Goal: Task Accomplishment & Management: Manage account settings

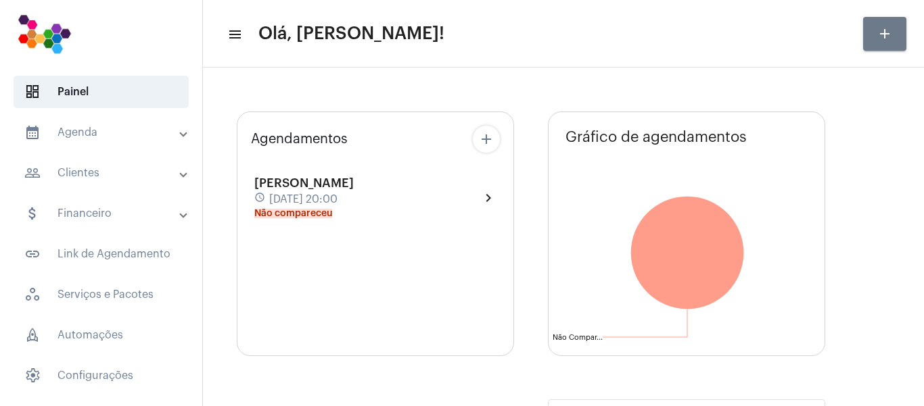
type input "[URL][DOMAIN_NAME]"
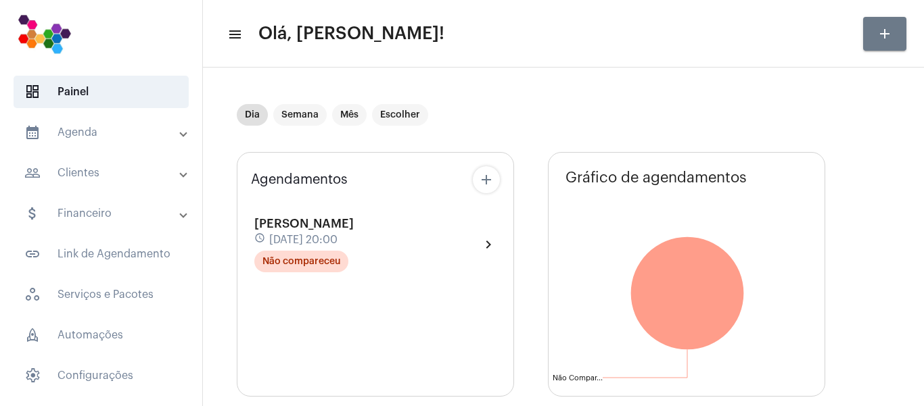
click at [107, 176] on mat-panel-title "people_outline Clientes" at bounding box center [102, 173] width 156 height 16
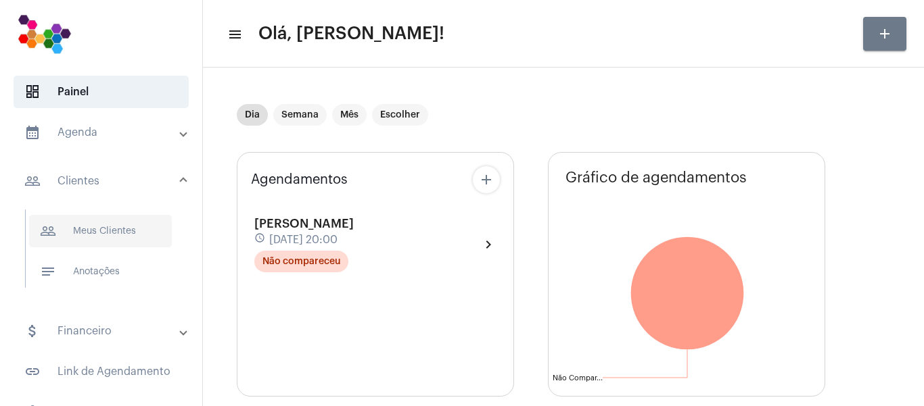
click at [126, 231] on span "people_outline Meus Clientes" at bounding box center [100, 231] width 143 height 32
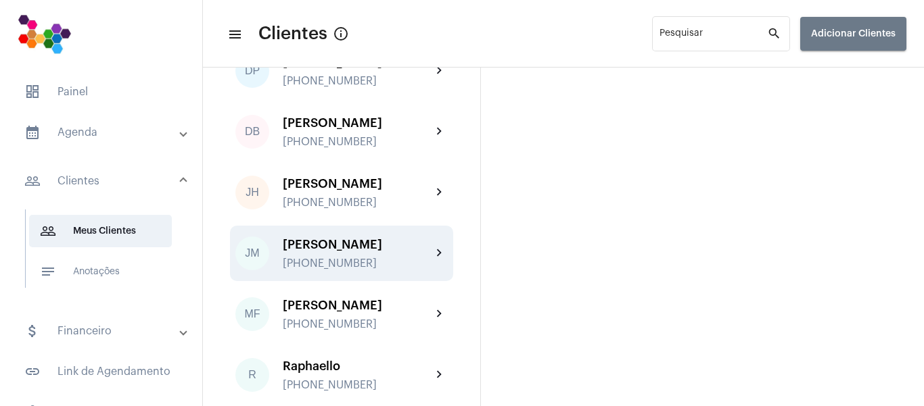
scroll to position [68, 0]
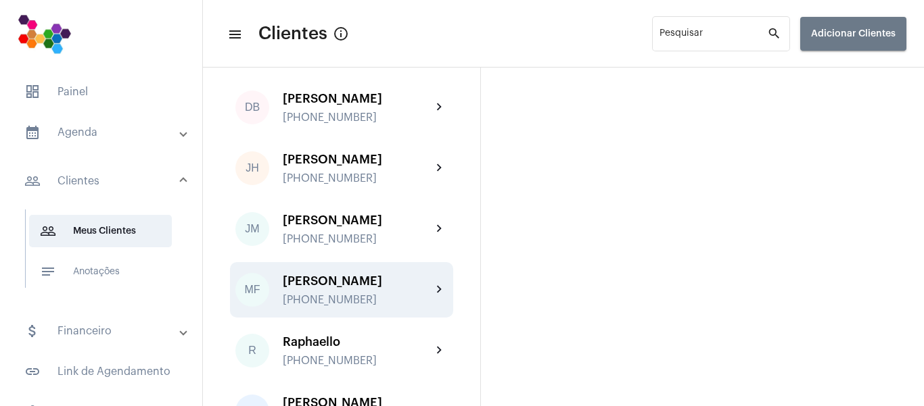
click at [409, 306] on div "[PHONE_NUMBER]" at bounding box center [357, 300] width 149 height 12
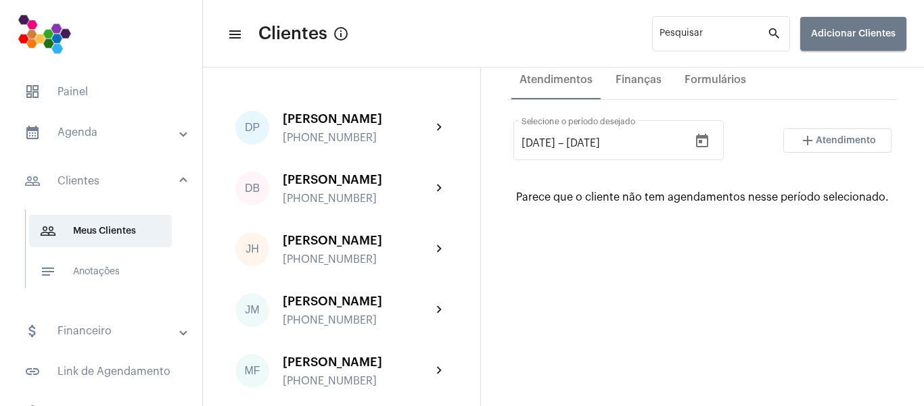
scroll to position [243, 0]
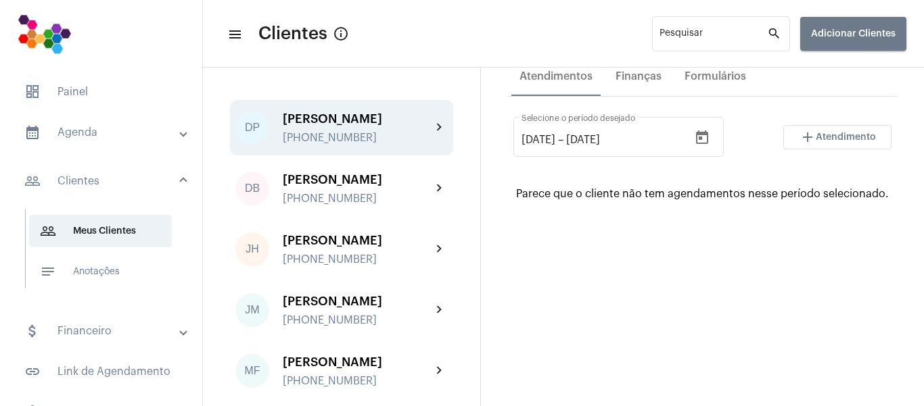
click at [395, 131] on div "[PERSON_NAME] [PHONE_NUMBER]" at bounding box center [357, 128] width 149 height 32
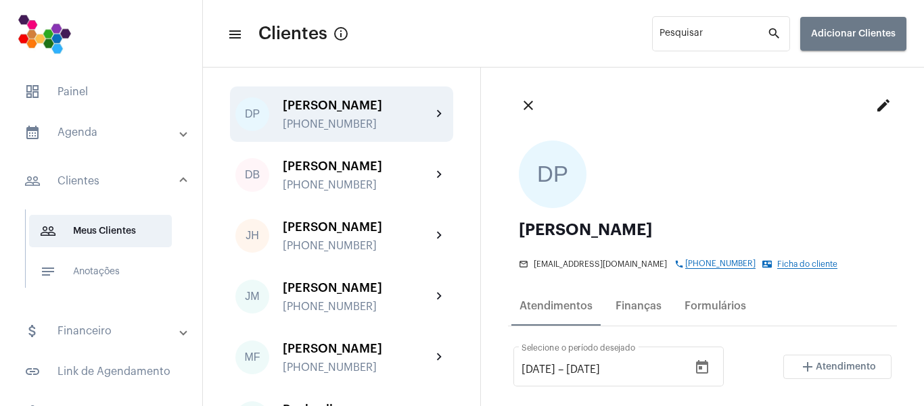
scroll to position [68, 0]
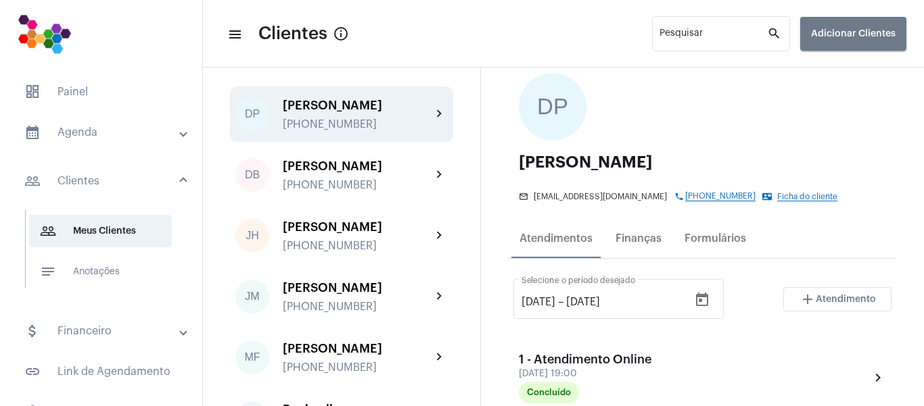
click at [89, 136] on mat-panel-title "calendar_month_outlined Agenda" at bounding box center [102, 132] width 156 height 16
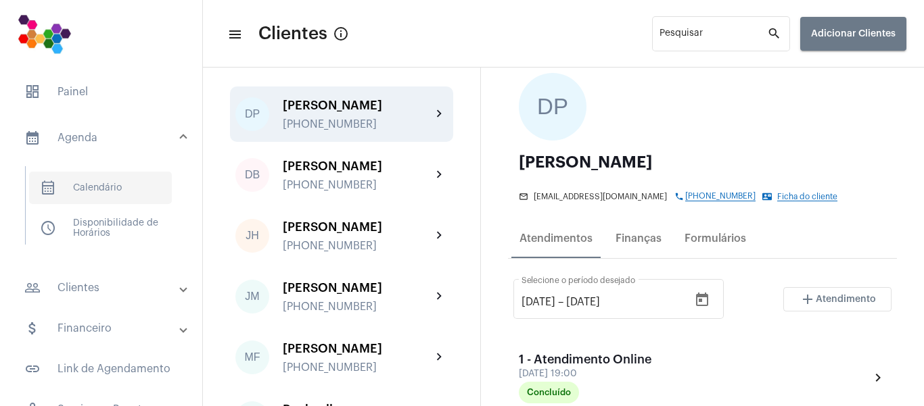
click at [91, 192] on span "calendar_month_outlined Calendário" at bounding box center [100, 188] width 143 height 32
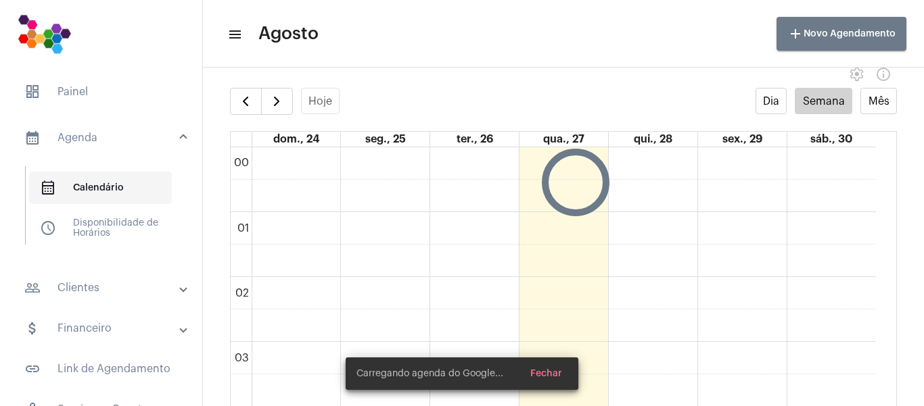
scroll to position [390, 0]
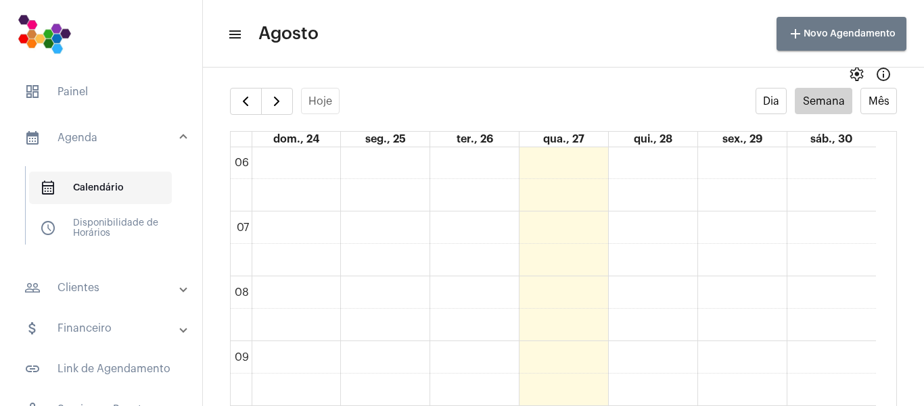
click at [89, 193] on span "calendar_month_outlined Calendário" at bounding box center [100, 188] width 143 height 32
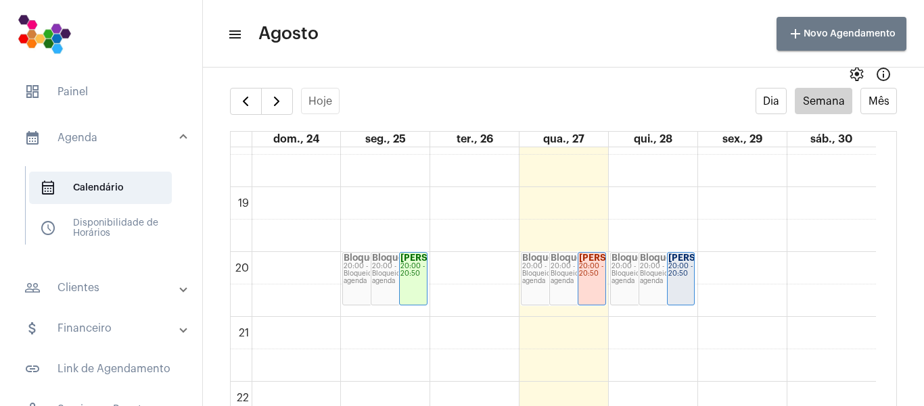
scroll to position [1202, 0]
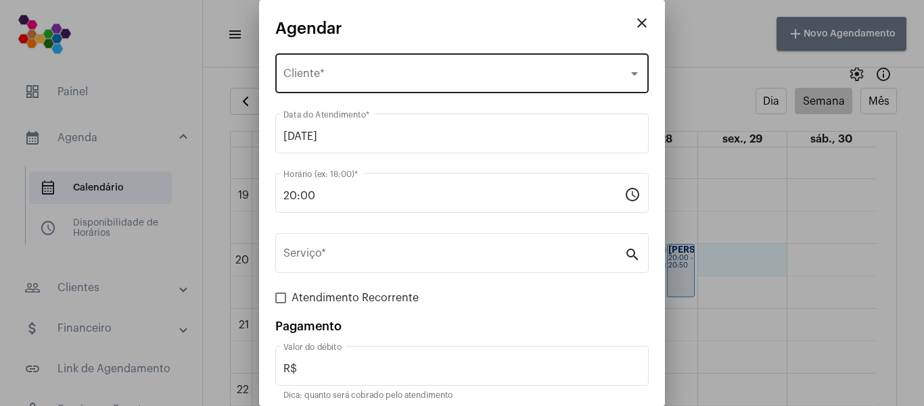
click at [337, 72] on span "Selecione o Cliente" at bounding box center [455, 76] width 345 height 12
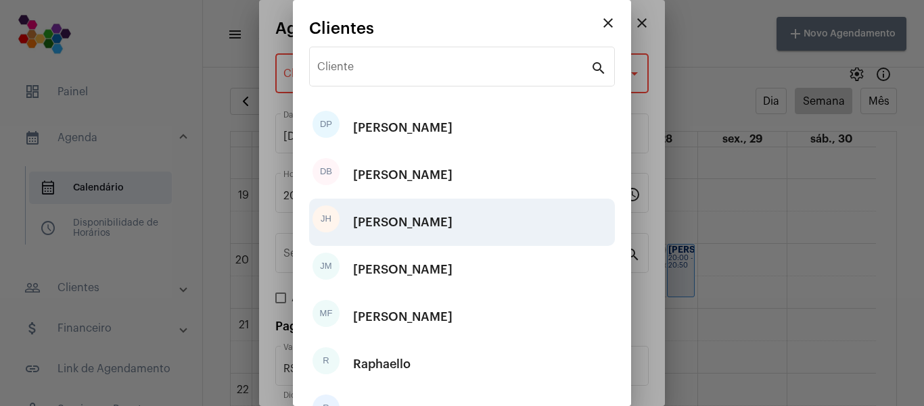
click at [412, 226] on div "[PERSON_NAME]" at bounding box center [402, 222] width 99 height 41
type input "R$ 100"
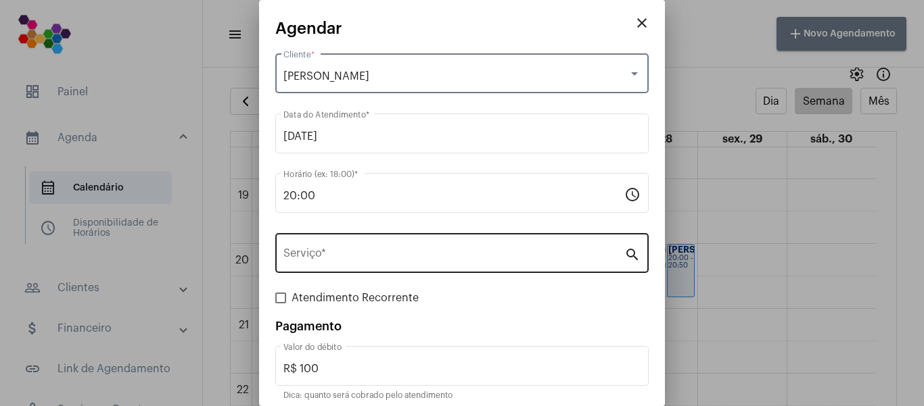
click at [425, 252] on input "Serviço *" at bounding box center [453, 256] width 341 height 12
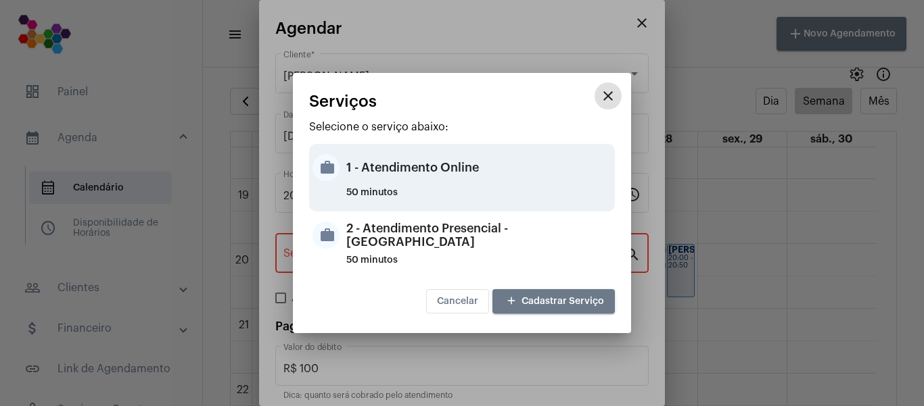
click at [421, 176] on div "1 - Atendimento Online" at bounding box center [478, 167] width 265 height 41
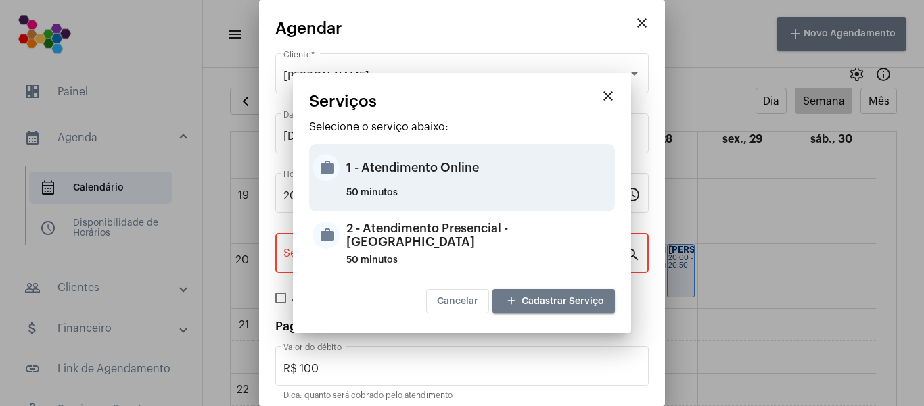
type input "1 - Atendimento Online"
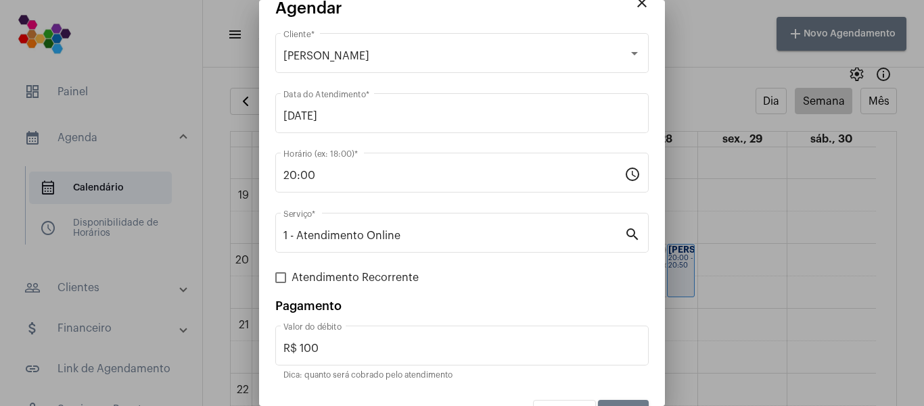
scroll to position [55, 0]
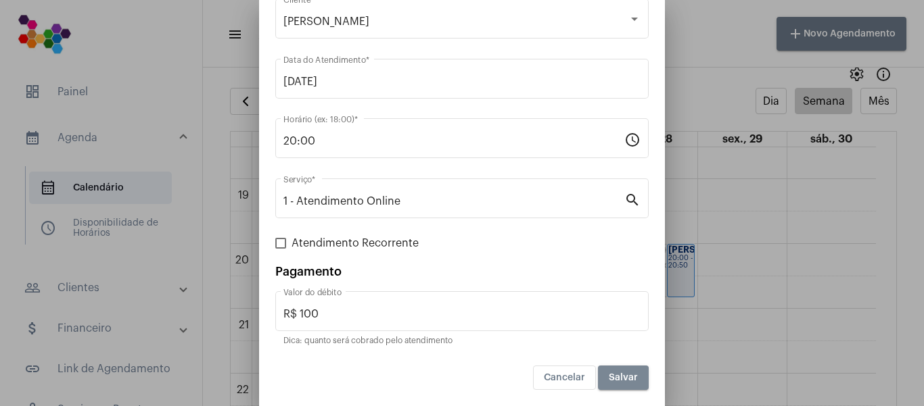
click at [620, 381] on span "Salvar" at bounding box center [623, 377] width 29 height 9
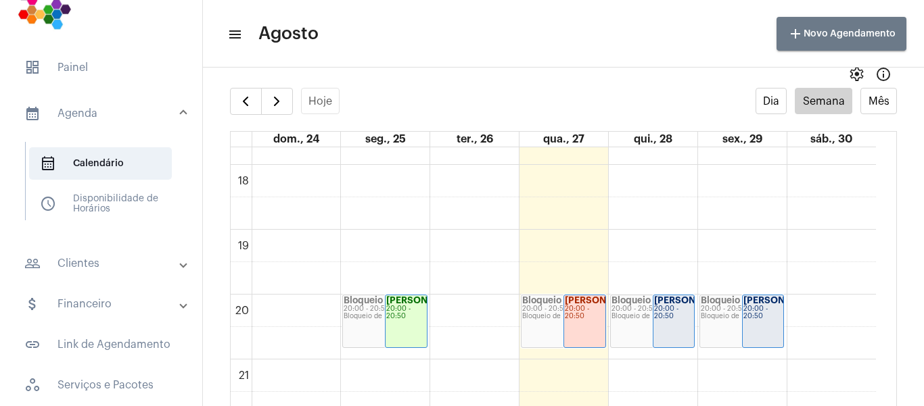
scroll to position [68, 0]
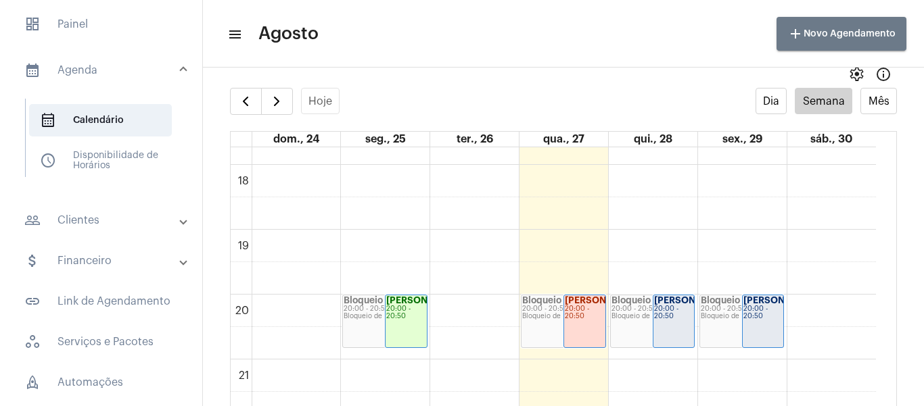
click at [85, 225] on mat-panel-title "people_outline Clientes" at bounding box center [102, 220] width 156 height 16
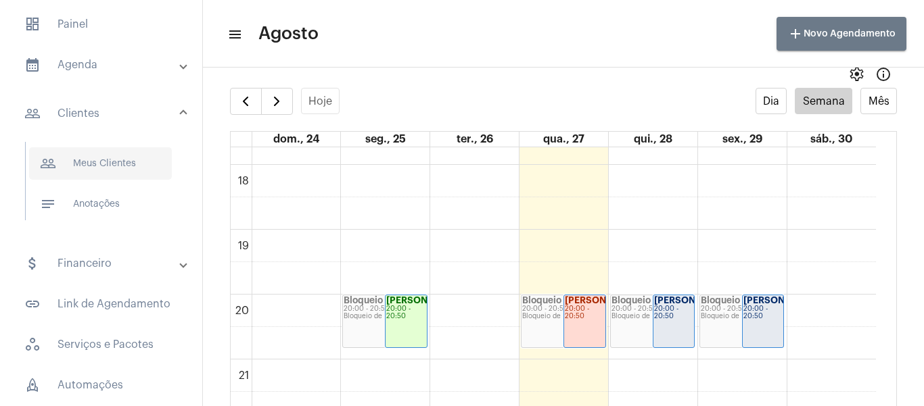
click at [116, 162] on span "people_outline Meus Clientes" at bounding box center [100, 163] width 143 height 32
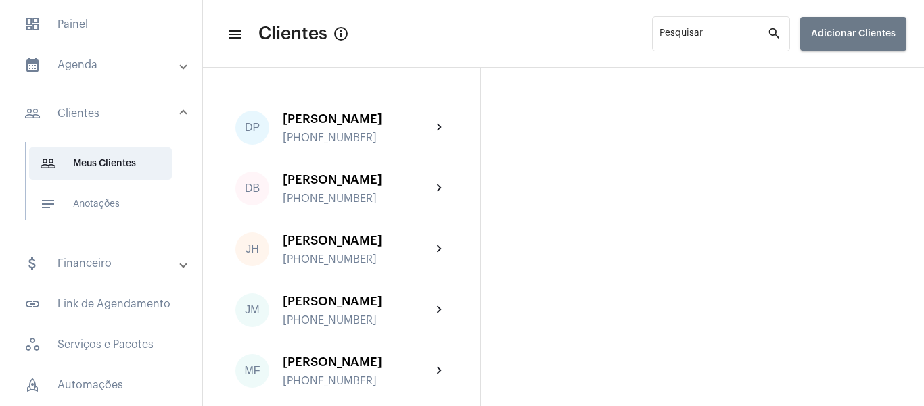
click at [333, 133] on div "[PHONE_NUMBER]" at bounding box center [357, 138] width 149 height 12
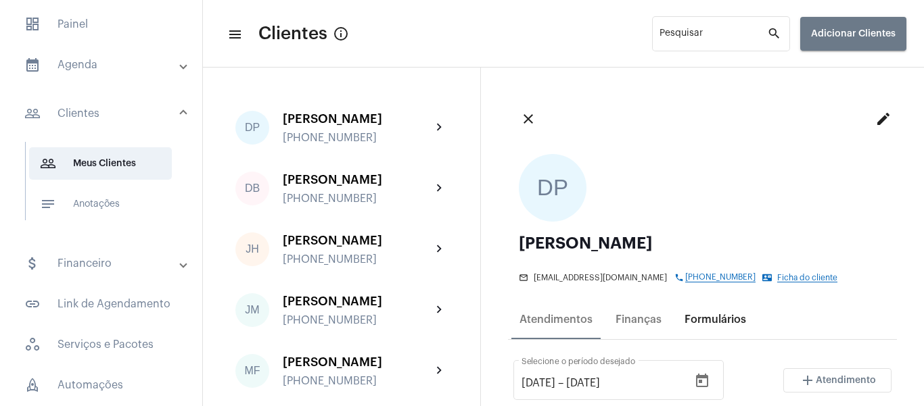
click at [705, 326] on div "Formulários" at bounding box center [715, 320] width 62 height 12
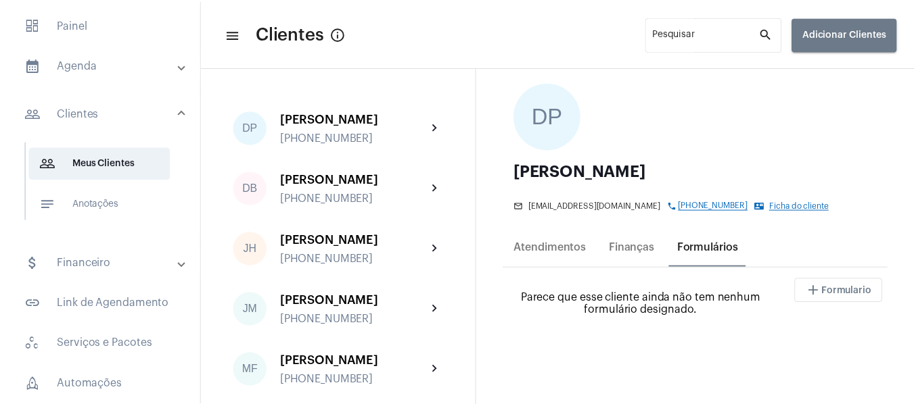
scroll to position [135, 0]
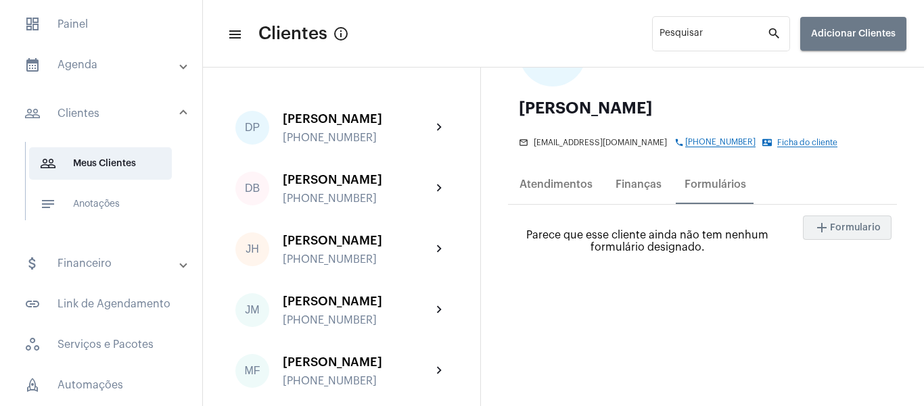
click at [830, 233] on span "Formulario" at bounding box center [855, 227] width 51 height 9
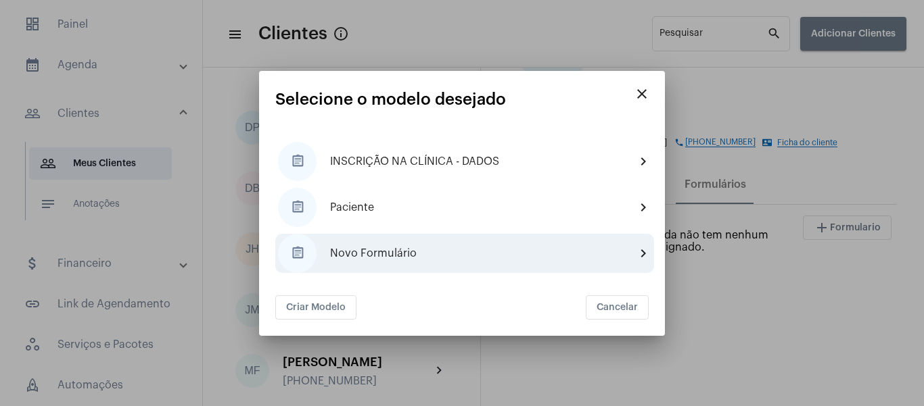
click at [389, 262] on div "assignment Novo Formulário chevron_right" at bounding box center [464, 253] width 379 height 39
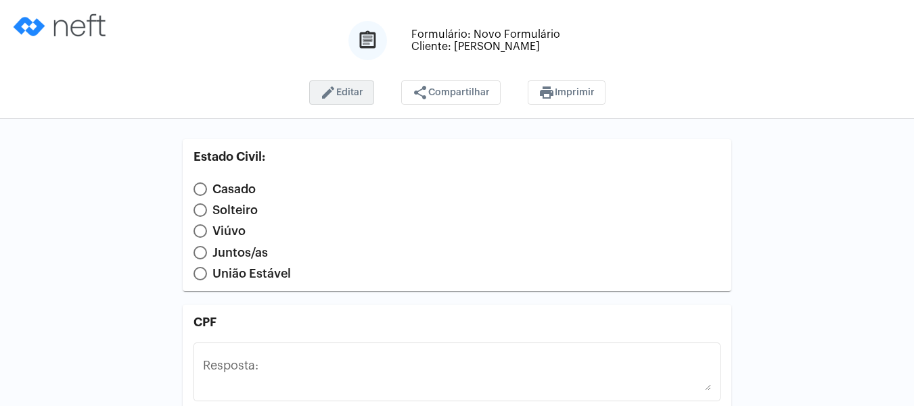
click at [353, 101] on button "edit Editar" at bounding box center [341, 92] width 65 height 24
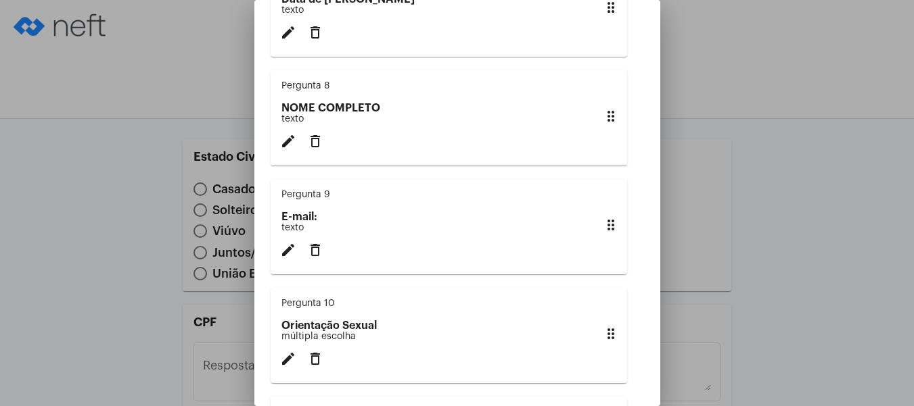
scroll to position [774, 0]
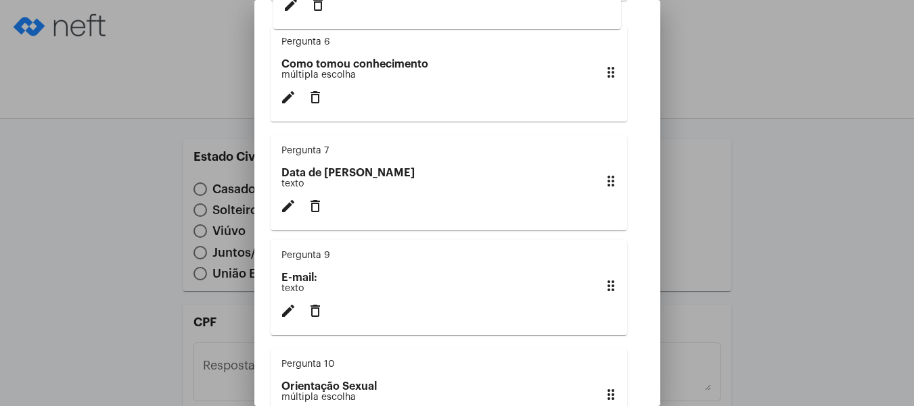
drag, startPoint x: 603, startPoint y: 206, endPoint x: 605, endPoint y: -34, distance: 239.4
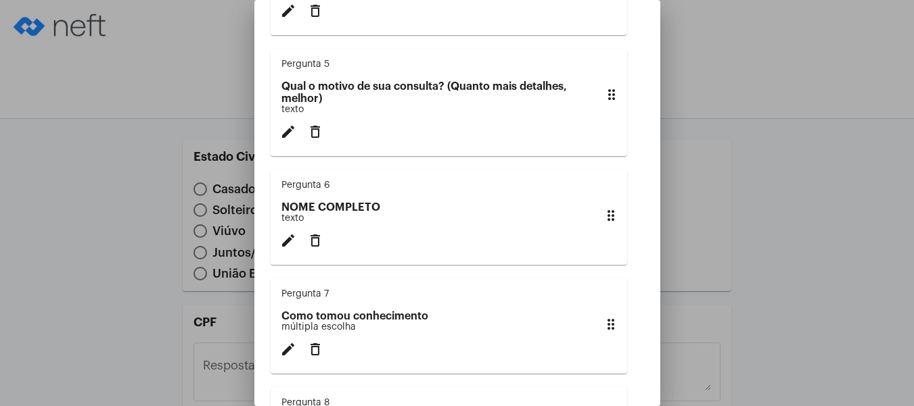
scroll to position [503, 0]
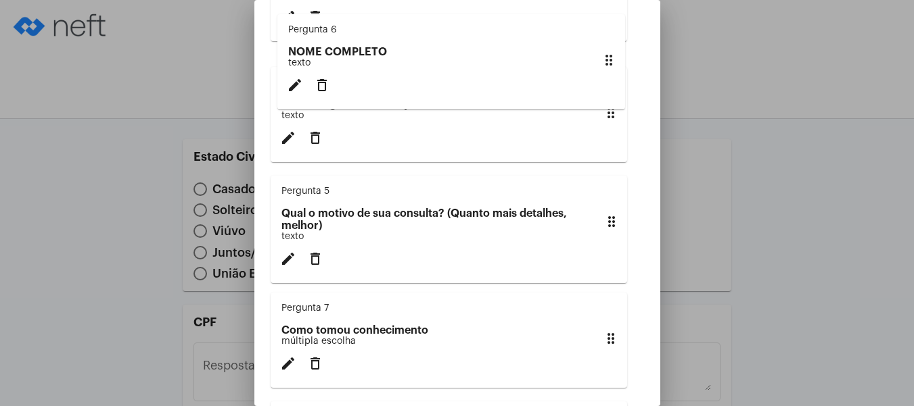
drag, startPoint x: 599, startPoint y: 251, endPoint x: 606, endPoint y: 47, distance: 204.4
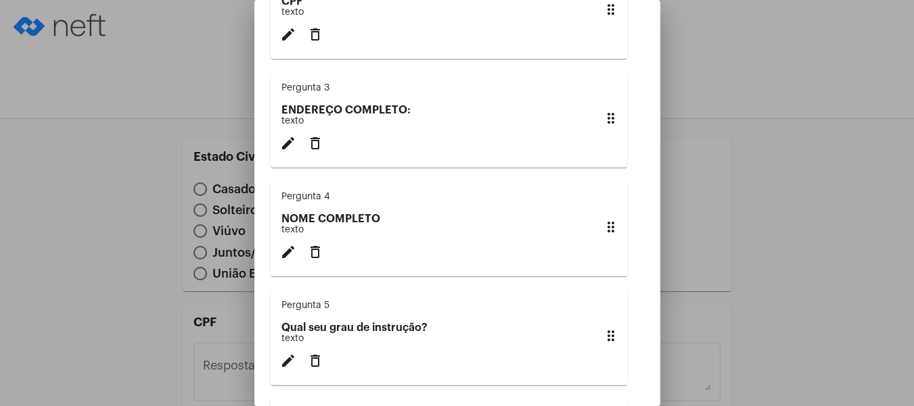
scroll to position [233, 0]
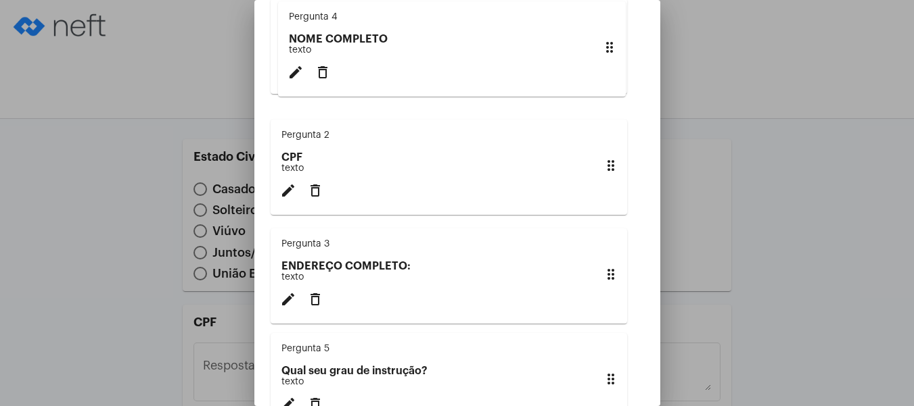
drag, startPoint x: 603, startPoint y: 283, endPoint x: 610, endPoint y: 34, distance: 249.0
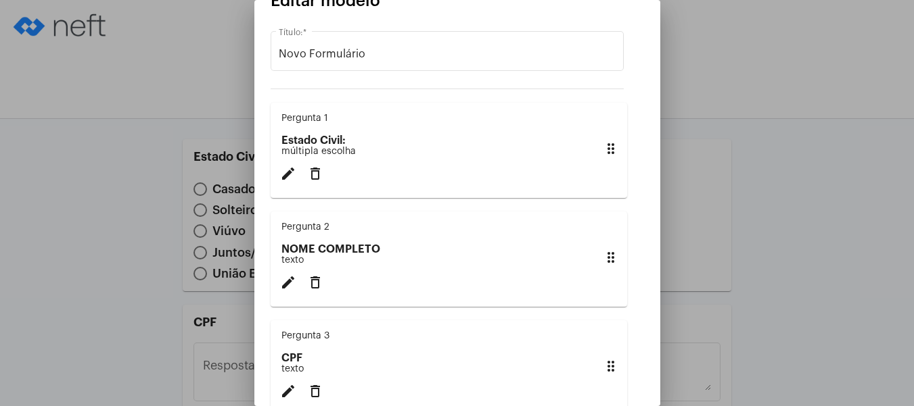
scroll to position [0, 0]
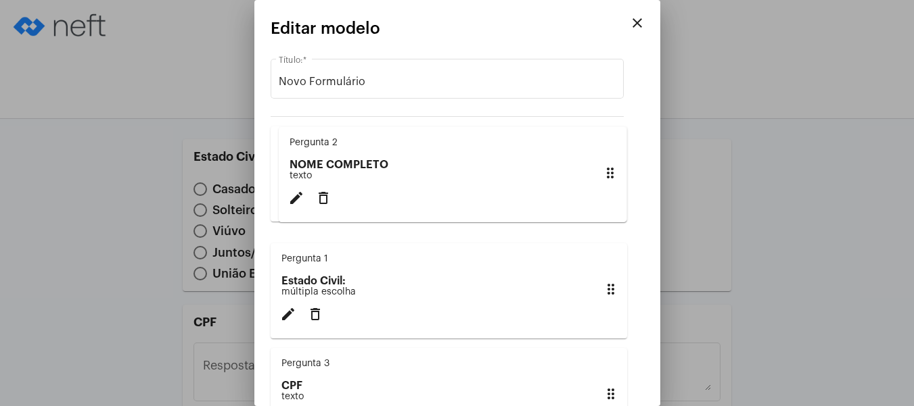
drag, startPoint x: 602, startPoint y: 292, endPoint x: 610, endPoint y: 162, distance: 130.1
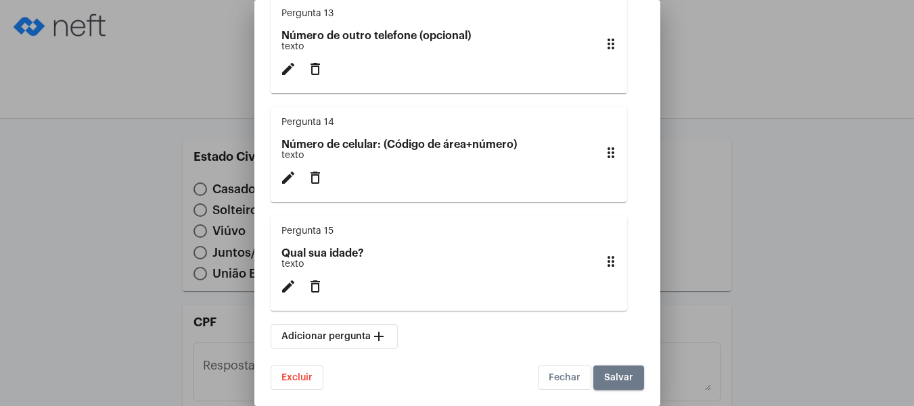
scroll to position [1512, 0]
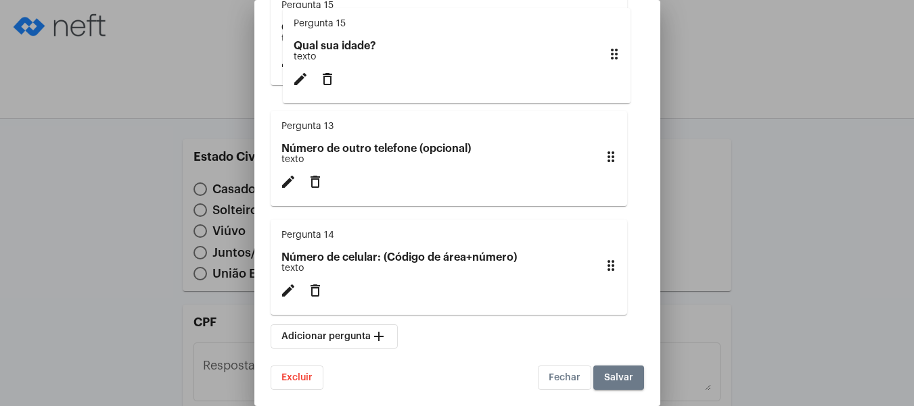
drag, startPoint x: 602, startPoint y: 259, endPoint x: 614, endPoint y: 42, distance: 217.4
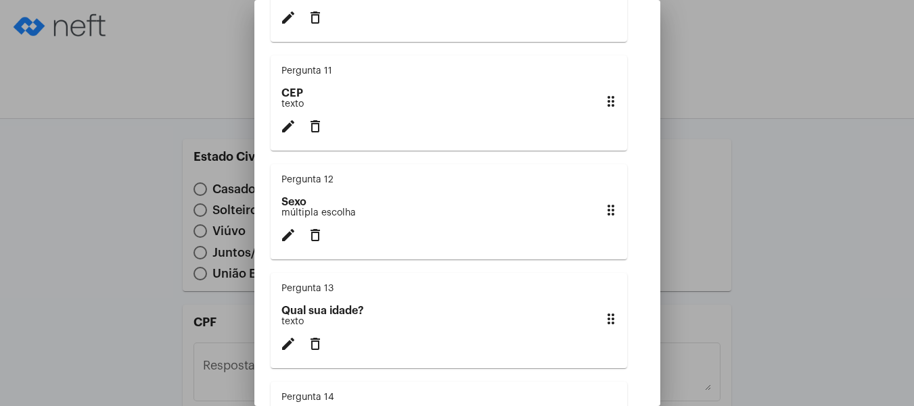
scroll to position [1174, 0]
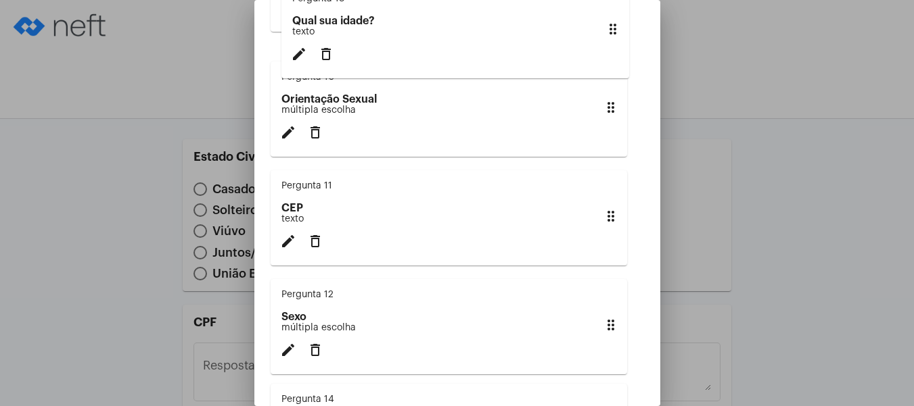
drag, startPoint x: 604, startPoint y: 373, endPoint x: 615, endPoint y: 18, distance: 354.6
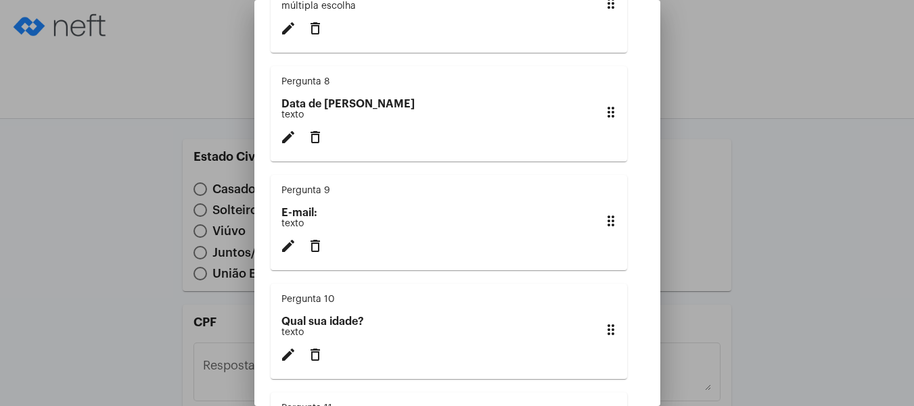
scroll to position [836, 0]
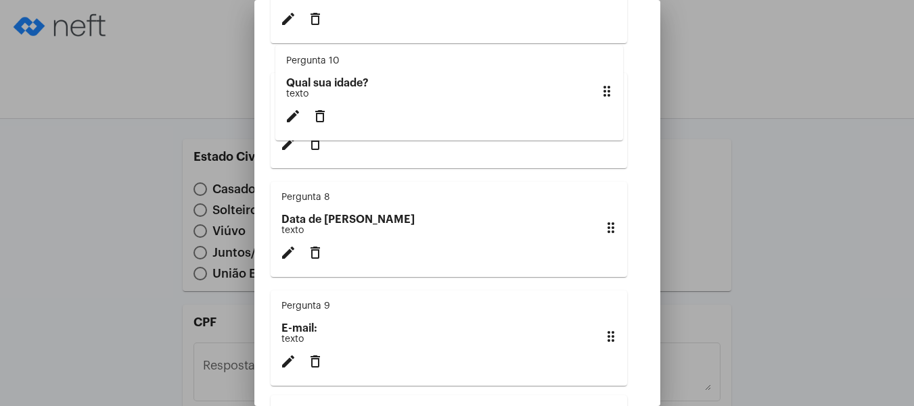
drag, startPoint x: 605, startPoint y: 370, endPoint x: 609, endPoint y: 78, distance: 291.5
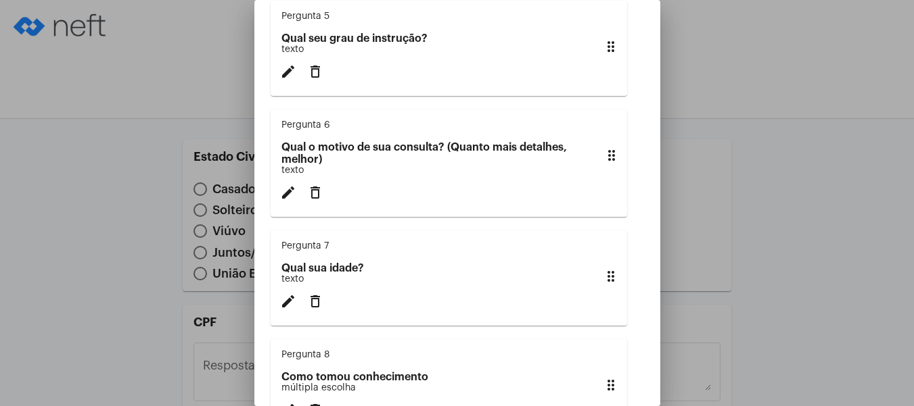
scroll to position [498, 0]
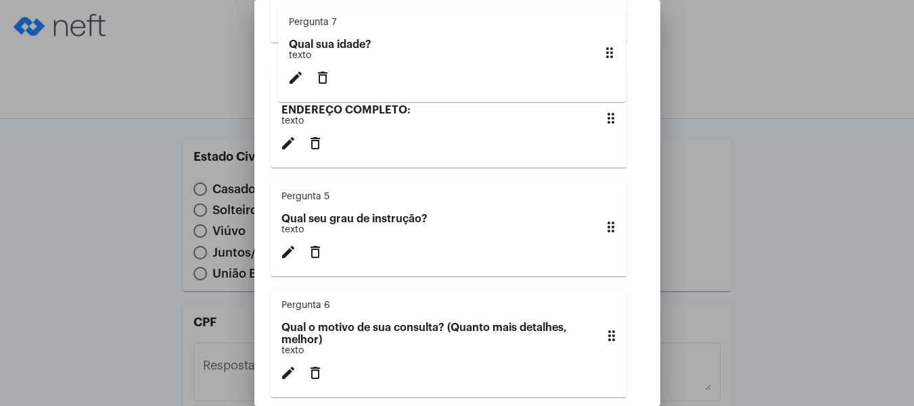
drag, startPoint x: 604, startPoint y: 370, endPoint x: 611, endPoint y: 41, distance: 329.5
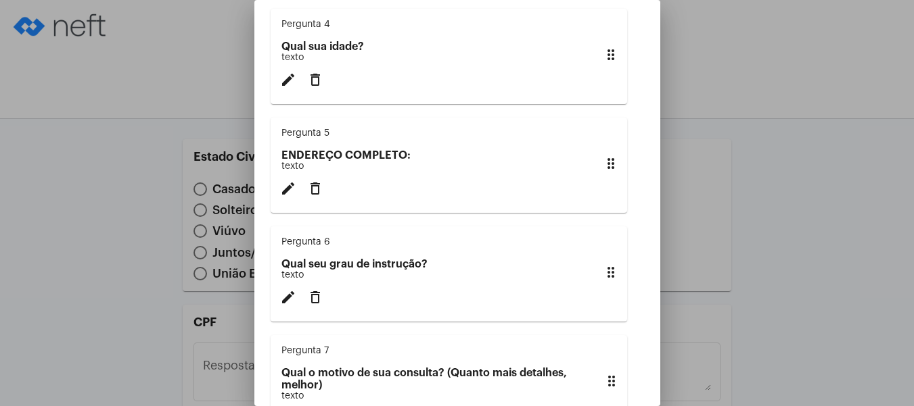
scroll to position [295, 0]
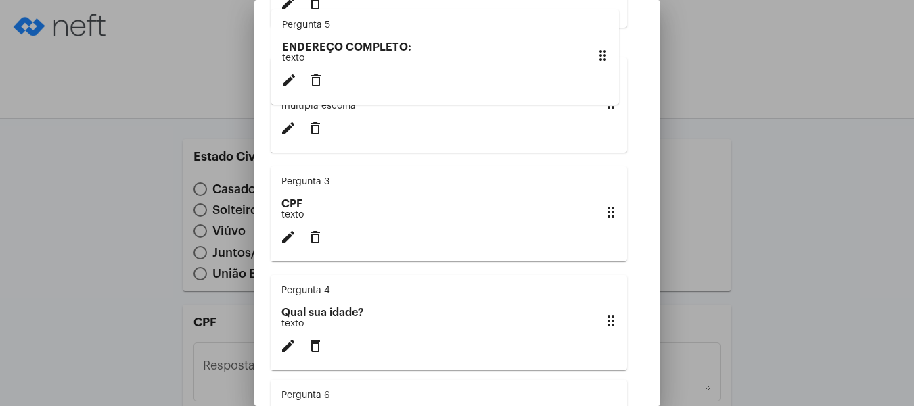
drag, startPoint x: 601, startPoint y: 331, endPoint x: 602, endPoint y: 41, distance: 290.8
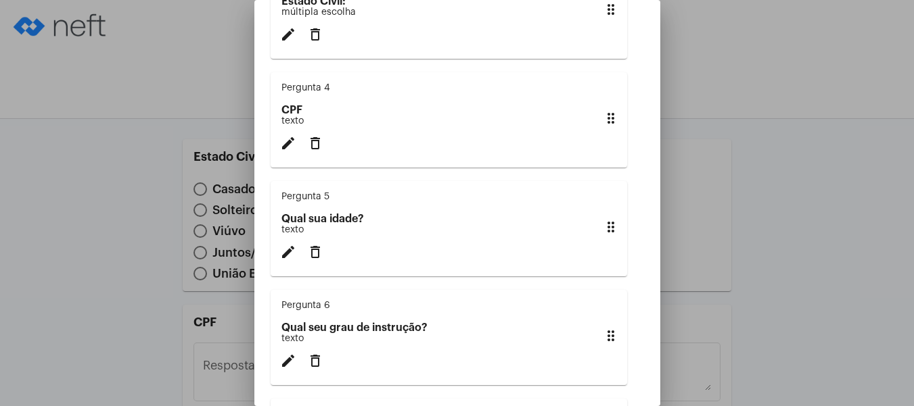
scroll to position [406, 0]
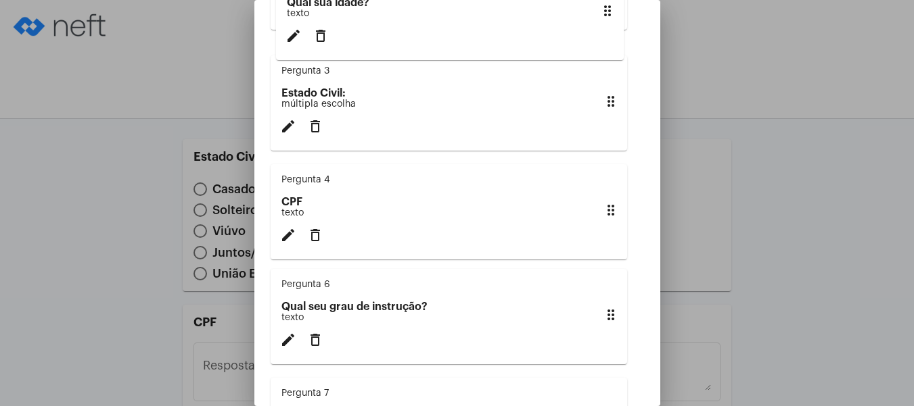
drag, startPoint x: 603, startPoint y: 222, endPoint x: 608, endPoint y: -3, distance: 224.6
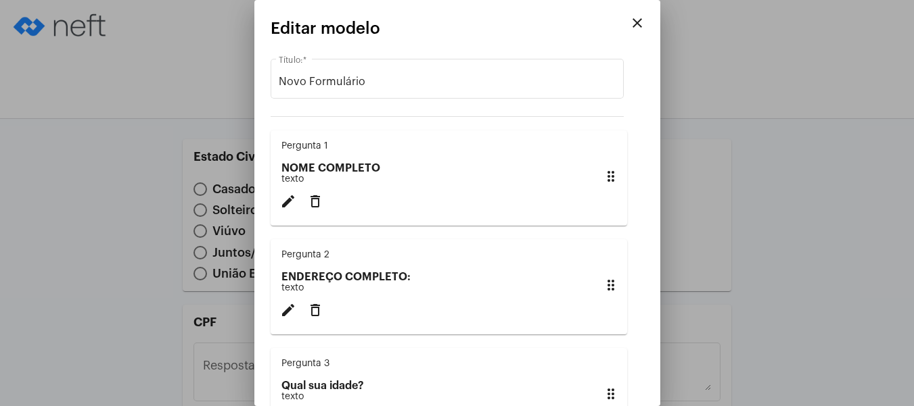
scroll to position [68, 0]
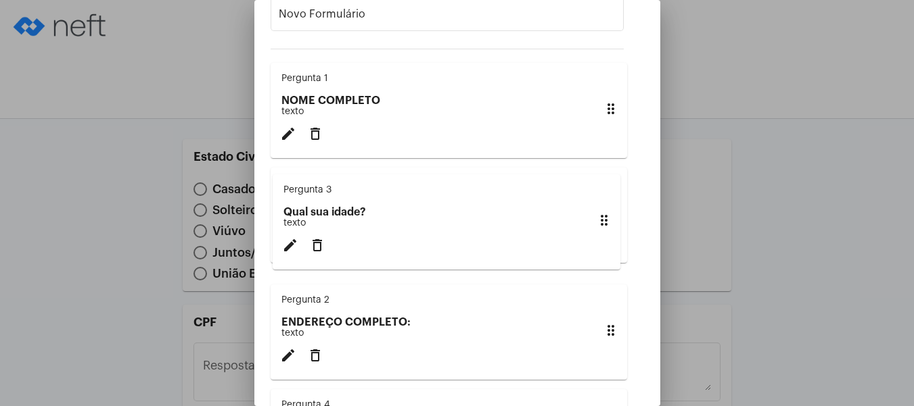
drag, startPoint x: 601, startPoint y: 337, endPoint x: 603, endPoint y: 209, distance: 127.8
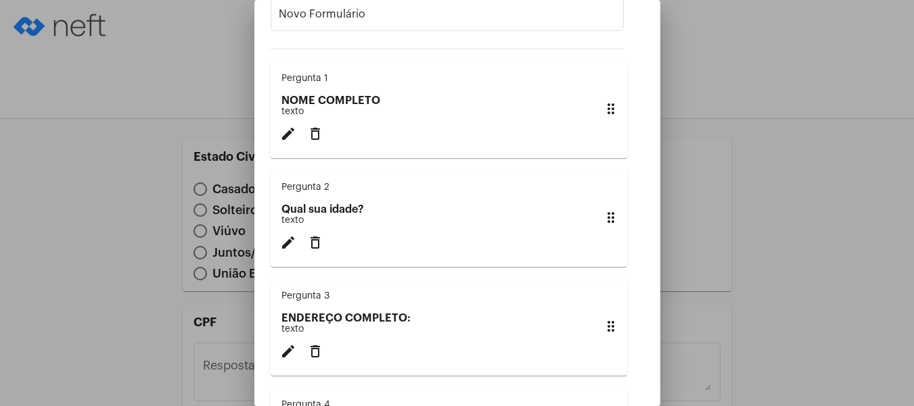
scroll to position [135, 0]
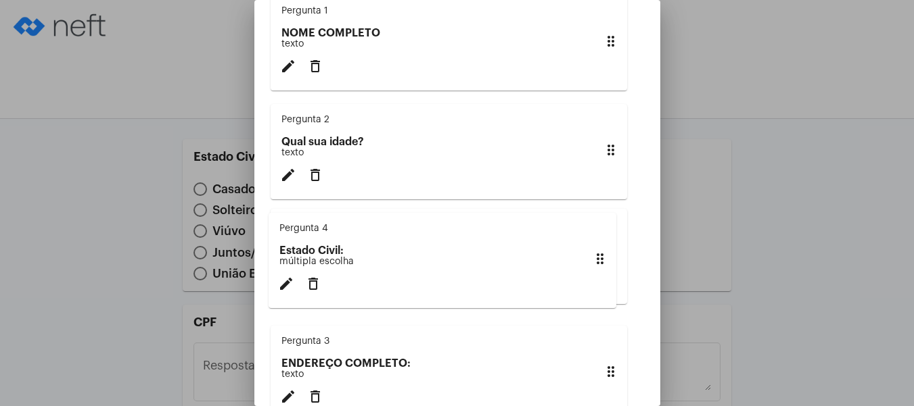
drag, startPoint x: 601, startPoint y: 380, endPoint x: 599, endPoint y: 246, distance: 134.6
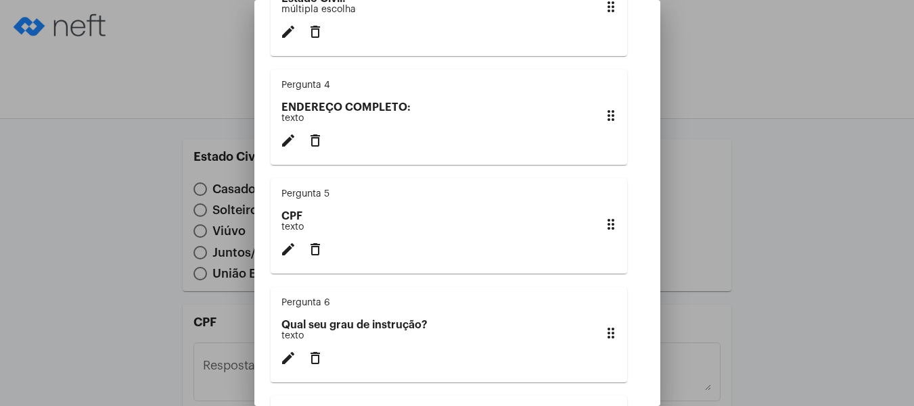
scroll to position [406, 0]
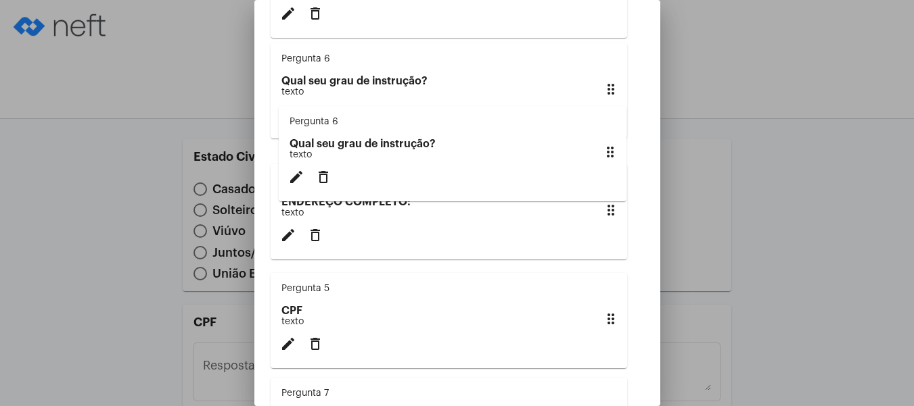
drag, startPoint x: 601, startPoint y: 335, endPoint x: 609, endPoint y: 138, distance: 197.0
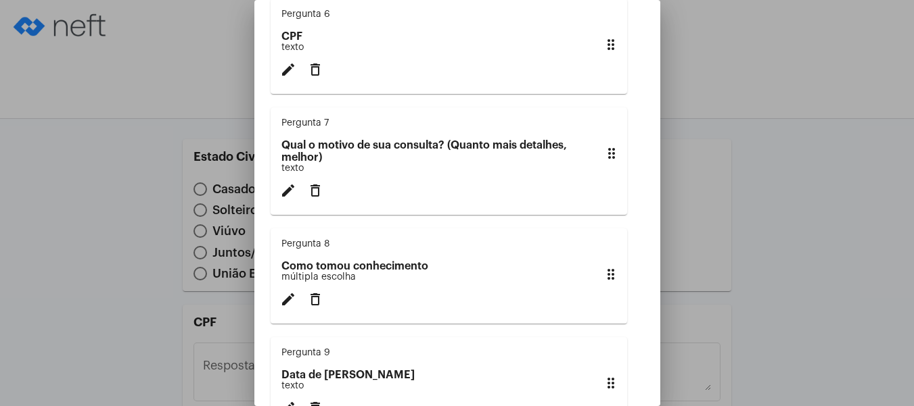
scroll to position [744, 0]
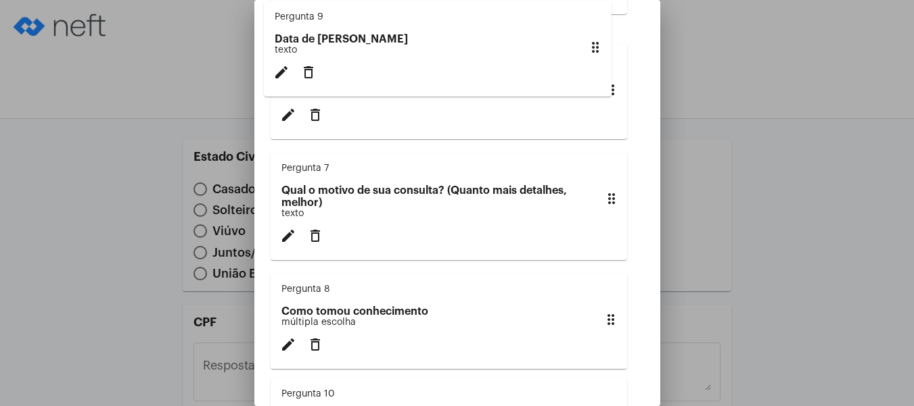
drag, startPoint x: 603, startPoint y: 347, endPoint x: 597, endPoint y: 32, distance: 314.6
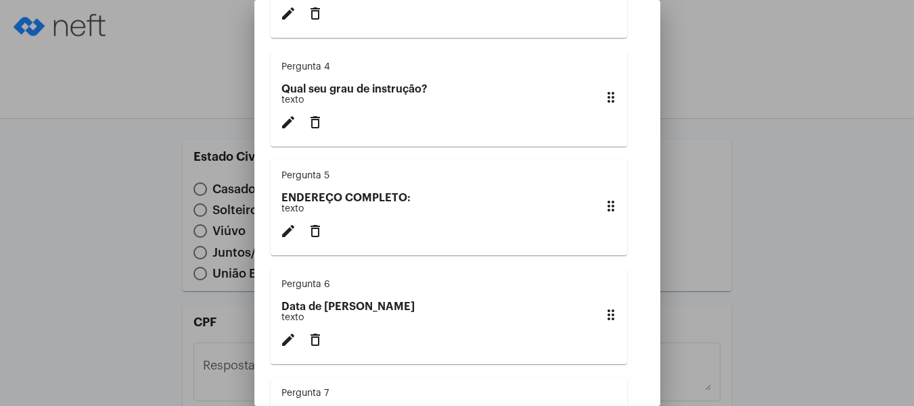
scroll to position [473, 0]
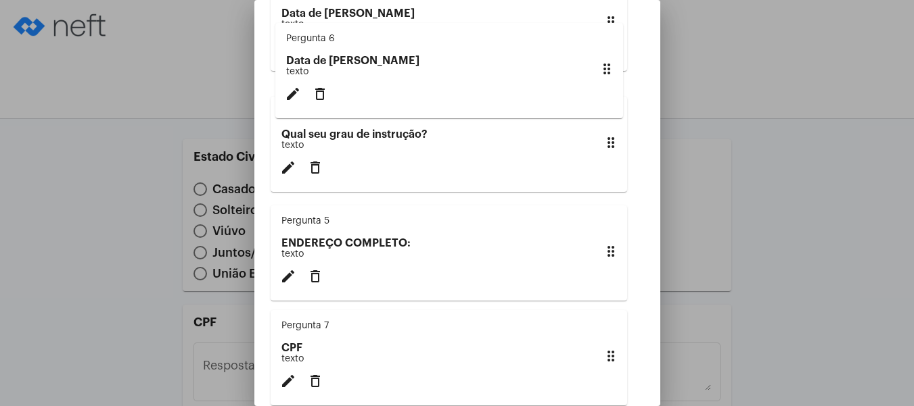
drag, startPoint x: 603, startPoint y: 271, endPoint x: 607, endPoint y: 58, distance: 212.4
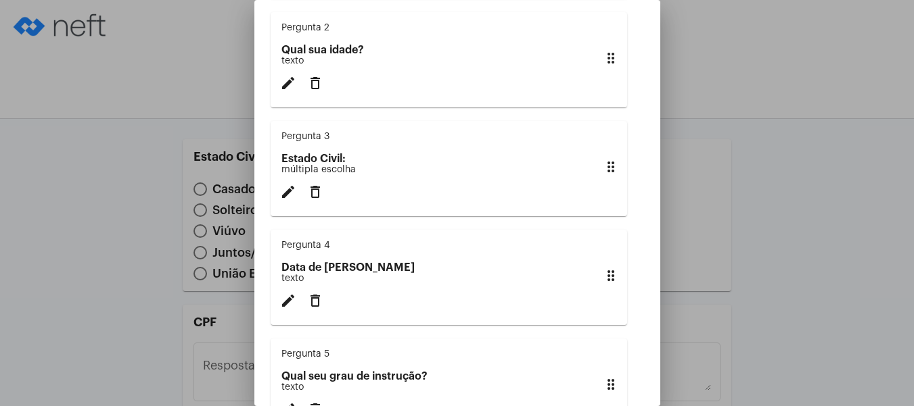
scroll to position [203, 0]
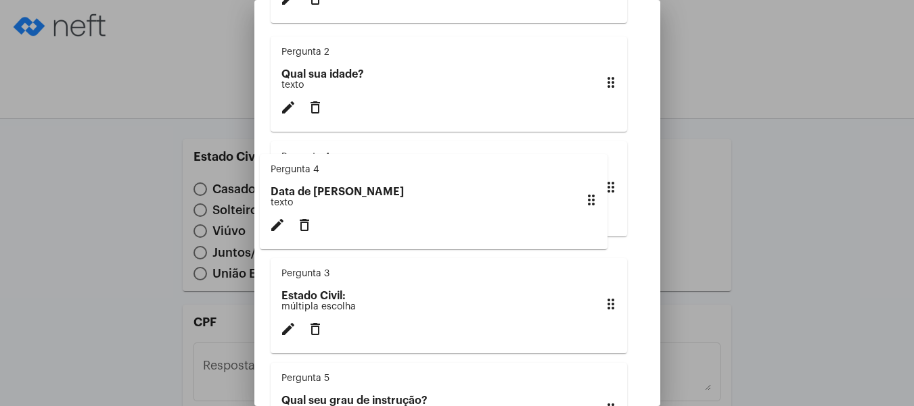
drag, startPoint x: 602, startPoint y: 311, endPoint x: 591, endPoint y: 185, distance: 126.3
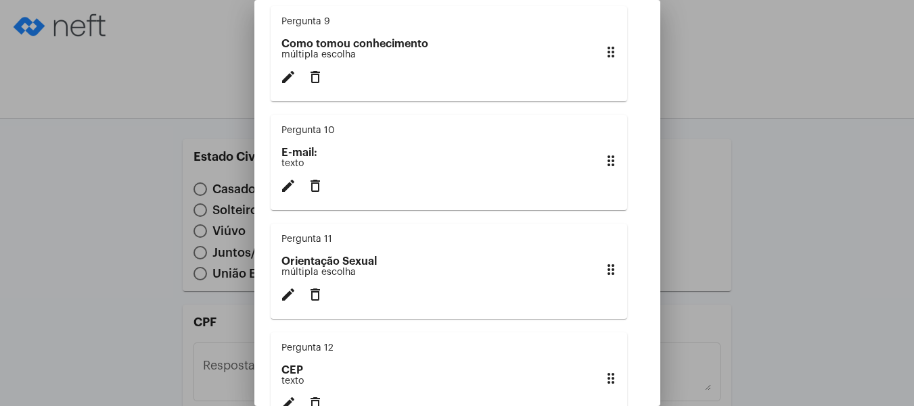
scroll to position [1015, 0]
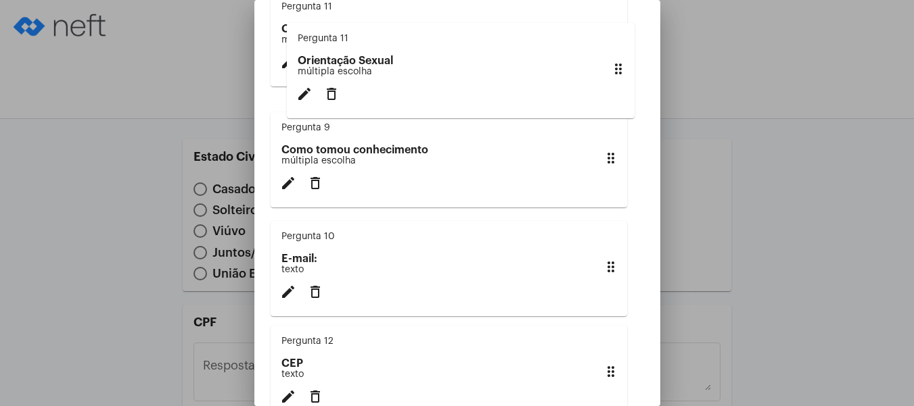
drag, startPoint x: 605, startPoint y: 302, endPoint x: 622, endPoint y: 53, distance: 248.7
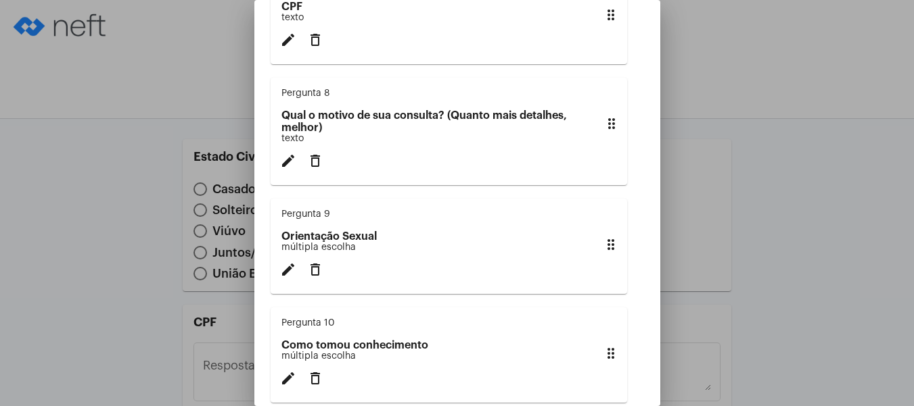
scroll to position [744, 0]
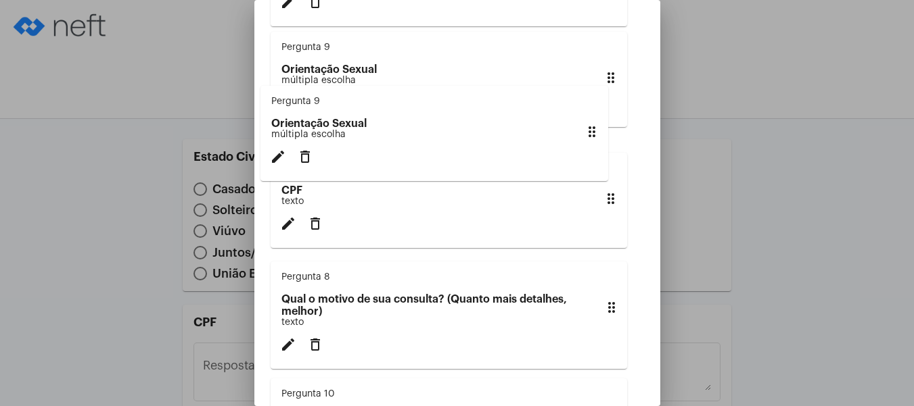
drag, startPoint x: 596, startPoint y: 348, endPoint x: 584, endPoint y: 81, distance: 266.8
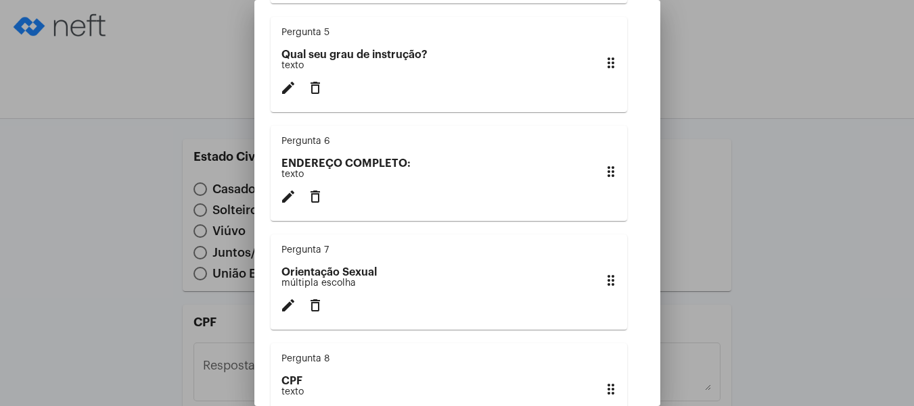
scroll to position [541, 0]
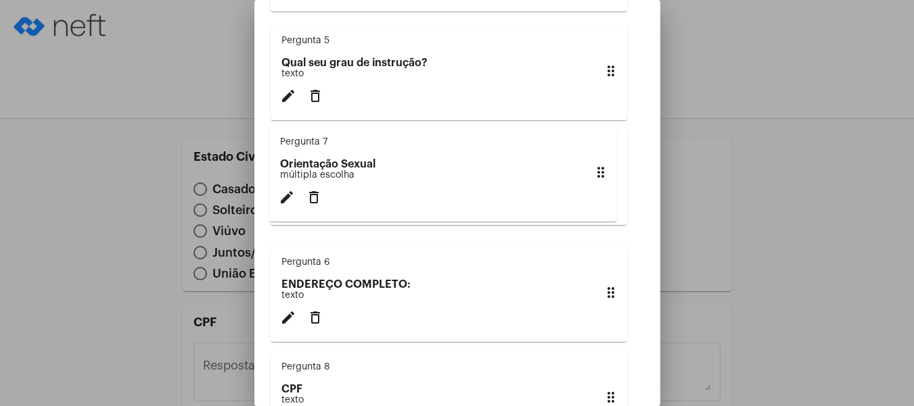
drag, startPoint x: 605, startPoint y: 310, endPoint x: 603, endPoint y: 156, distance: 154.2
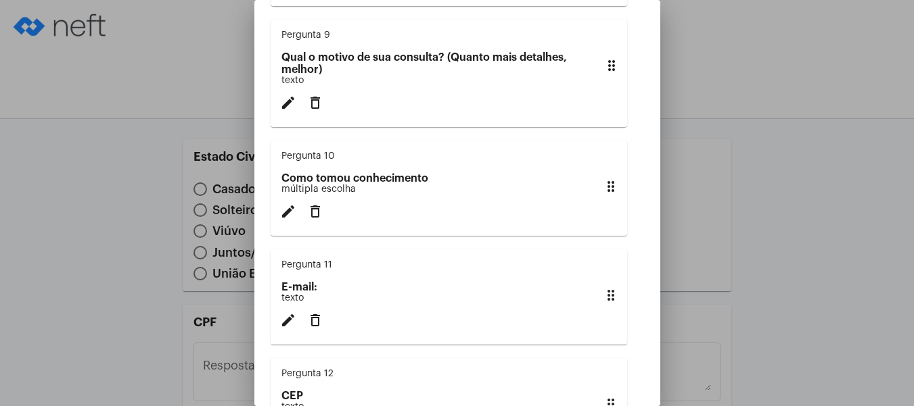
scroll to position [1015, 0]
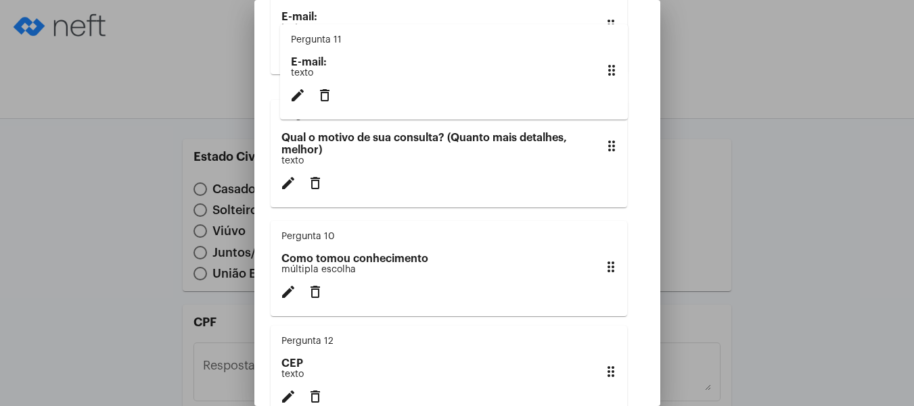
drag, startPoint x: 602, startPoint y: 306, endPoint x: 611, endPoint y: 60, distance: 247.0
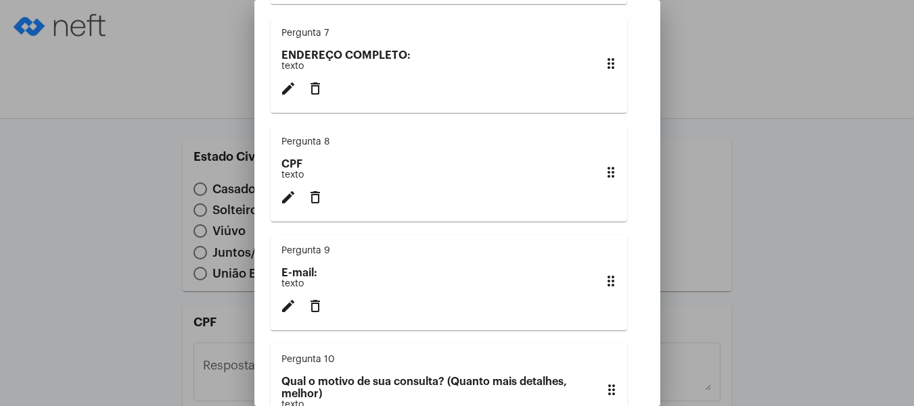
scroll to position [744, 0]
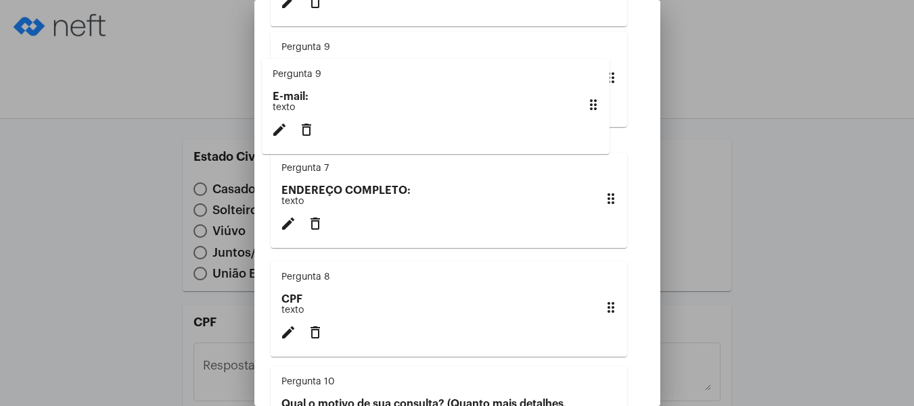
drag, startPoint x: 602, startPoint y: 337, endPoint x: 593, endPoint y: 92, distance: 245.0
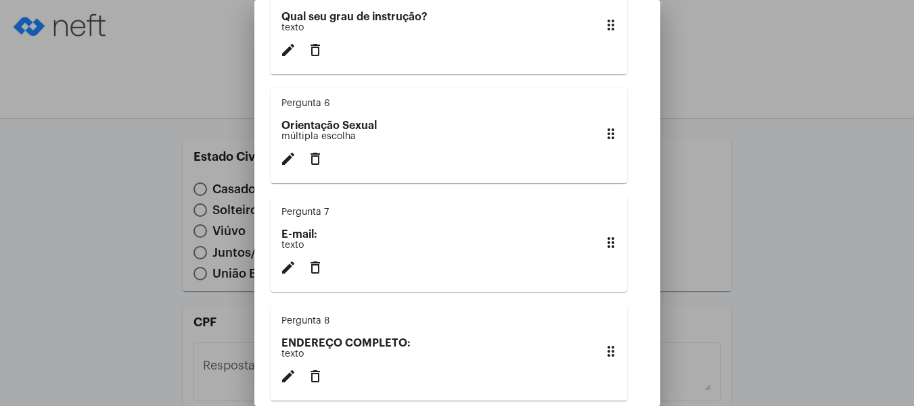
scroll to position [541, 0]
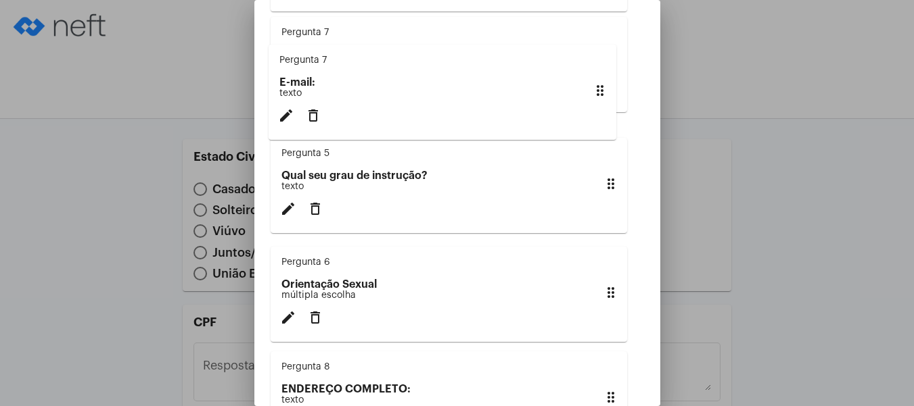
drag, startPoint x: 600, startPoint y: 314, endPoint x: 599, endPoint y: 74, distance: 239.4
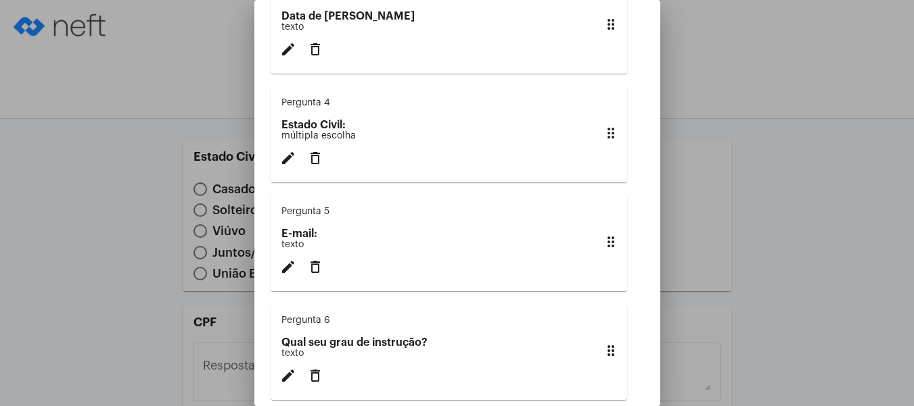
scroll to position [338, 0]
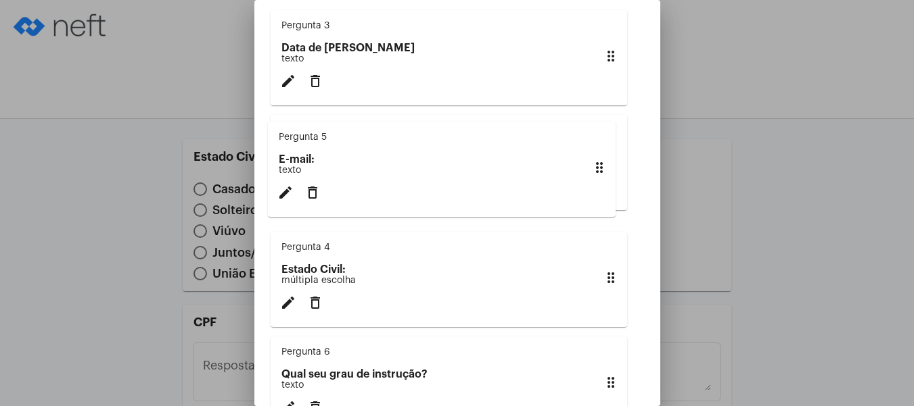
drag, startPoint x: 601, startPoint y: 285, endPoint x: 599, endPoint y: 150, distance: 135.3
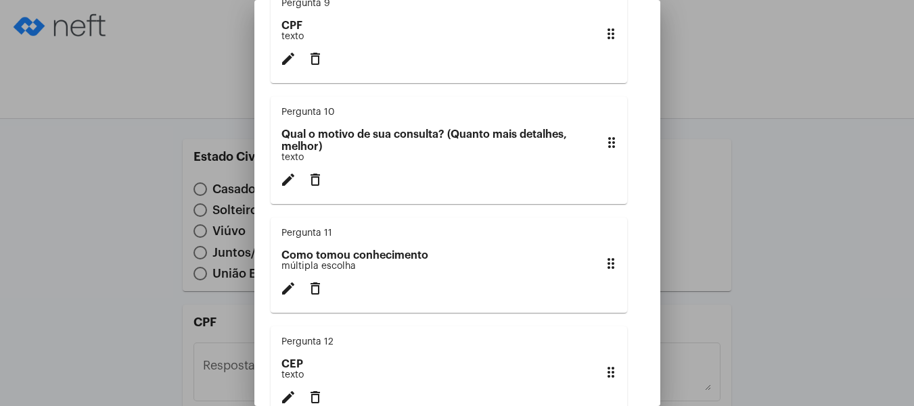
scroll to position [1015, 0]
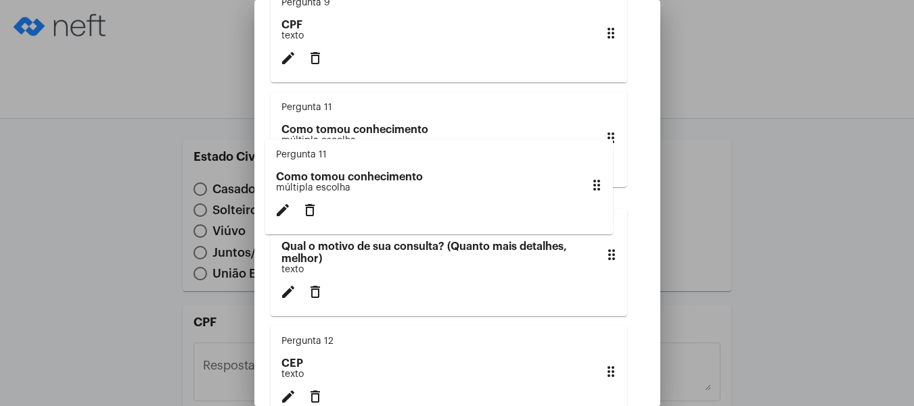
drag, startPoint x: 601, startPoint y: 304, endPoint x: 596, endPoint y: 172, distance: 132.0
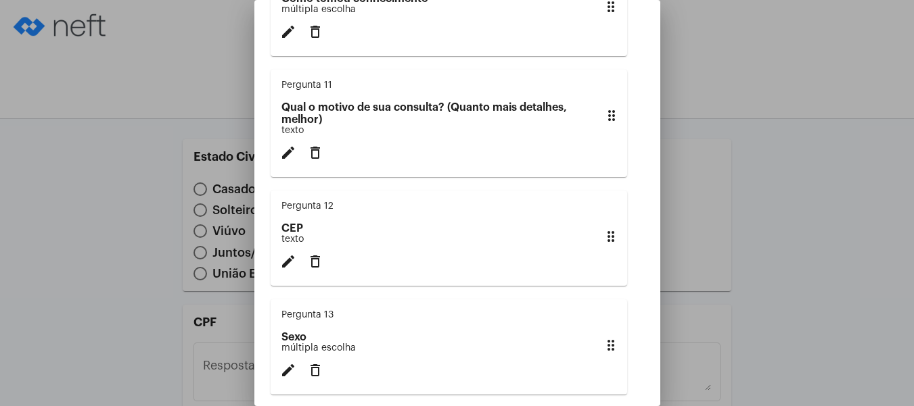
scroll to position [1217, 0]
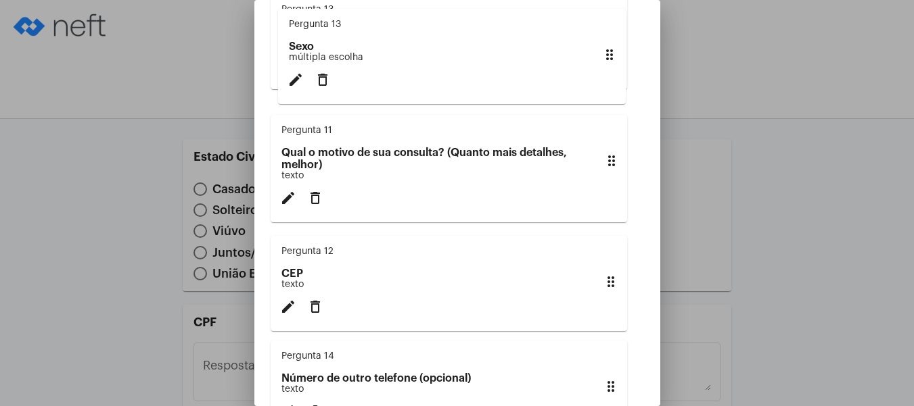
drag, startPoint x: 605, startPoint y: 320, endPoint x: 613, endPoint y: 37, distance: 283.5
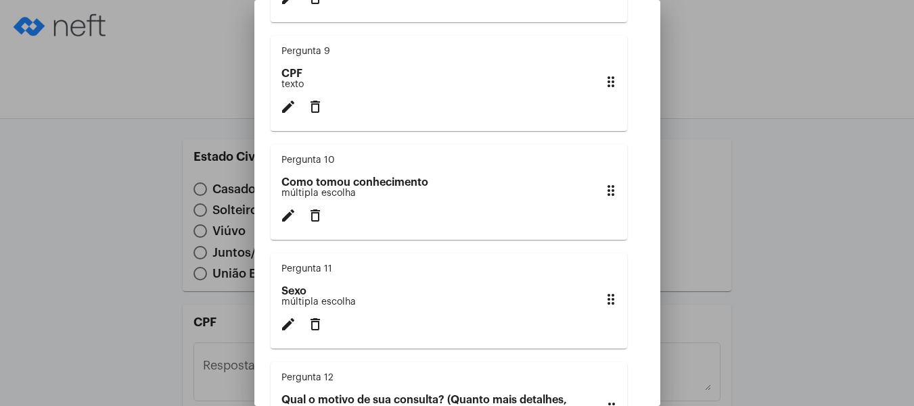
scroll to position [947, 0]
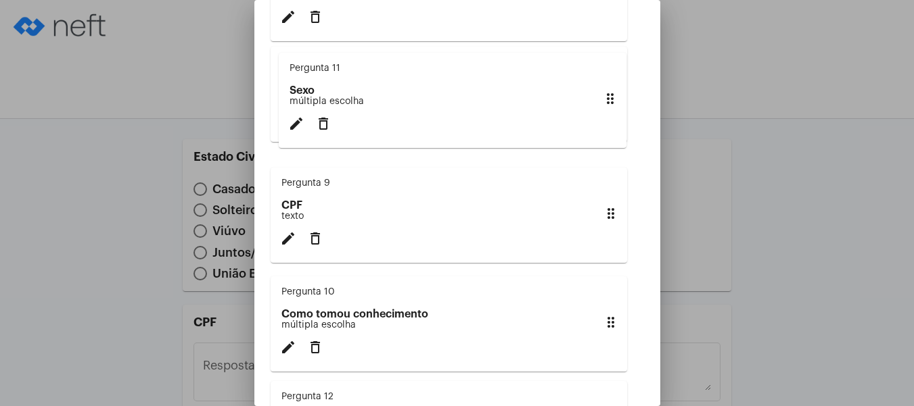
drag, startPoint x: 604, startPoint y: 358, endPoint x: 612, endPoint y: 83, distance: 274.7
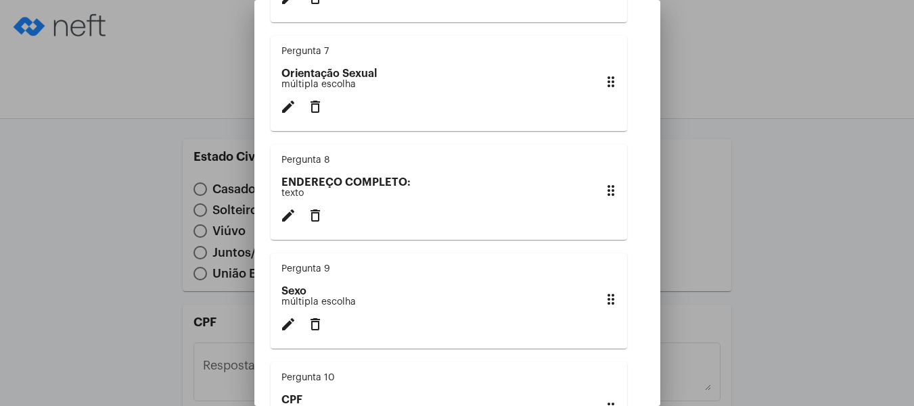
scroll to position [744, 0]
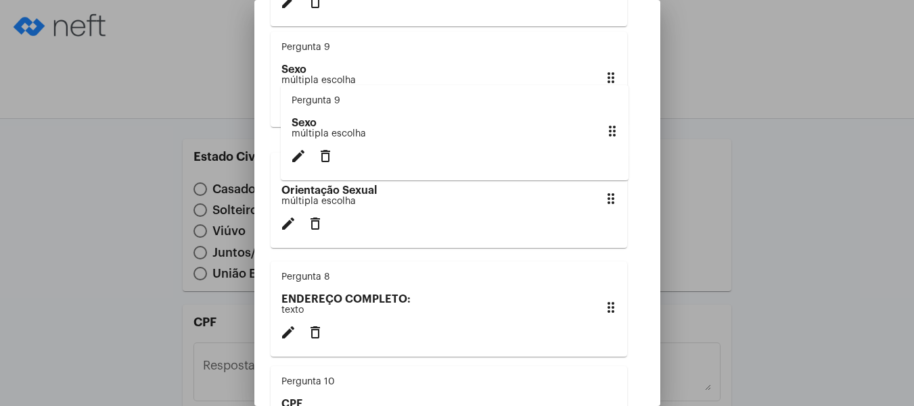
drag, startPoint x: 601, startPoint y: 332, endPoint x: 611, endPoint y: 114, distance: 218.7
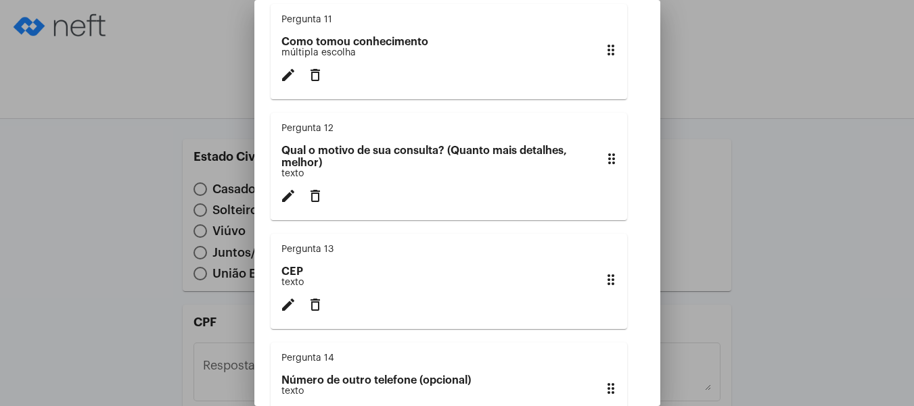
scroll to position [1217, 0]
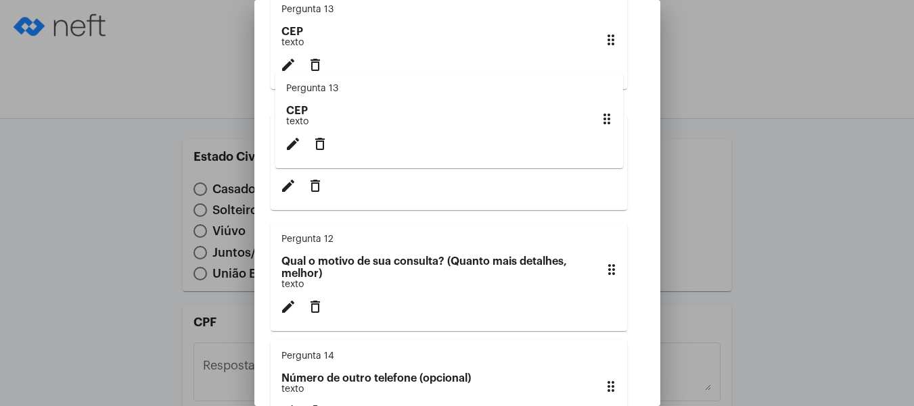
drag, startPoint x: 602, startPoint y: 324, endPoint x: 607, endPoint y: 105, distance: 219.2
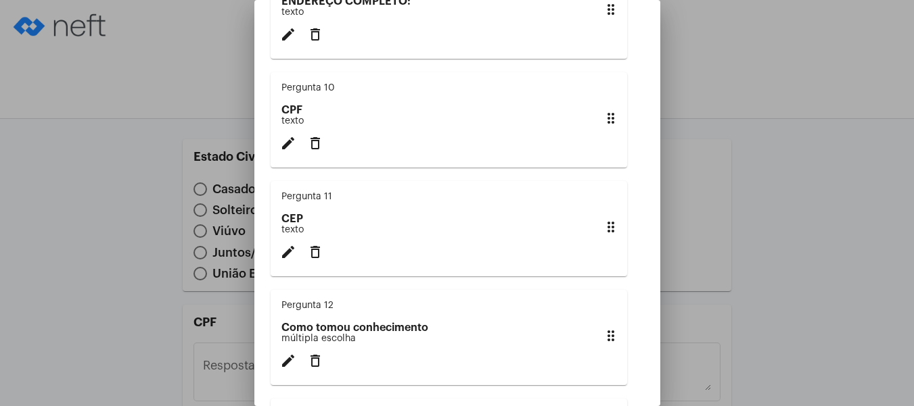
scroll to position [1015, 0]
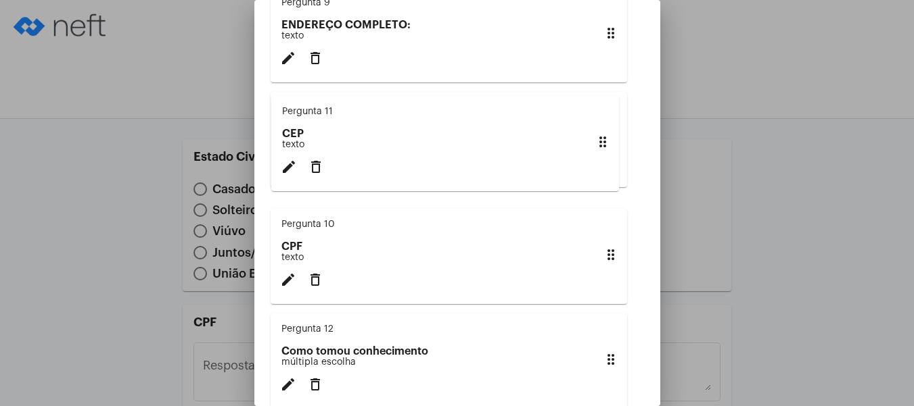
drag, startPoint x: 601, startPoint y: 290, endPoint x: 602, endPoint y: 127, distance: 163.0
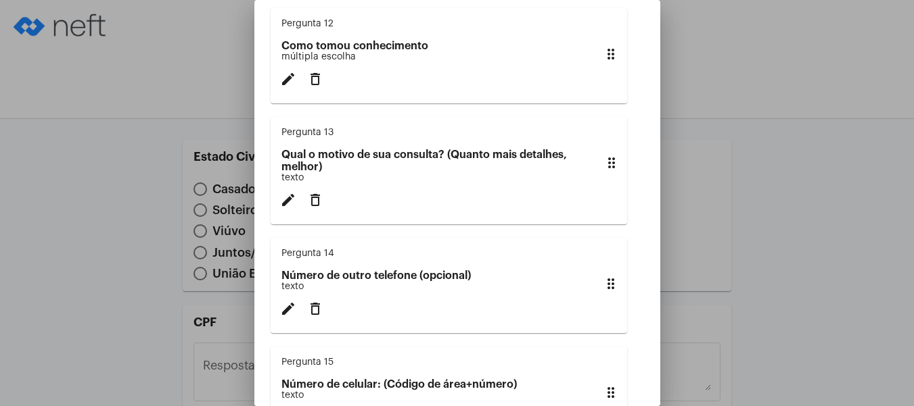
scroll to position [1353, 0]
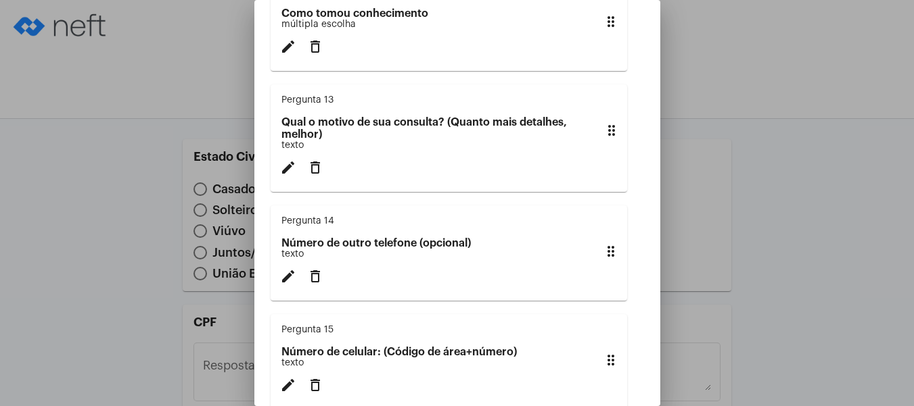
click at [810, 202] on div at bounding box center [457, 203] width 914 height 406
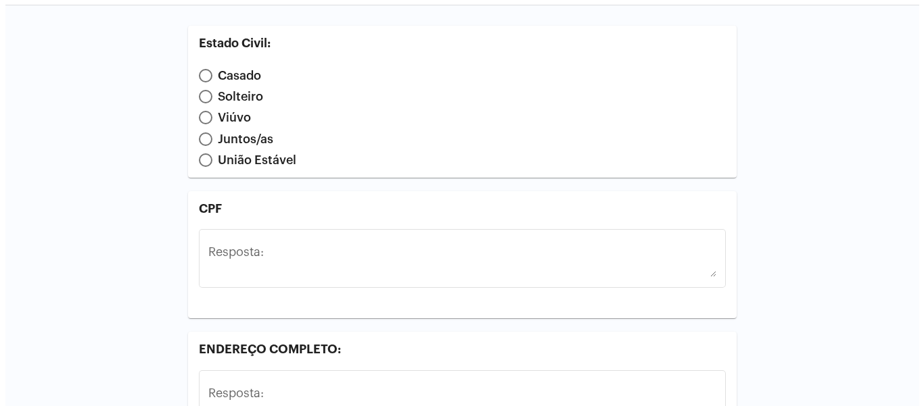
scroll to position [0, 0]
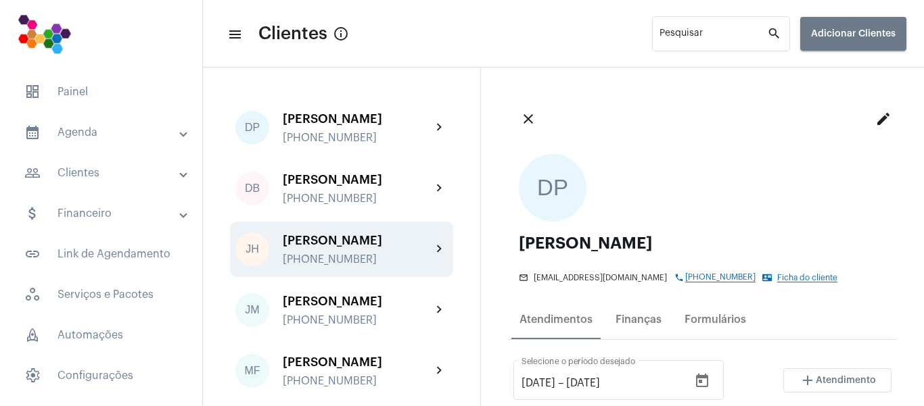
click at [321, 248] on div "[PERSON_NAME]" at bounding box center [357, 241] width 149 height 14
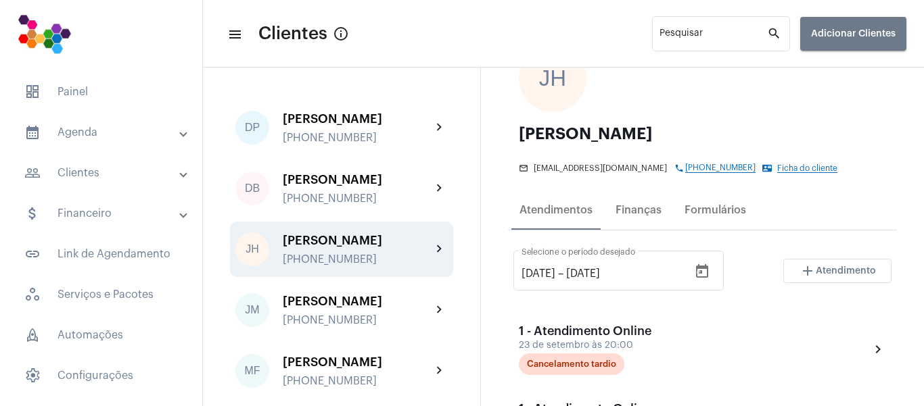
scroll to position [135, 0]
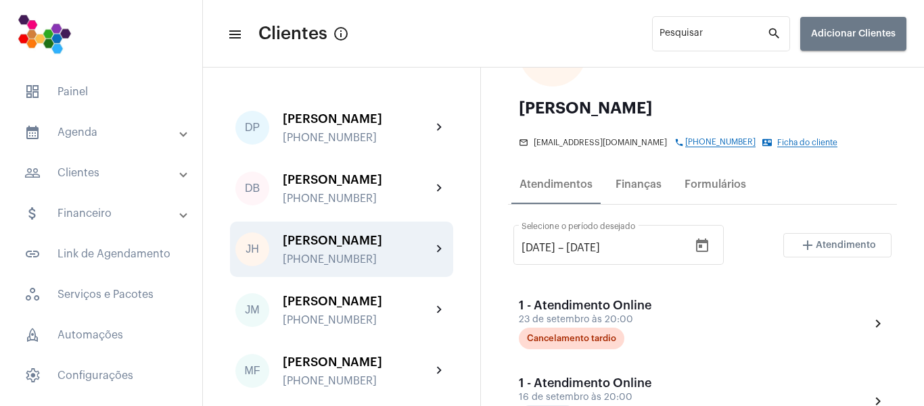
click at [816, 250] on span "Atendimento" at bounding box center [846, 245] width 60 height 9
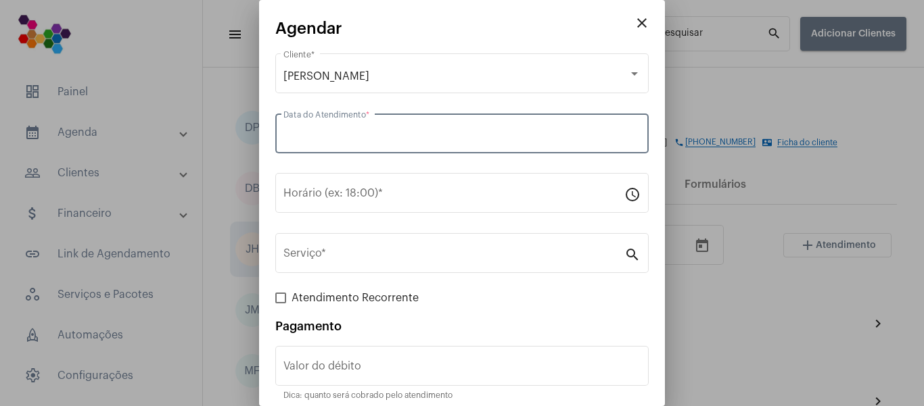
click at [386, 133] on input "Data do Atendimento *" at bounding box center [461, 137] width 357 height 12
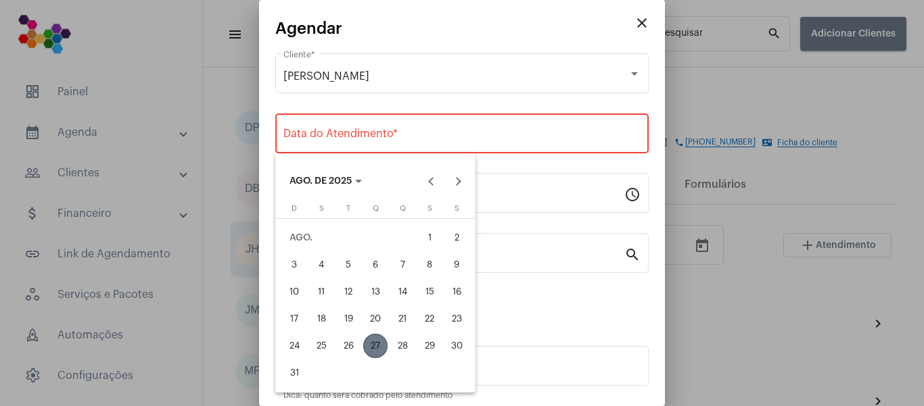
click at [400, 352] on div "28" at bounding box center [402, 346] width 24 height 24
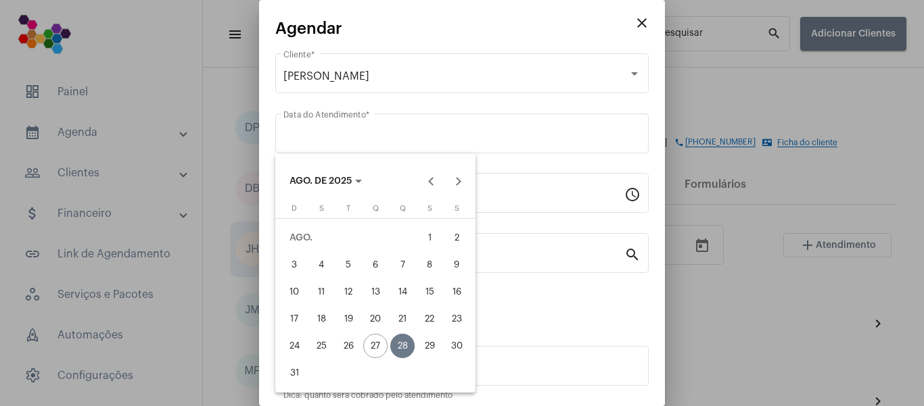
type input "28/08/2025"
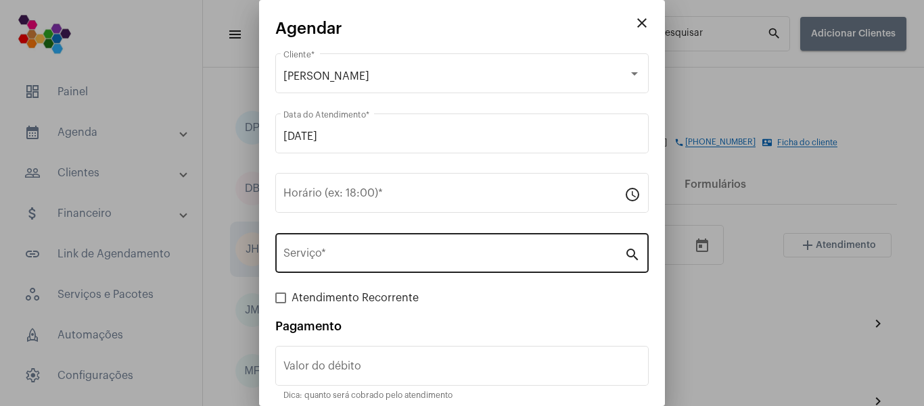
click at [380, 246] on div "Serviço *" at bounding box center [453, 252] width 341 height 43
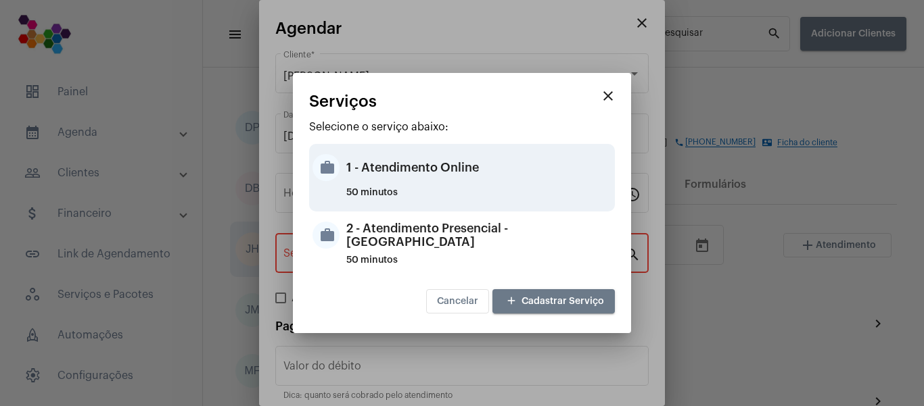
click at [389, 187] on div "work 1 - Atendimento Online 50 minutos" at bounding box center [462, 178] width 306 height 68
type input "1 - Atendimento Online"
type input "R$ 100"
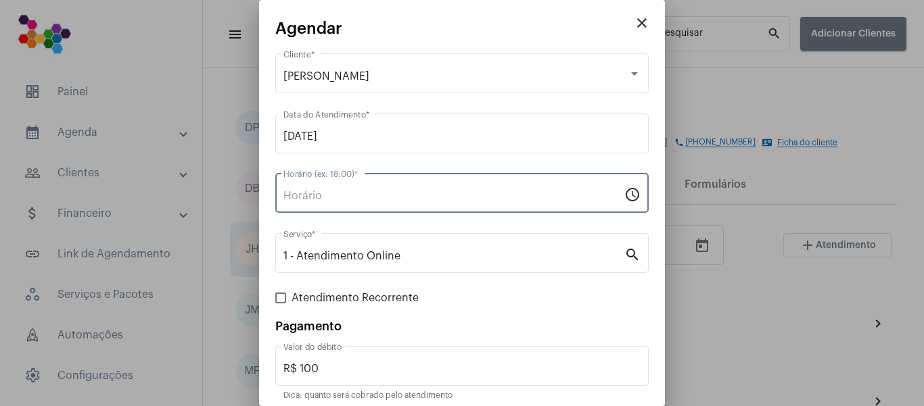
click at [346, 191] on input "Horário (ex: 18:00) *" at bounding box center [453, 196] width 341 height 12
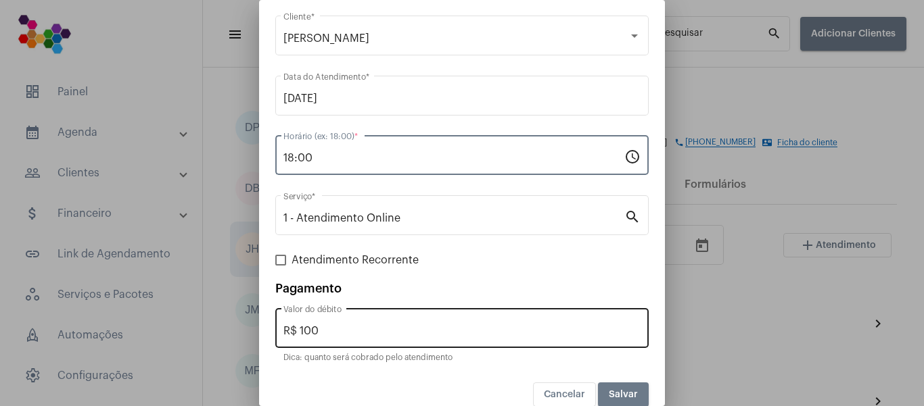
scroll to position [55, 0]
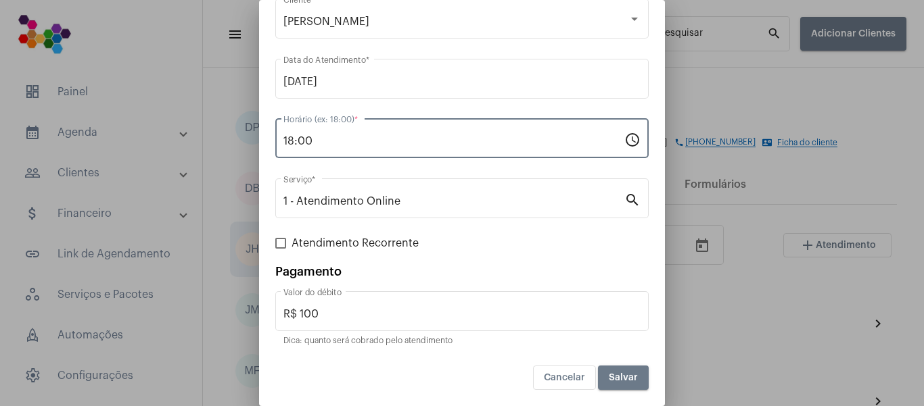
type input "18:00"
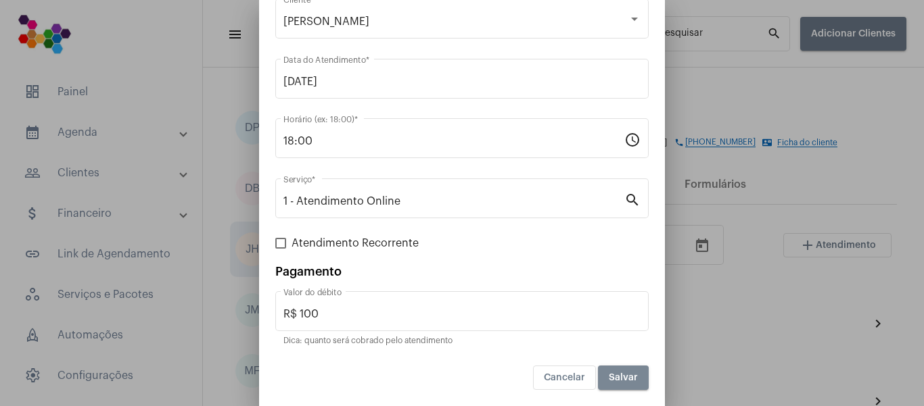
click at [612, 370] on button "Salvar" at bounding box center [623, 378] width 51 height 24
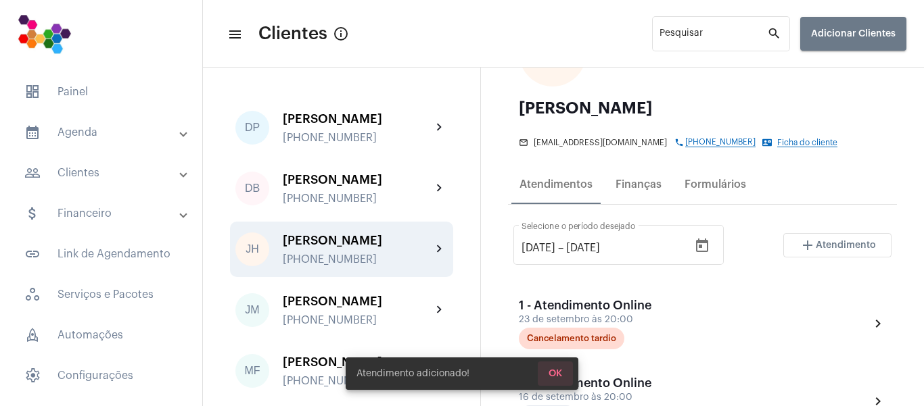
click at [564, 370] on button "OK" at bounding box center [555, 374] width 35 height 24
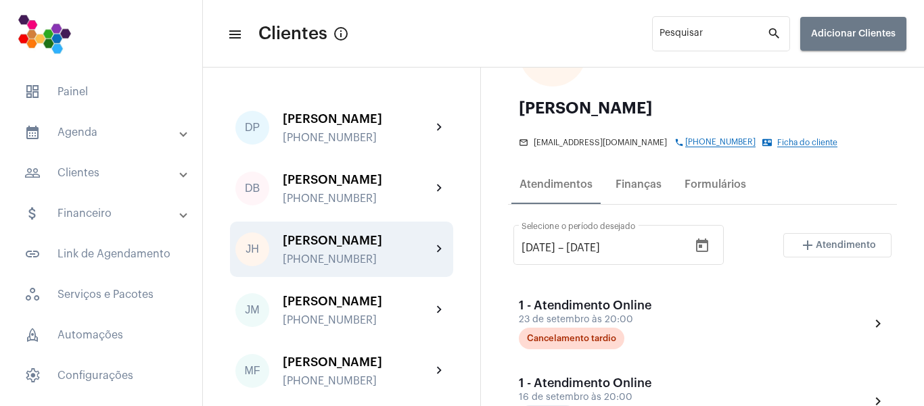
click at [87, 129] on mat-panel-title "calendar_month_outlined Agenda" at bounding box center [102, 132] width 156 height 16
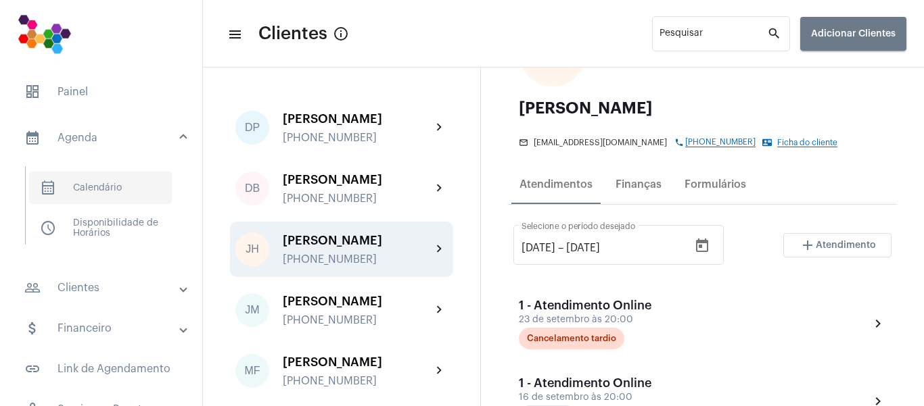
click at [91, 187] on span "calendar_month_outlined Calendário" at bounding box center [100, 188] width 143 height 32
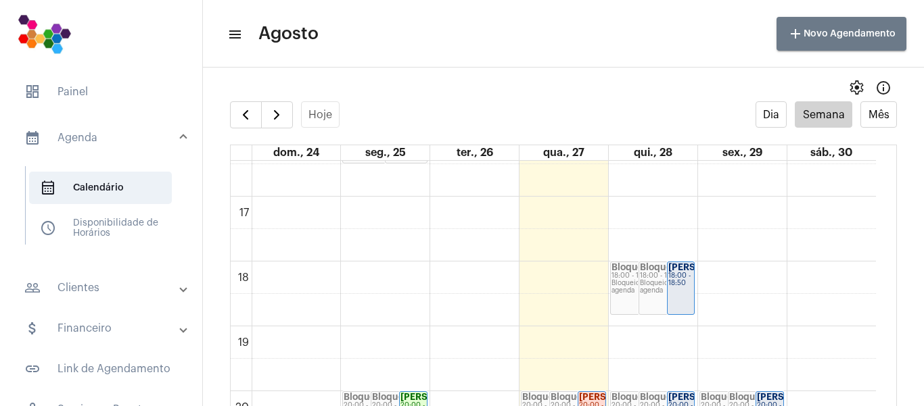
scroll to position [1134, 0]
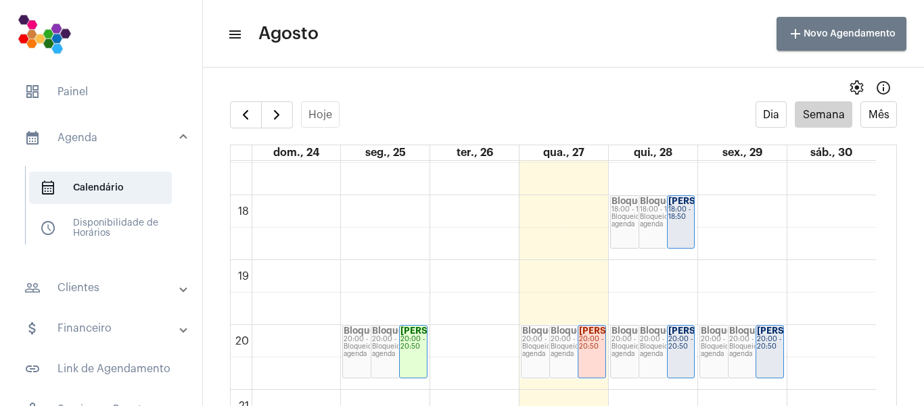
click at [778, 351] on div "20:00 - 20:50" at bounding box center [770, 343] width 26 height 15
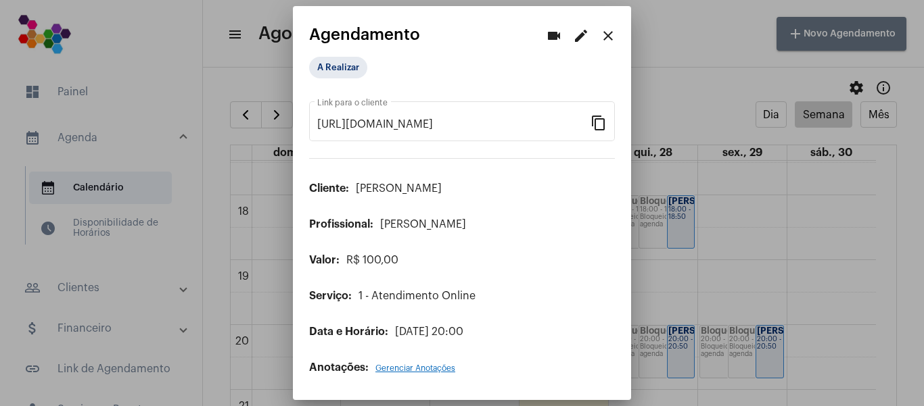
click at [580, 33] on mat-icon "edit" at bounding box center [581, 36] width 16 height 16
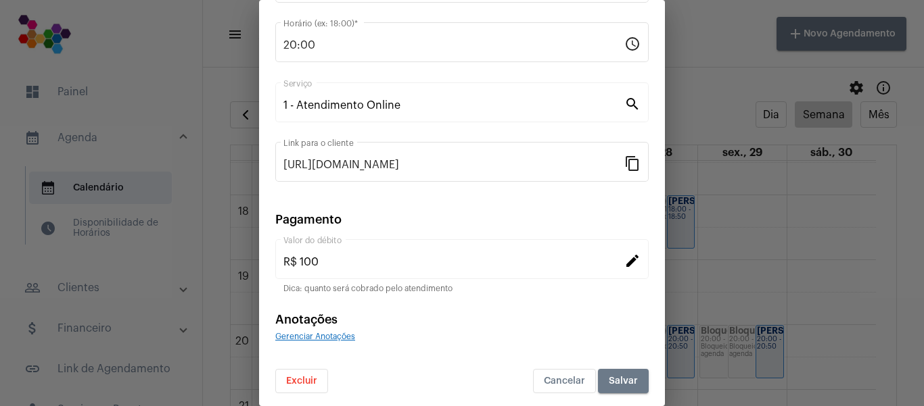
scroll to position [176, 0]
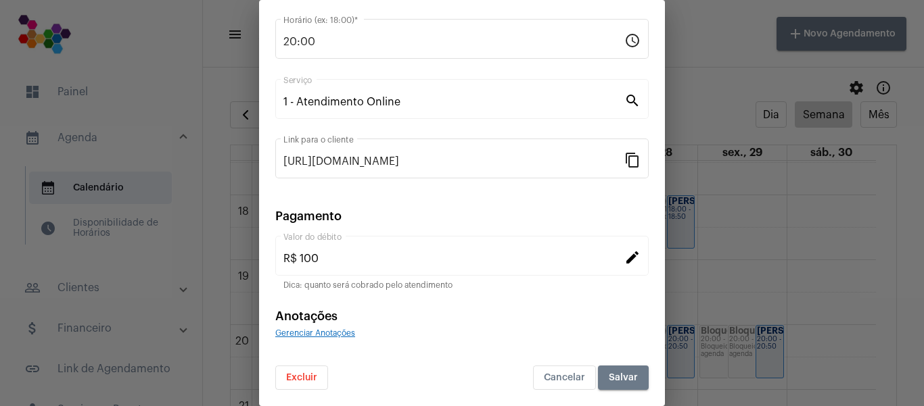
click at [301, 382] on span "Excluir" at bounding box center [301, 377] width 31 height 9
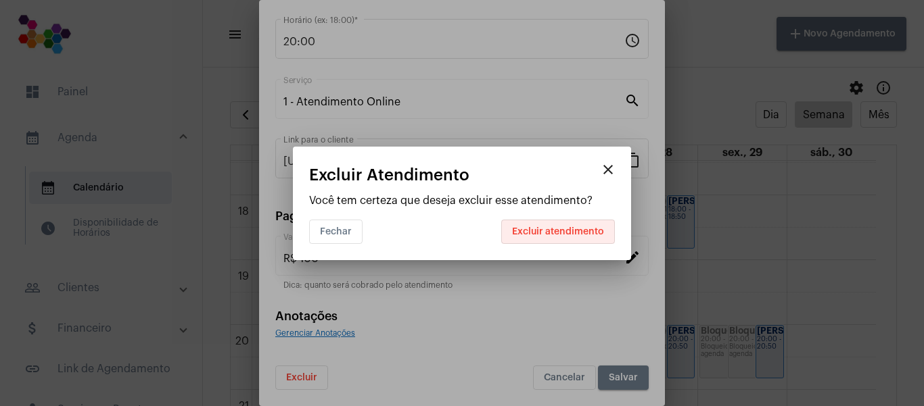
click at [512, 233] on span "Excluir atendimento" at bounding box center [558, 231] width 92 height 9
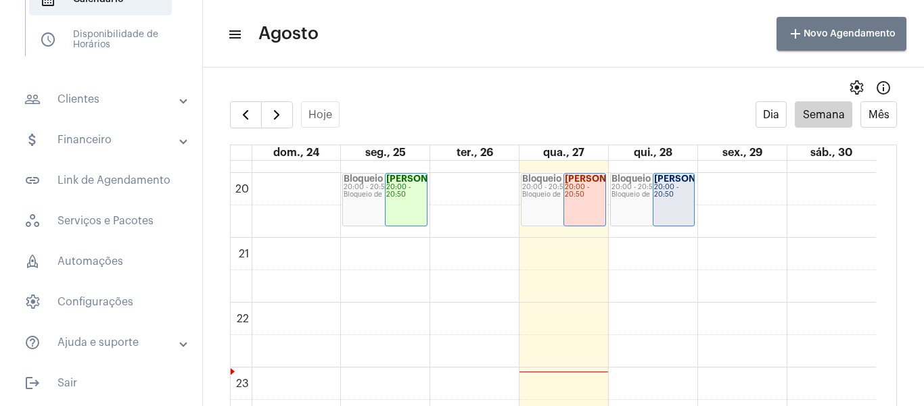
scroll to position [190, 0]
click at [99, 339] on mat-panel-title "help_outline Ajuda e suporte" at bounding box center [102, 341] width 156 height 16
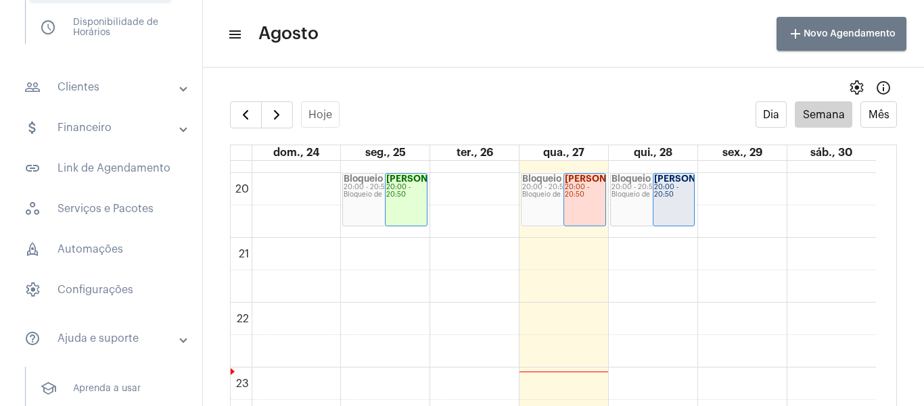
scroll to position [155, 0]
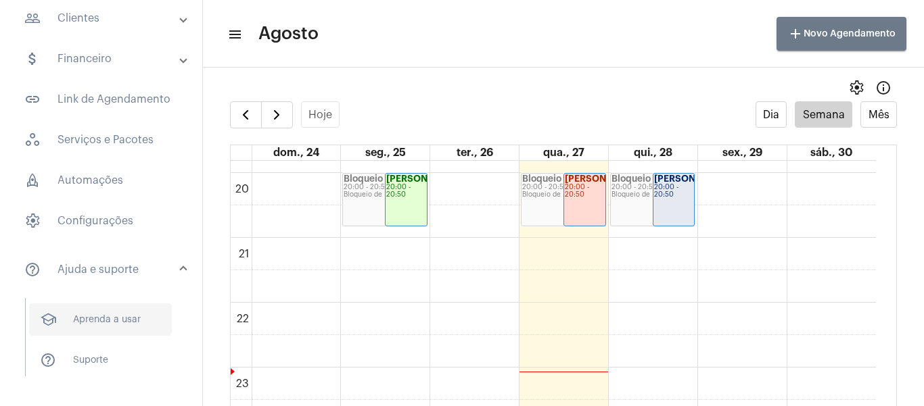
click at [102, 323] on span "school Aprenda a usar" at bounding box center [100, 320] width 143 height 32
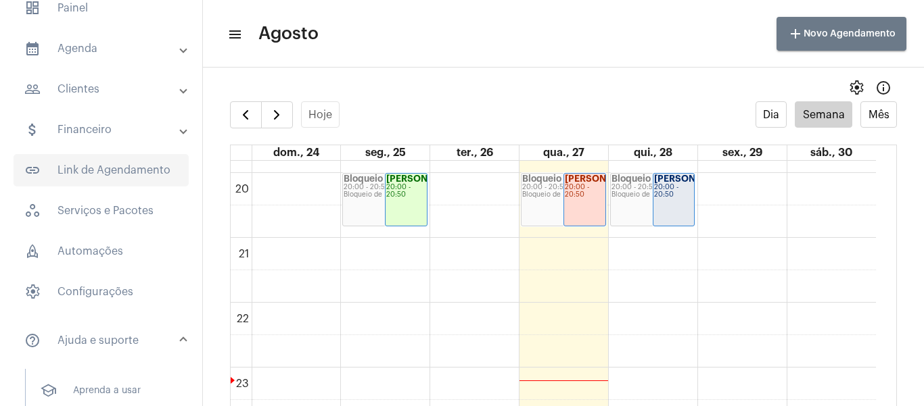
scroll to position [0, 0]
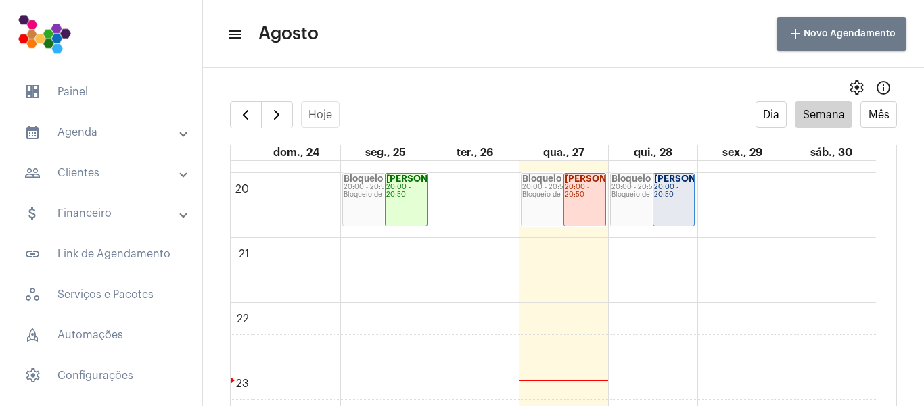
click at [78, 173] on mat-panel-title "people_outline Clientes" at bounding box center [102, 173] width 156 height 16
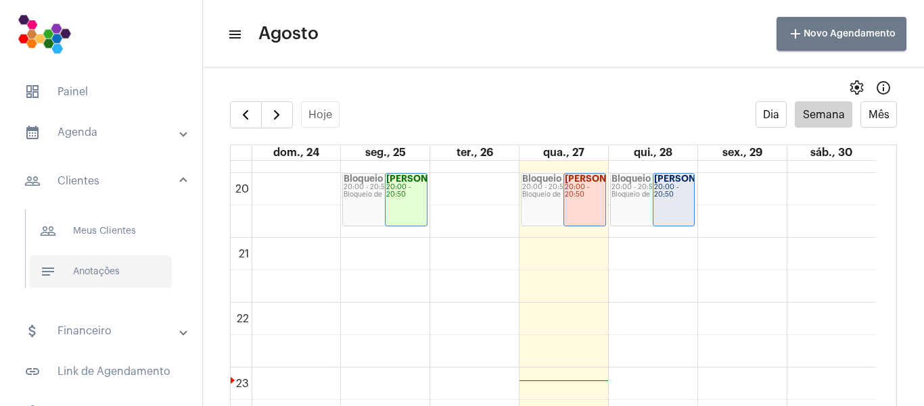
click at [84, 264] on span "notes Anotações" at bounding box center [100, 272] width 143 height 32
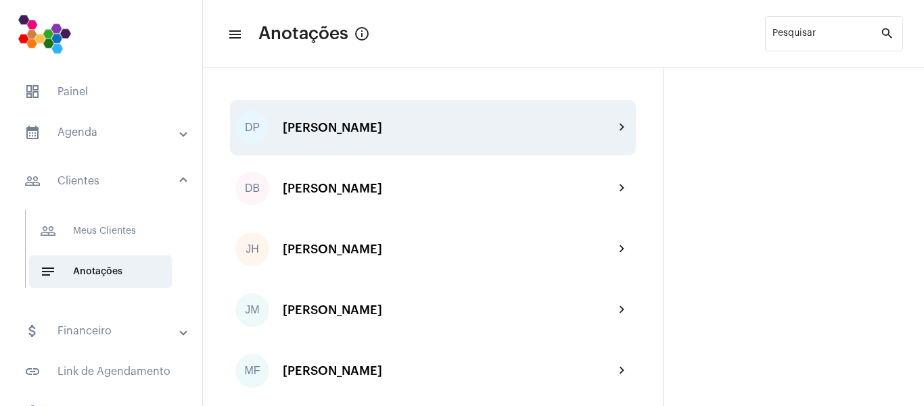
click at [354, 126] on div "[PERSON_NAME]" at bounding box center [448, 128] width 331 height 14
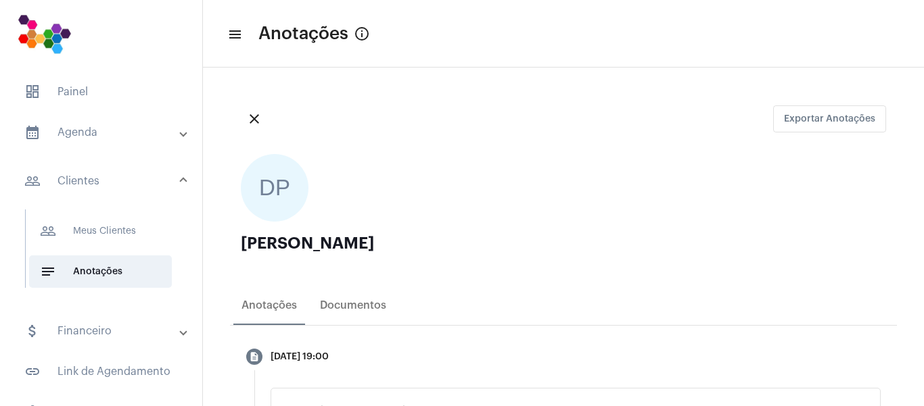
scroll to position [68, 0]
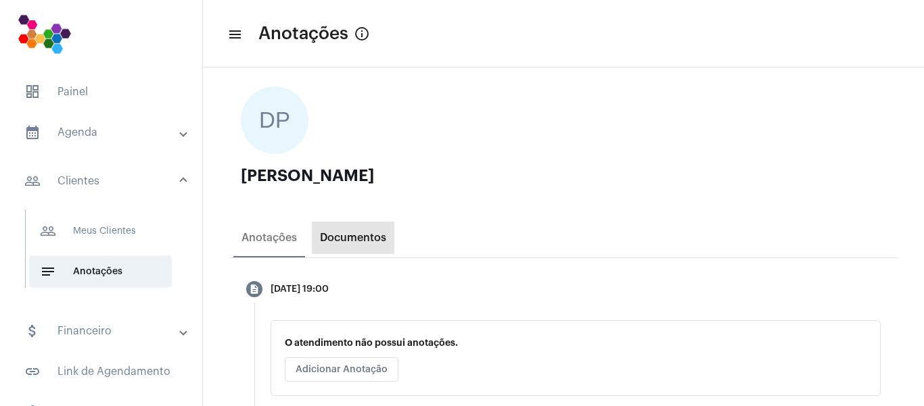
click at [371, 239] on div "Documentos" at bounding box center [353, 238] width 66 height 12
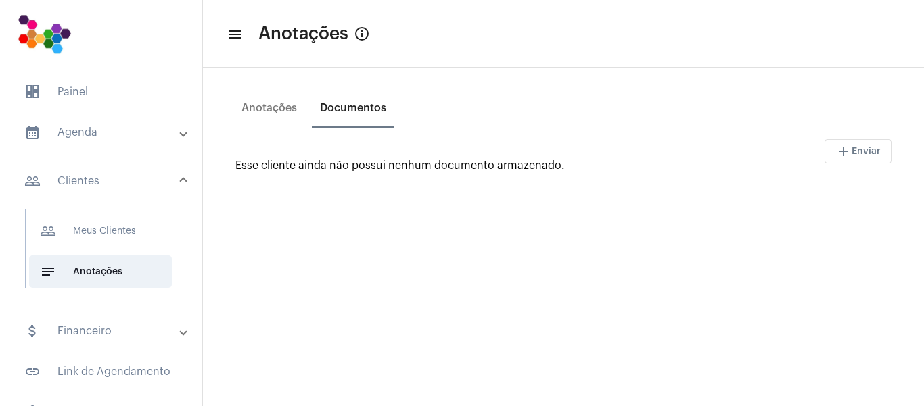
scroll to position [203, 0]
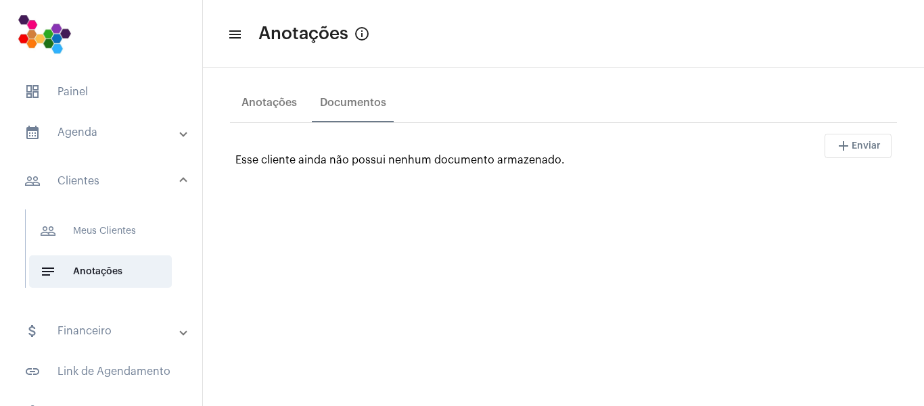
click at [835, 148] on mat-icon "add" at bounding box center [843, 146] width 16 height 16
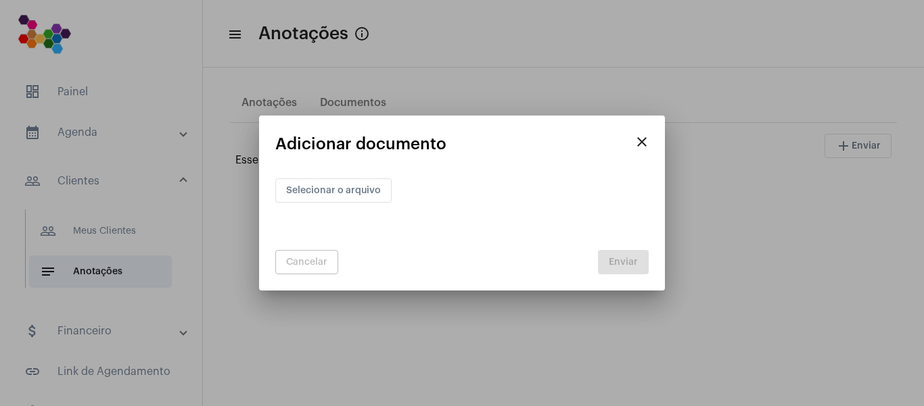
click at [640, 141] on mat-icon "close" at bounding box center [642, 142] width 16 height 16
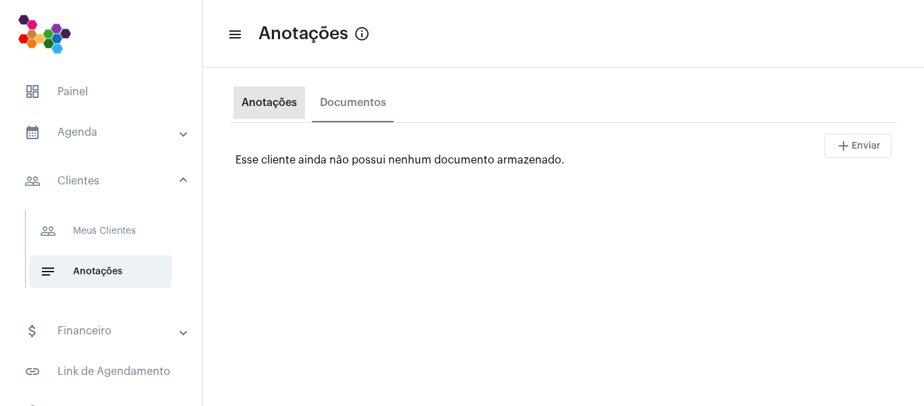
click at [279, 110] on div "Anotações" at bounding box center [269, 103] width 72 height 32
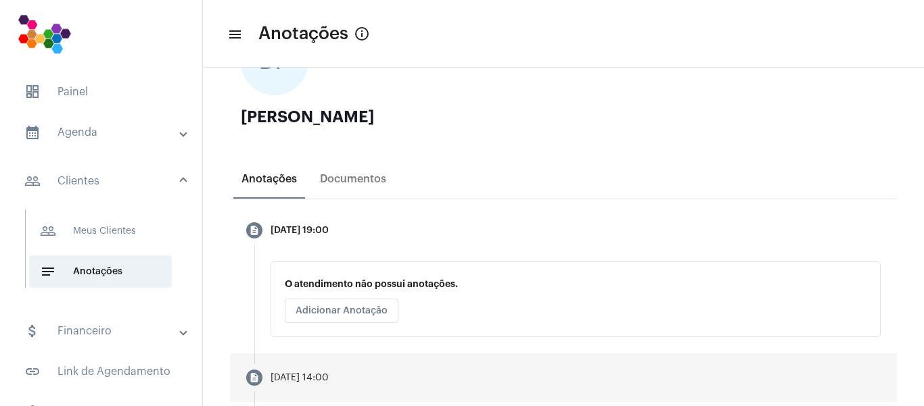
scroll to position [135, 0]
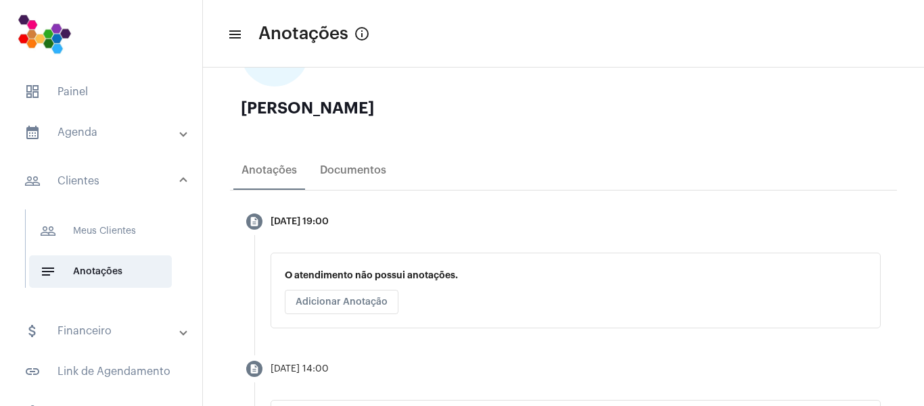
click at [383, 307] on span "Adicionar Anotação" at bounding box center [342, 302] width 92 height 9
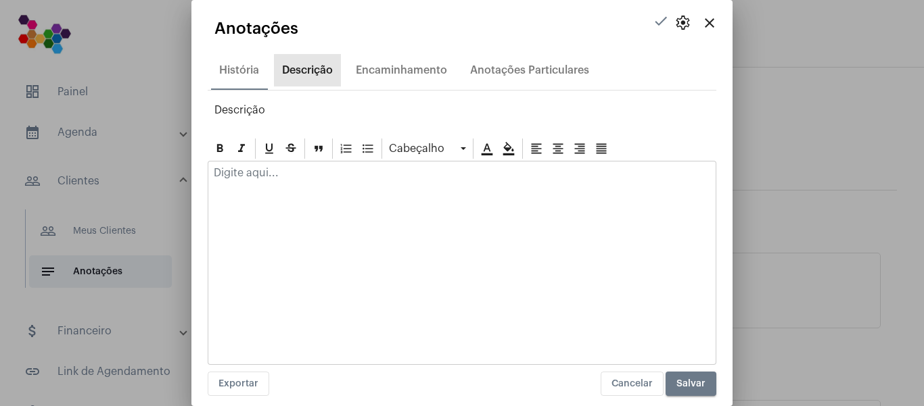
click at [320, 70] on div "Descrição" at bounding box center [307, 70] width 51 height 12
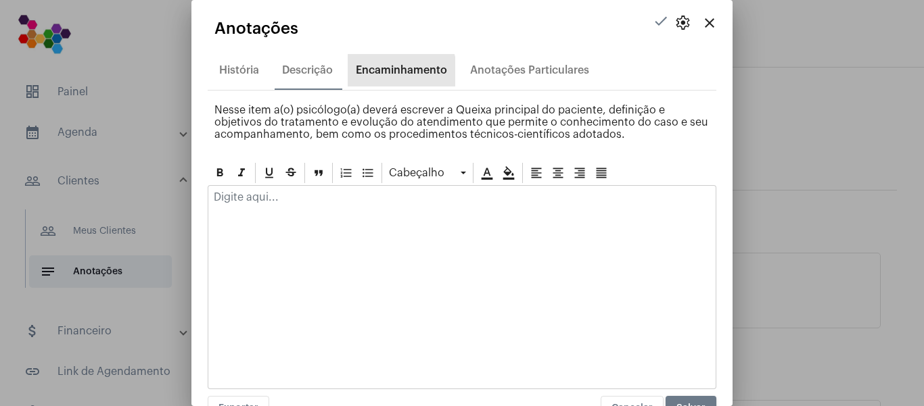
click at [397, 72] on div "Encaminhamento" at bounding box center [401, 70] width 91 height 12
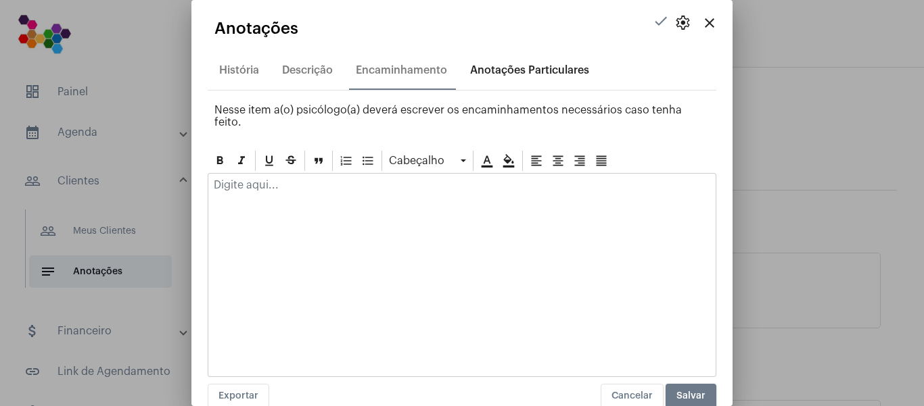
click at [529, 75] on div "Anotações Particulares" at bounding box center [529, 70] width 119 height 12
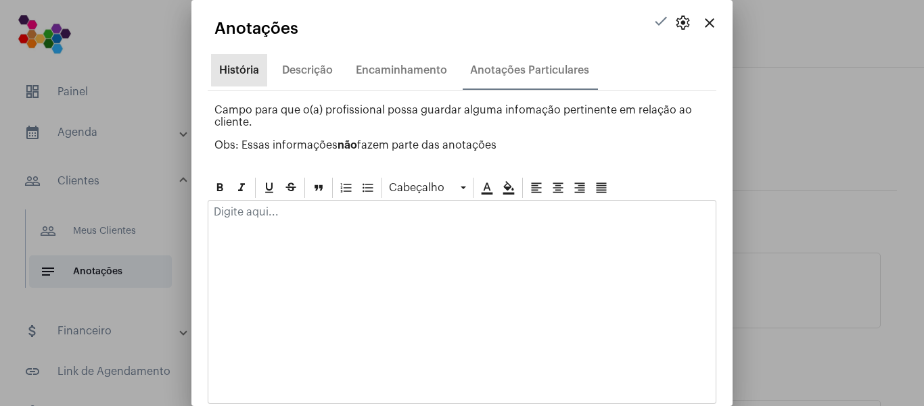
click at [246, 69] on div "História" at bounding box center [239, 70] width 40 height 12
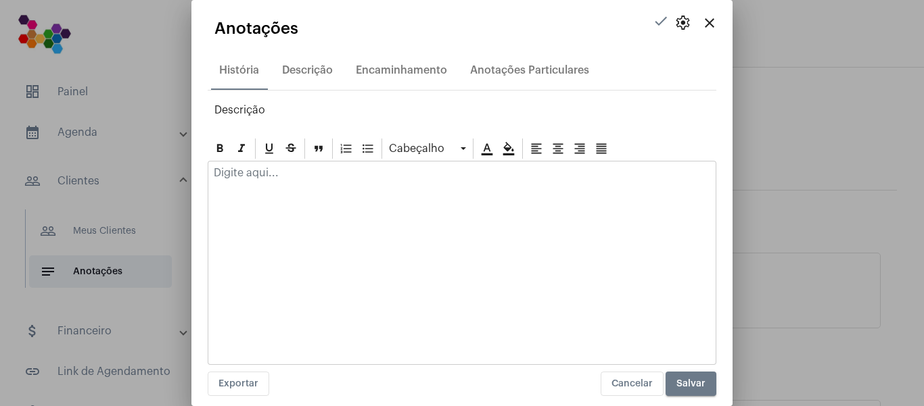
drag, startPoint x: 279, startPoint y: 178, endPoint x: 227, endPoint y: 177, distance: 52.1
click at [227, 177] on p at bounding box center [462, 173] width 496 height 12
drag, startPoint x: 216, startPoint y: 172, endPoint x: 344, endPoint y: 178, distance: 128.0
click at [344, 178] on p at bounding box center [462, 173] width 496 height 12
click at [337, 178] on p at bounding box center [462, 173] width 496 height 12
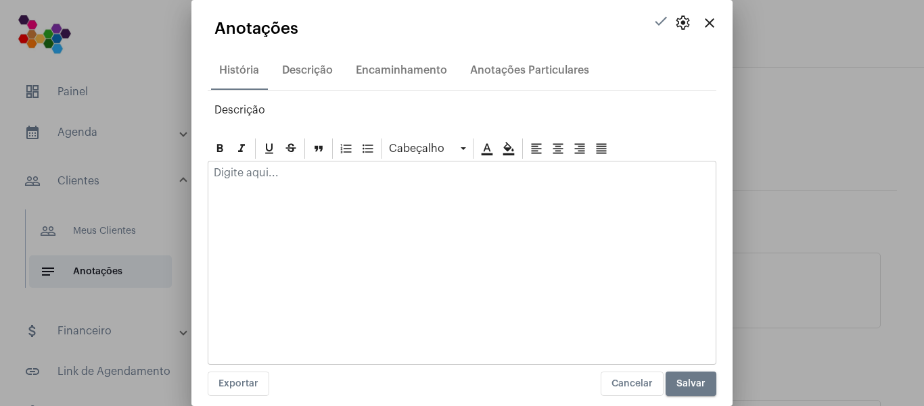
click at [258, 185] on div at bounding box center [461, 177] width 507 height 30
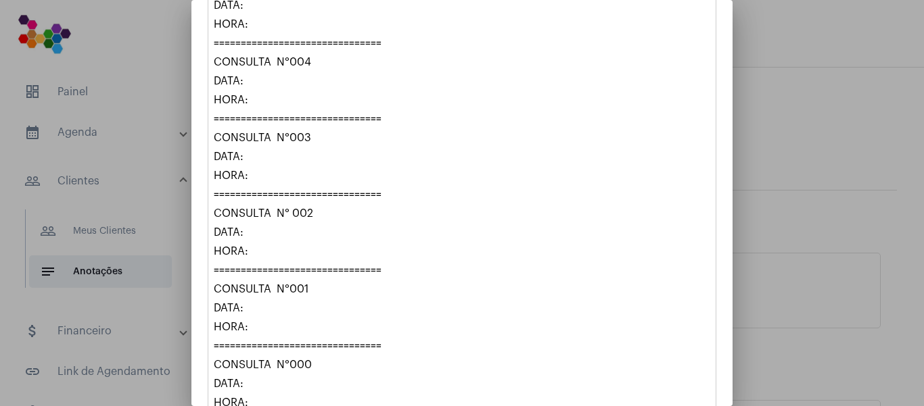
scroll to position [881, 0]
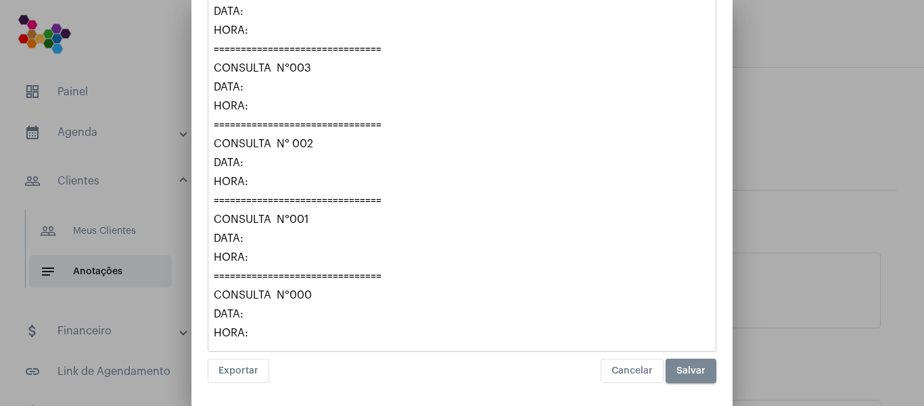
click at [682, 368] on span "Salvar" at bounding box center [690, 371] width 29 height 9
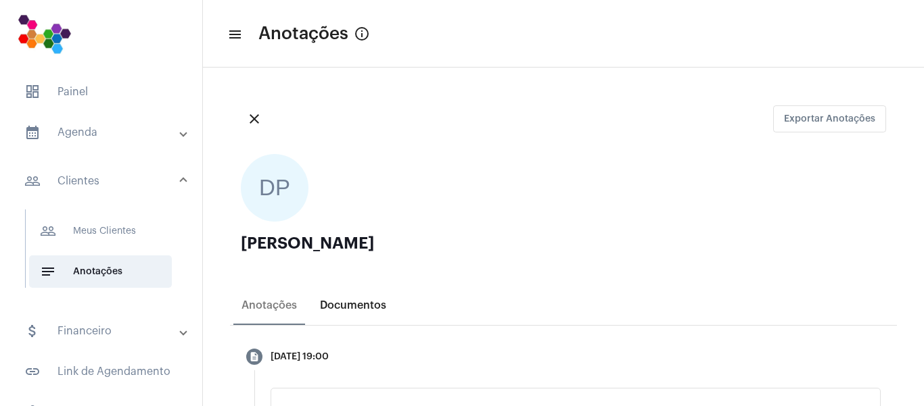
click at [364, 306] on div "Documentos" at bounding box center [353, 306] width 66 height 12
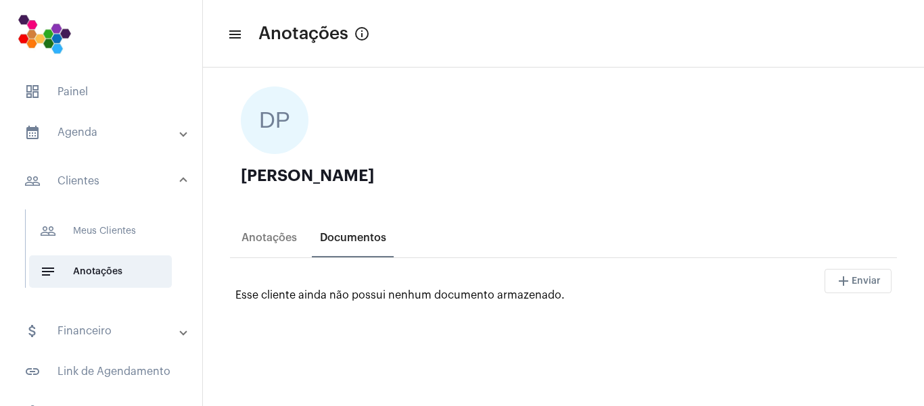
scroll to position [135, 0]
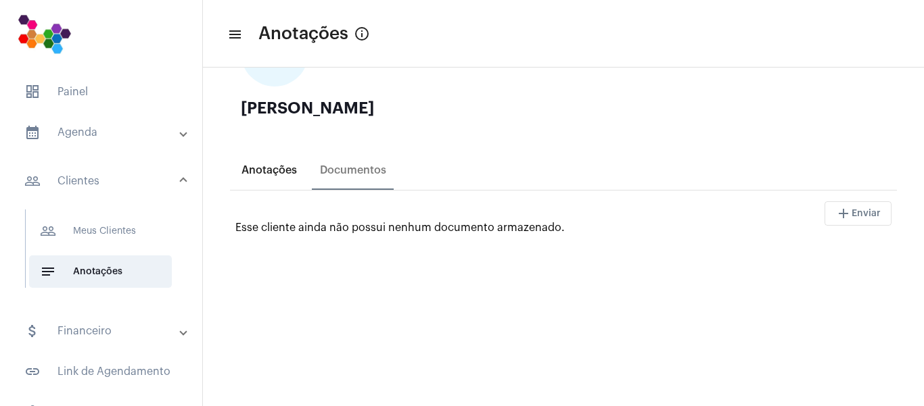
click at [276, 174] on div "Anotações" at bounding box center [268, 170] width 55 height 12
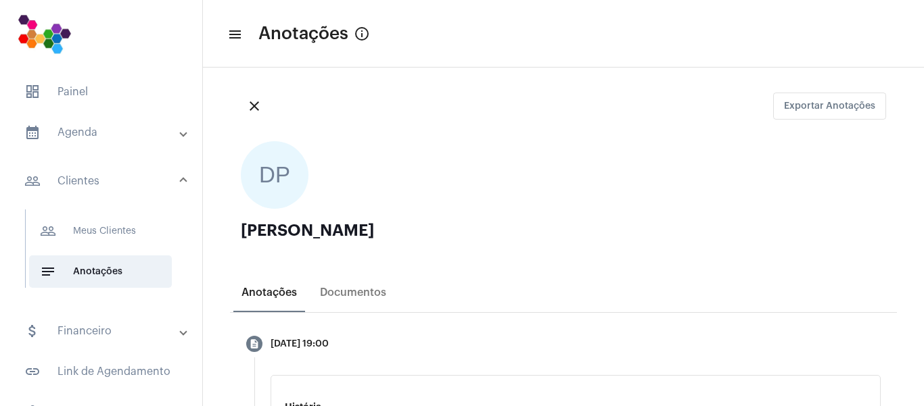
scroll to position [0, 0]
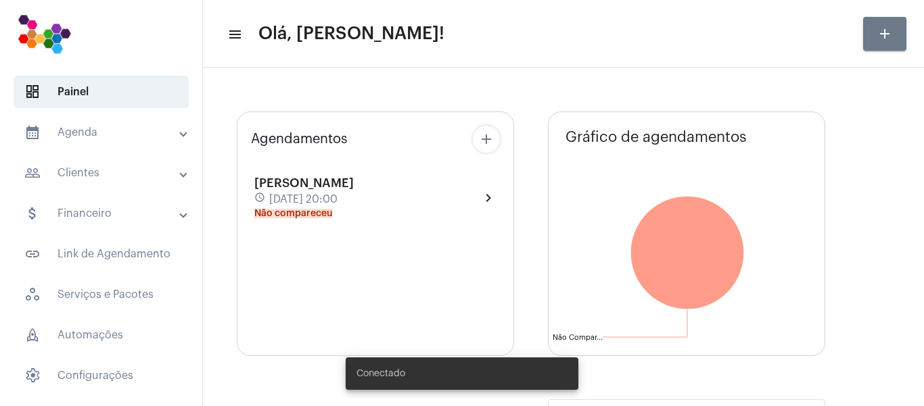
type input "[URL][DOMAIN_NAME]"
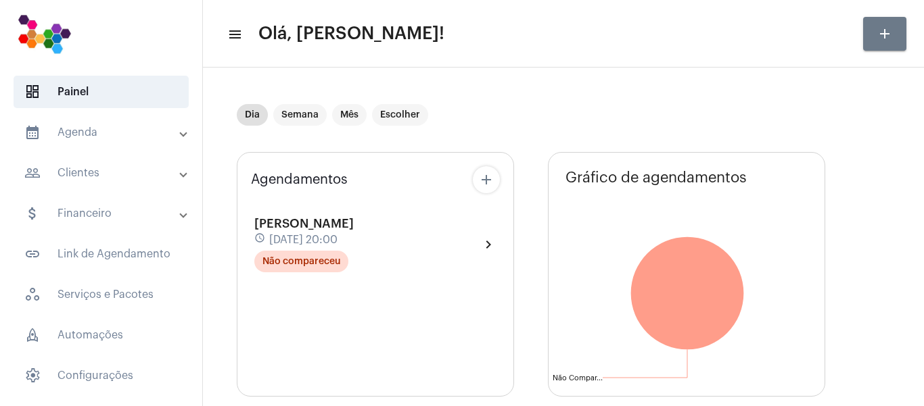
click at [115, 171] on mat-panel-title "people_outline Clientes" at bounding box center [102, 173] width 156 height 16
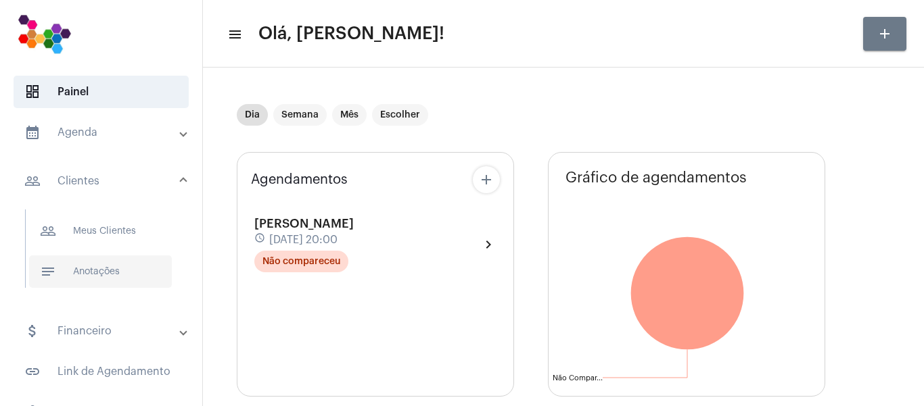
click at [110, 274] on span "notes Anotações" at bounding box center [100, 272] width 143 height 32
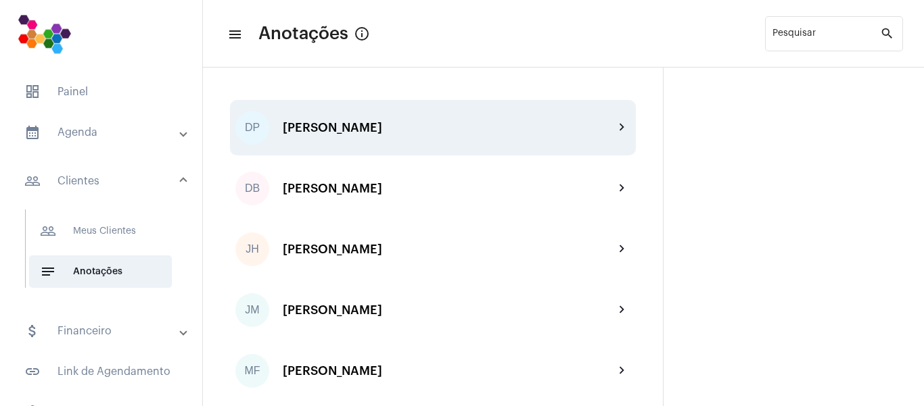
click at [411, 129] on div "[PERSON_NAME]" at bounding box center [448, 128] width 331 height 14
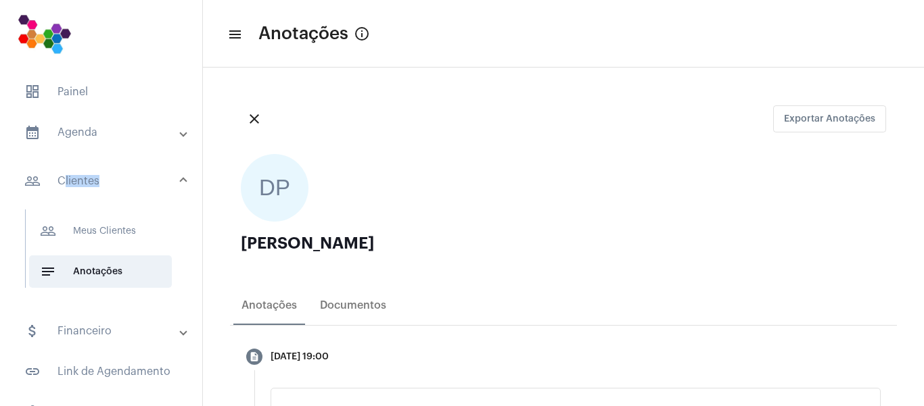
click at [170, 177] on mat-expansion-panel-header "people_outline Clientes" at bounding box center [105, 181] width 194 height 43
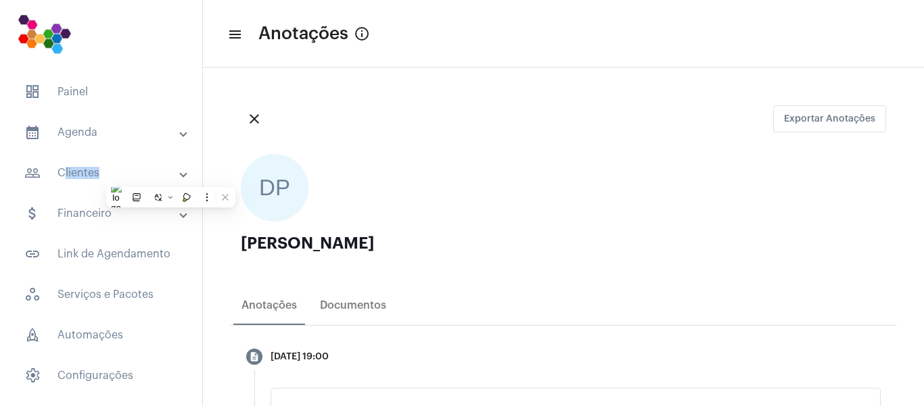
click at [181, 178] on span at bounding box center [183, 173] width 5 height 11
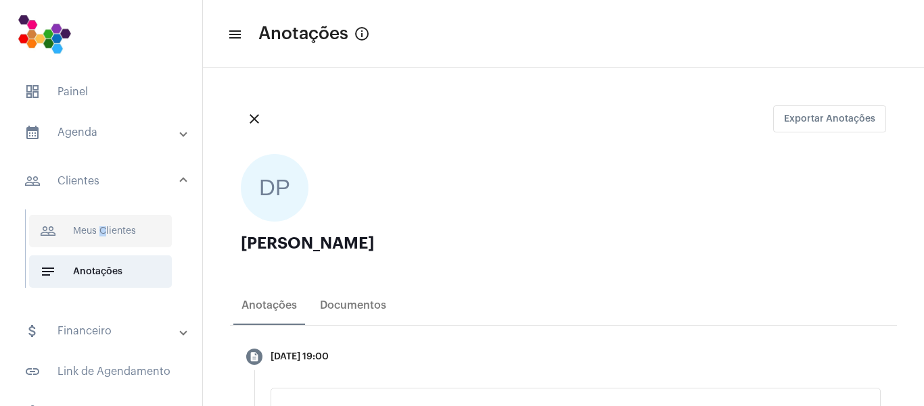
click at [103, 235] on span "people_outline Meus Clientes" at bounding box center [100, 231] width 143 height 32
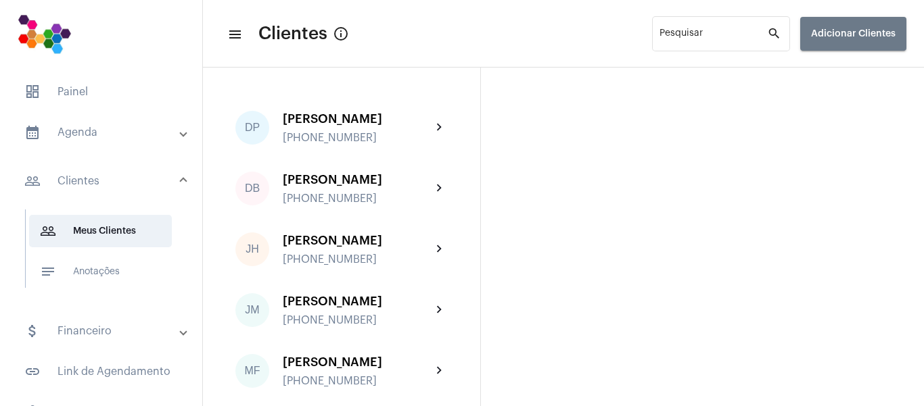
click at [329, 180] on div "[PERSON_NAME]" at bounding box center [357, 180] width 149 height 14
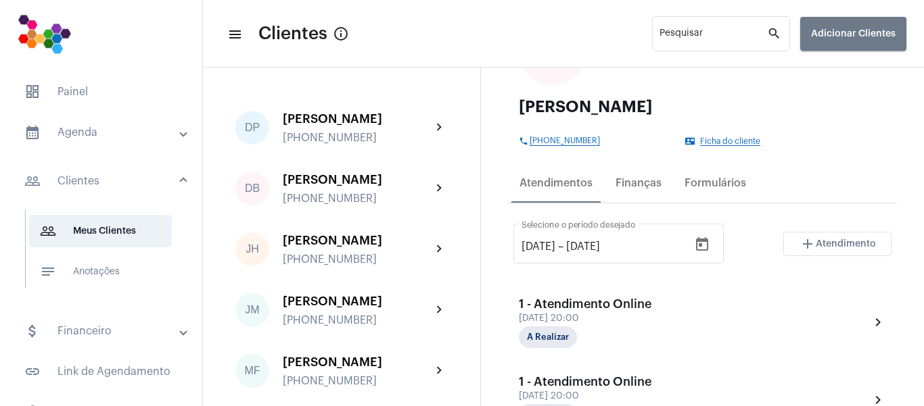
scroll to position [135, 0]
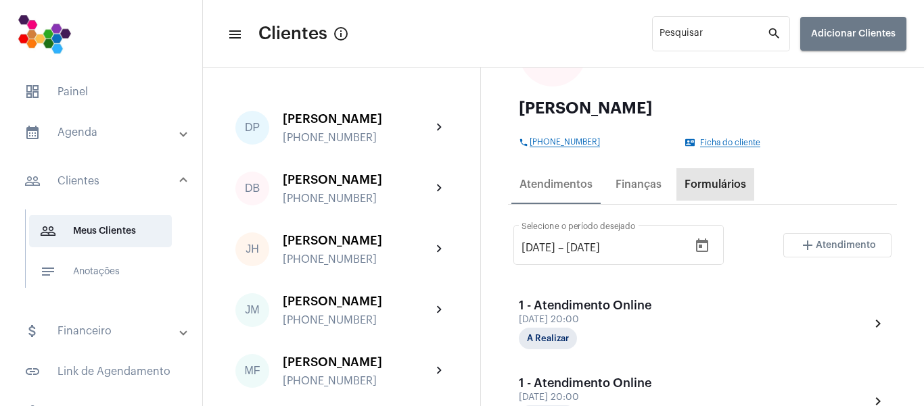
click at [712, 186] on div "Formulários" at bounding box center [715, 185] width 62 height 12
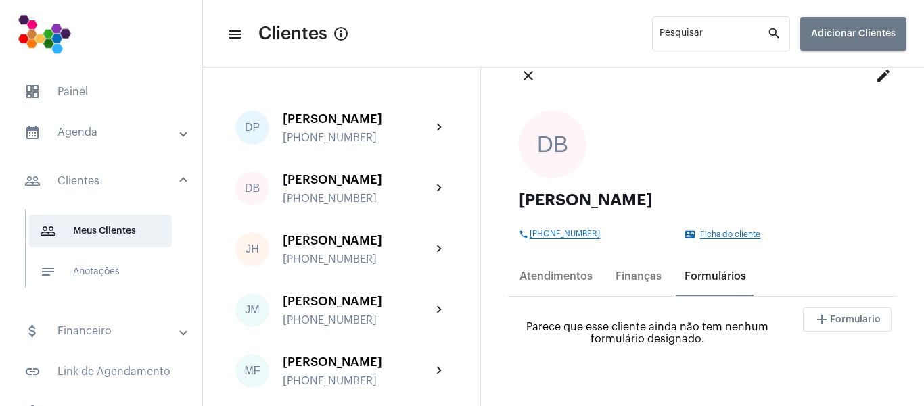
scroll to position [68, 0]
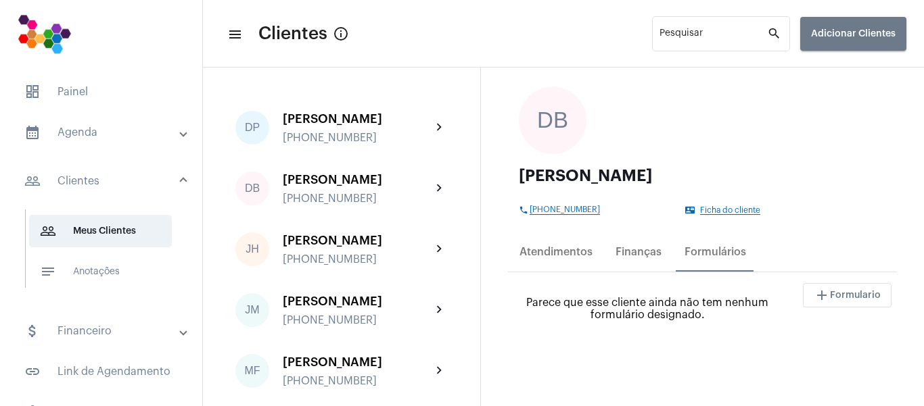
click at [745, 208] on span "Ficha do cliente" at bounding box center [730, 210] width 60 height 9
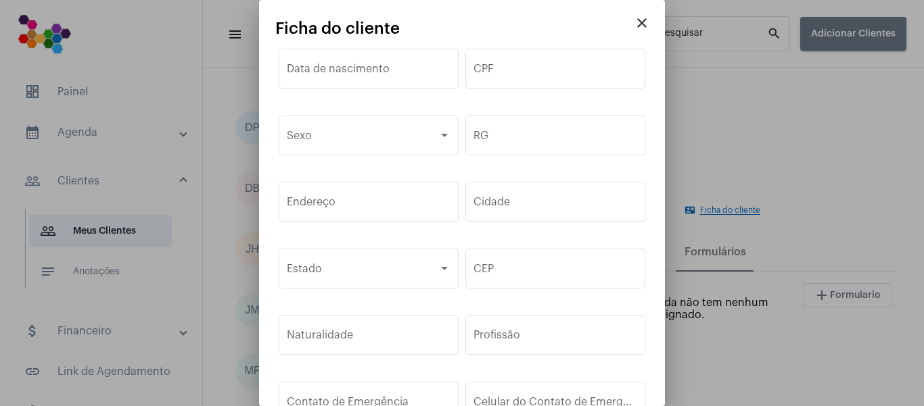
click at [640, 26] on button "close" at bounding box center [641, 22] width 27 height 27
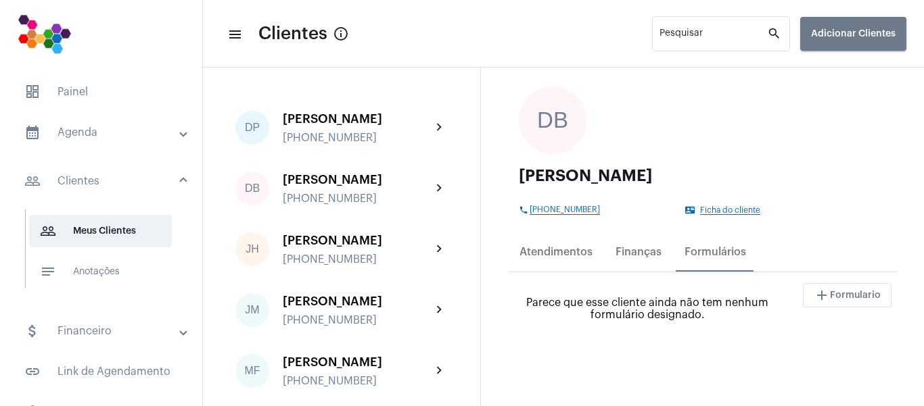
click at [830, 294] on span "Formulario" at bounding box center [855, 295] width 51 height 9
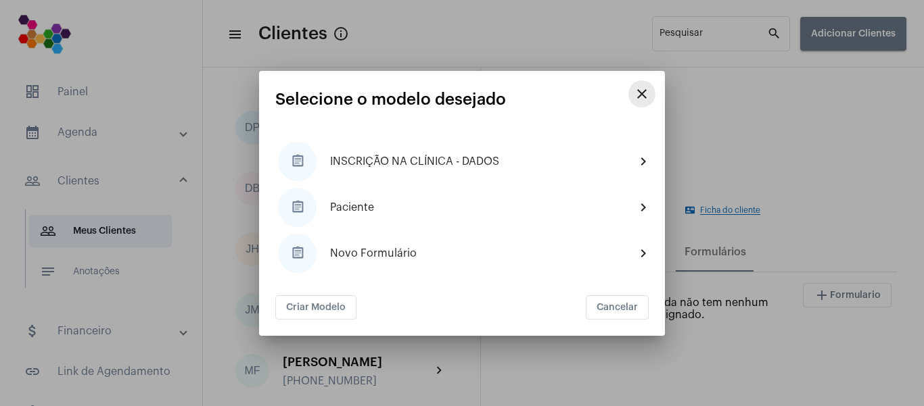
click at [643, 94] on mat-icon "close" at bounding box center [642, 94] width 16 height 16
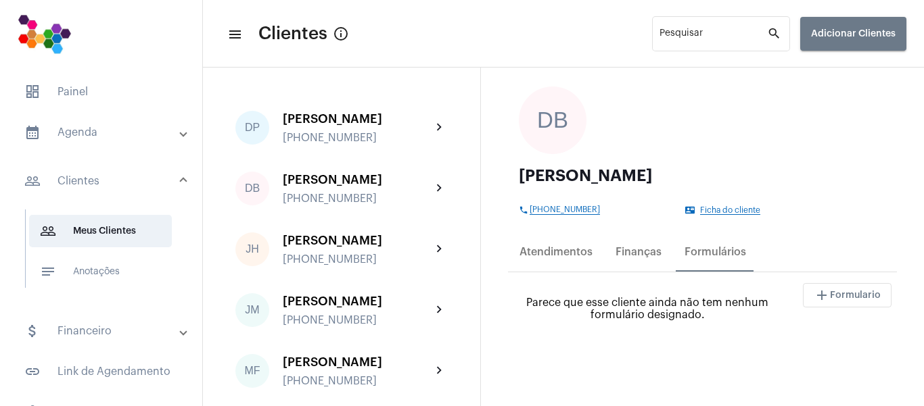
click at [727, 214] on span "Ficha do cliente" at bounding box center [730, 210] width 60 height 9
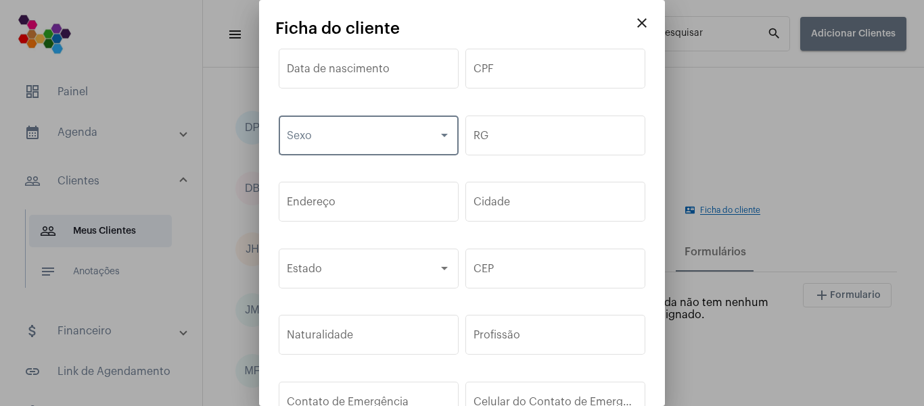
click at [438, 138] on div at bounding box center [444, 136] width 12 height 11
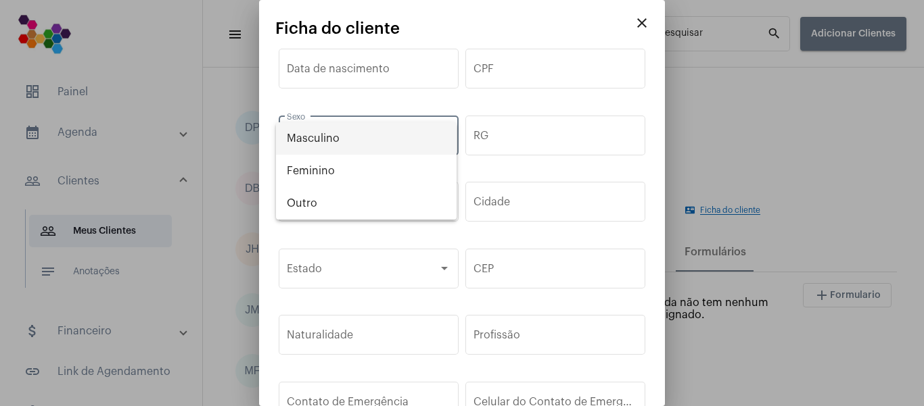
click at [438, 138] on span "Masculino" at bounding box center [366, 138] width 159 height 32
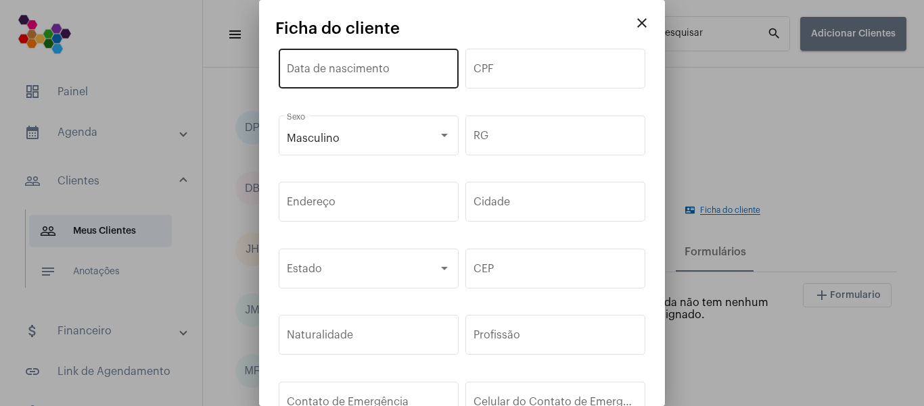
click at [425, 78] on div "Data de nascimento" at bounding box center [369, 67] width 164 height 43
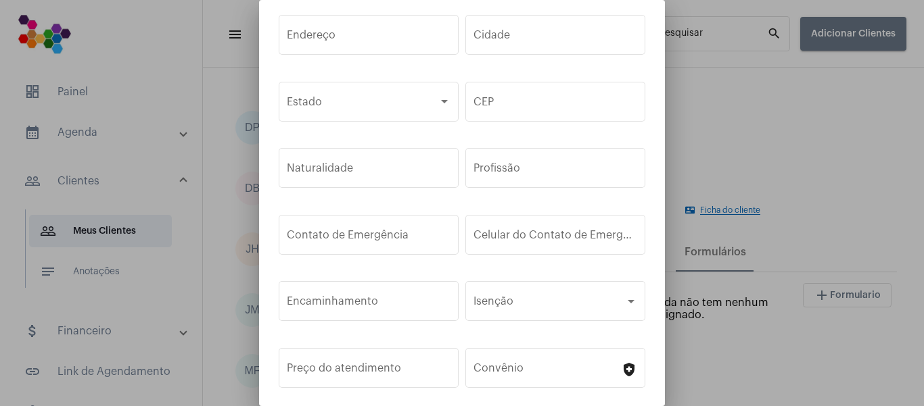
scroll to position [203, 0]
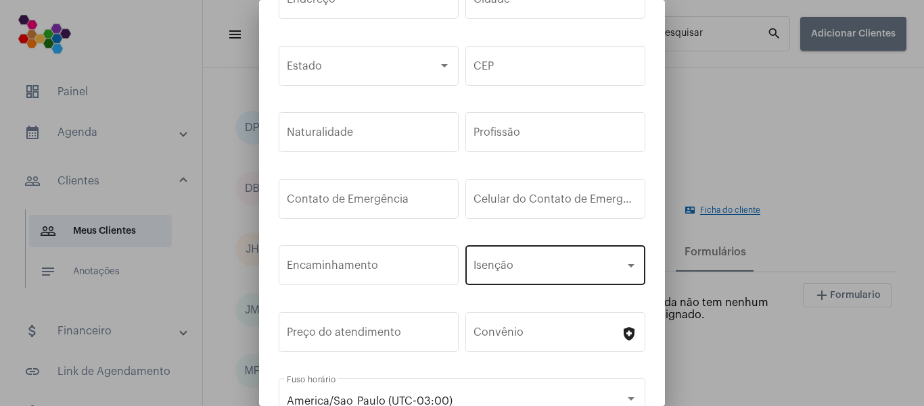
click at [590, 256] on div "Isenção" at bounding box center [555, 264] width 164 height 43
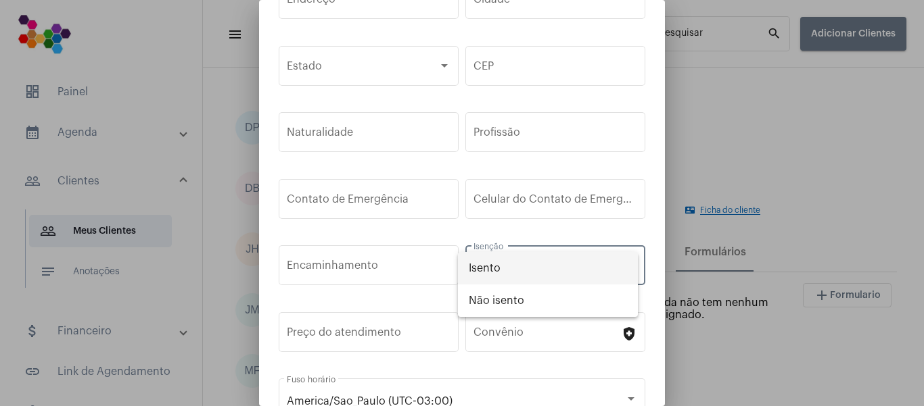
click at [648, 226] on div at bounding box center [462, 203] width 924 height 406
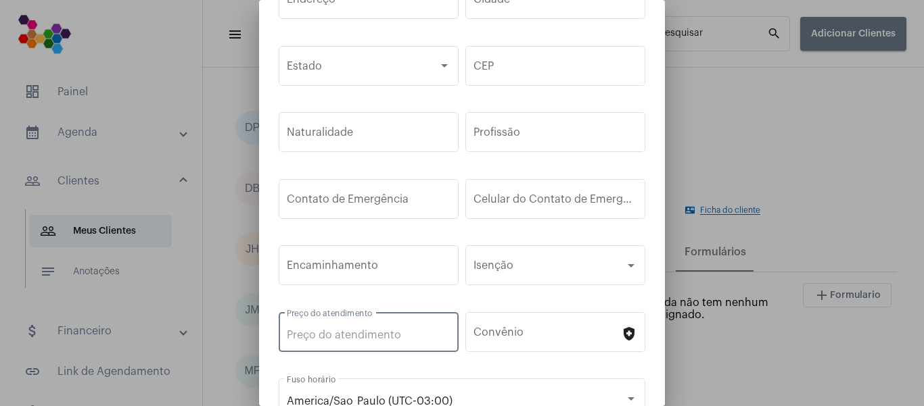
click at [398, 329] on input "Preço do atendimento" at bounding box center [369, 335] width 164 height 12
type input "R$"
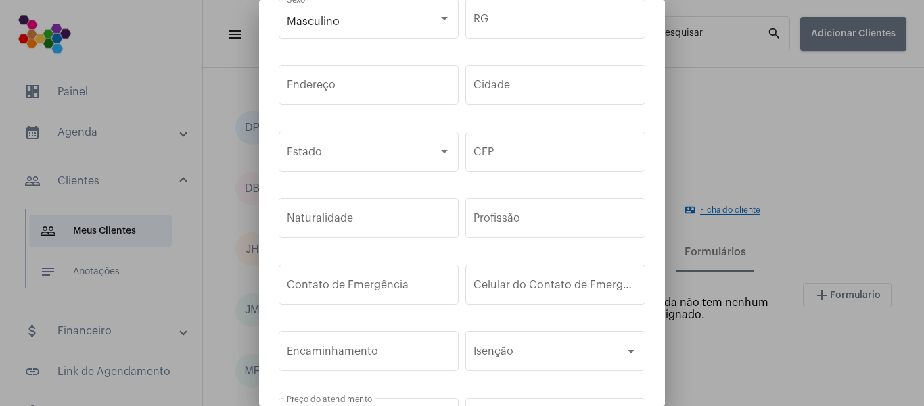
scroll to position [0, 0]
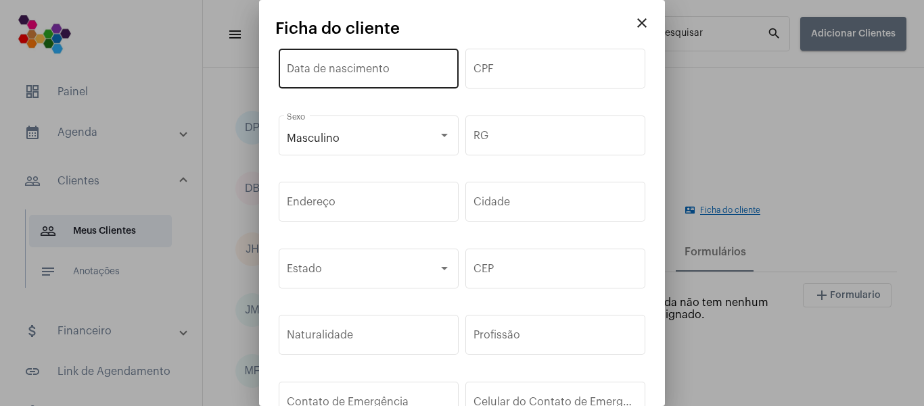
click at [398, 72] on input "Data de nascimento" at bounding box center [369, 72] width 164 height 12
click at [634, 28] on mat-icon "close" at bounding box center [642, 23] width 16 height 16
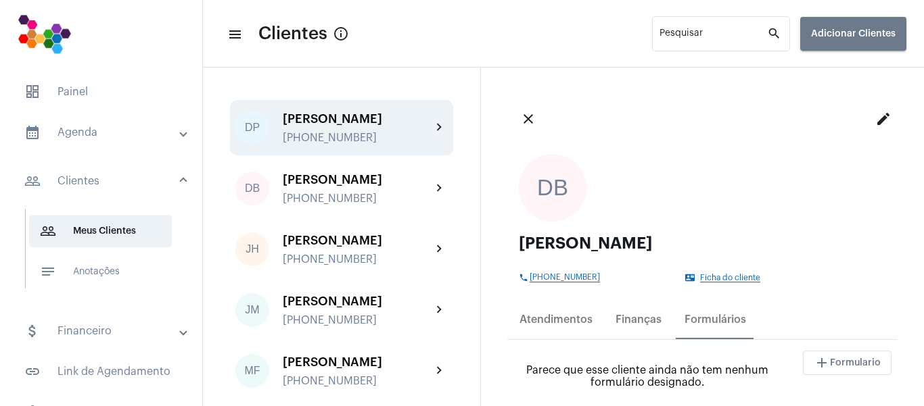
click at [344, 126] on div "[PERSON_NAME] [PHONE_NUMBER]" at bounding box center [357, 128] width 149 height 32
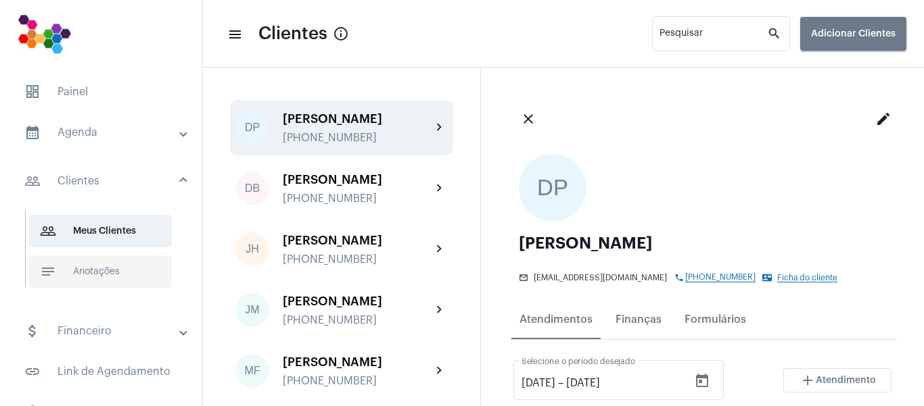
click at [96, 277] on span "notes Anotações" at bounding box center [100, 272] width 143 height 32
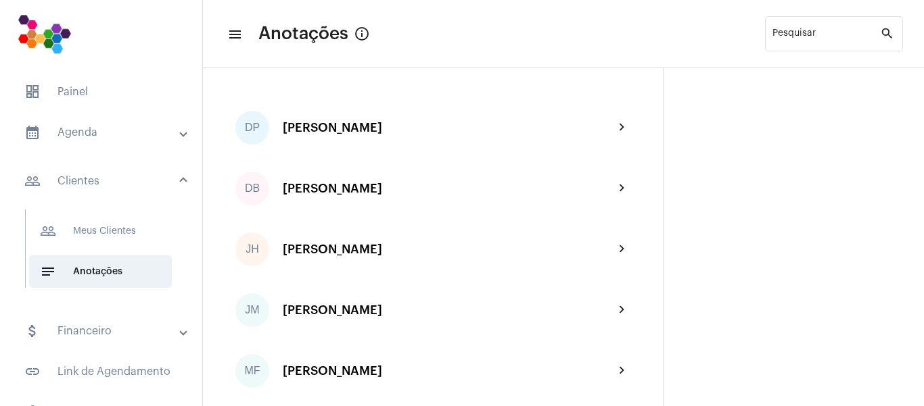
click at [366, 125] on div "[PERSON_NAME]" at bounding box center [448, 128] width 331 height 14
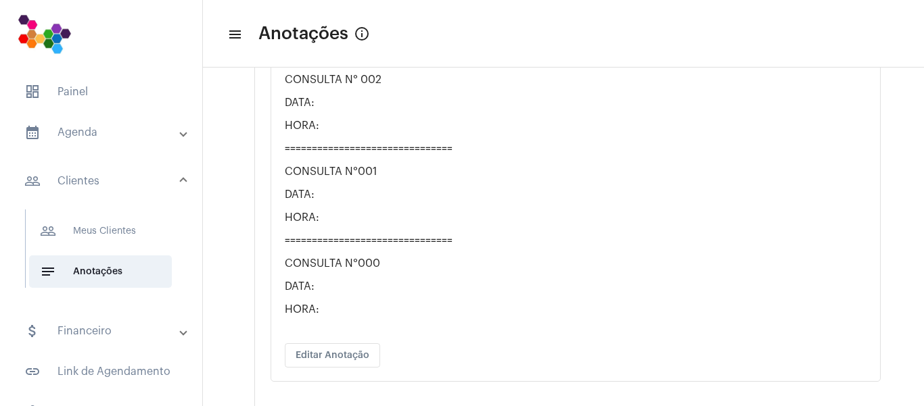
scroll to position [1407, 0]
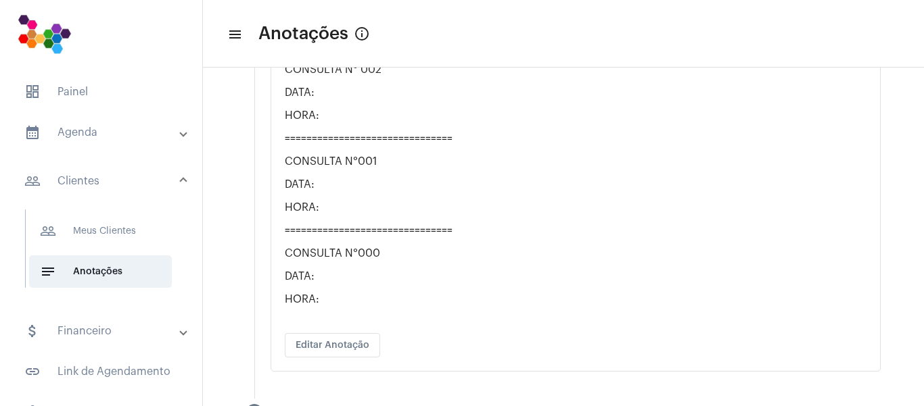
drag, startPoint x: 285, startPoint y: 146, endPoint x: 398, endPoint y: 306, distance: 196.1
click at [434, 326] on icon at bounding box center [433, 327] width 1 height 8
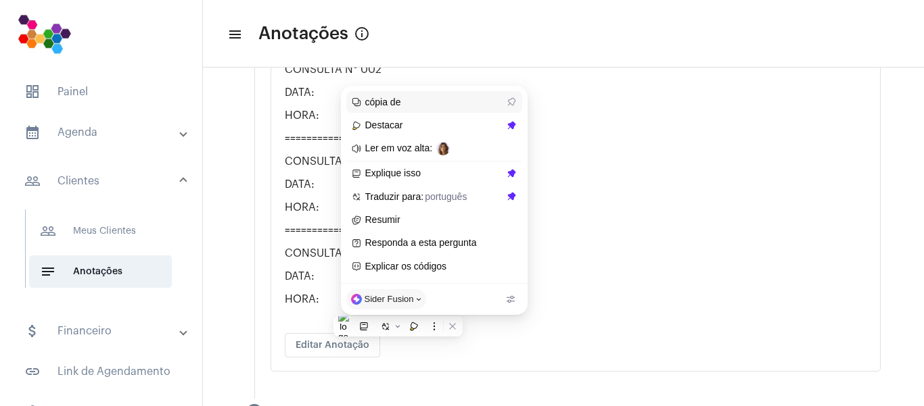
click at [398, 105] on span "cópia de" at bounding box center [434, 103] width 138 height 12
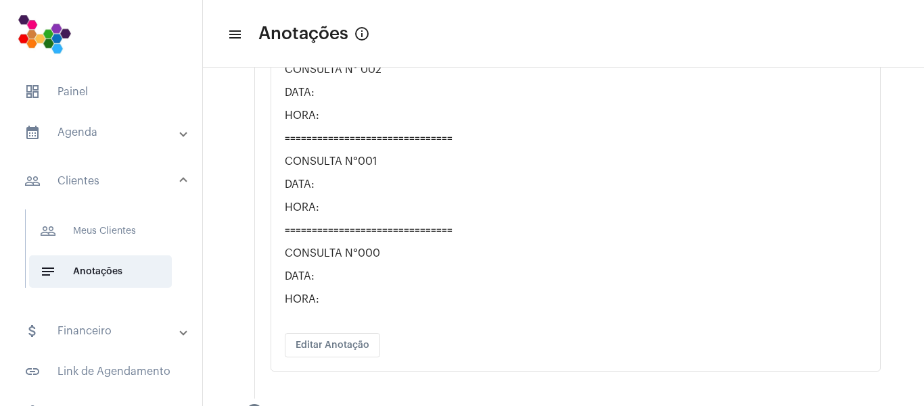
click at [398, 122] on p "HORA:" at bounding box center [576, 116] width 582 height 12
click at [310, 302] on p "HORA:" at bounding box center [576, 300] width 582 height 12
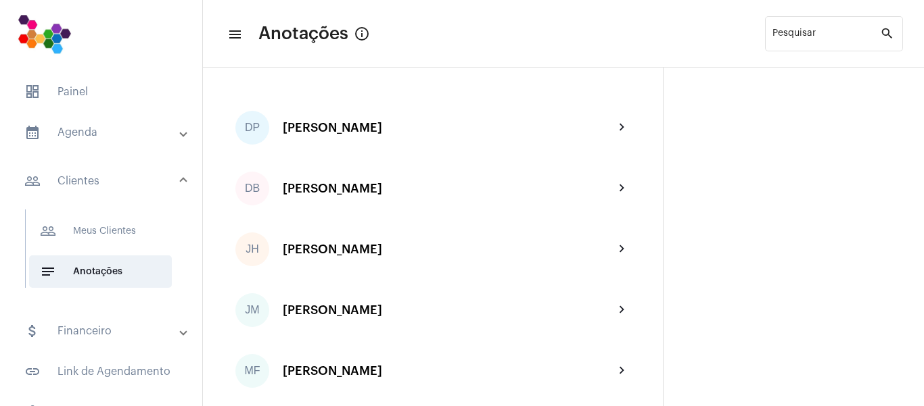
click at [310, 189] on div "[PERSON_NAME]" at bounding box center [448, 189] width 331 height 14
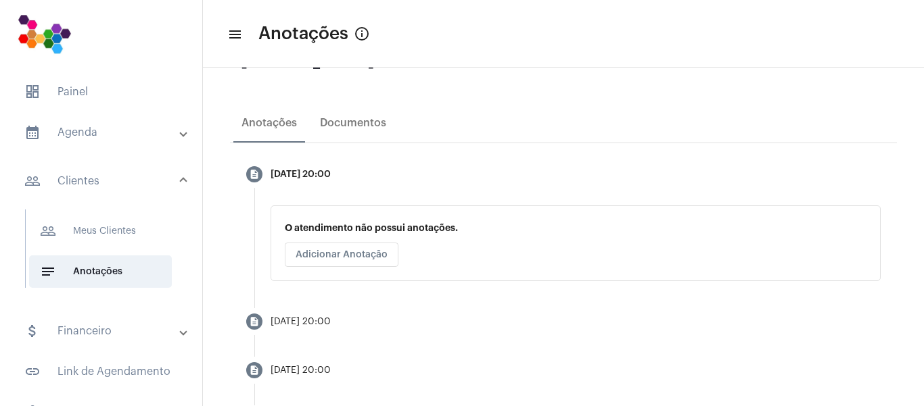
scroll to position [165, 0]
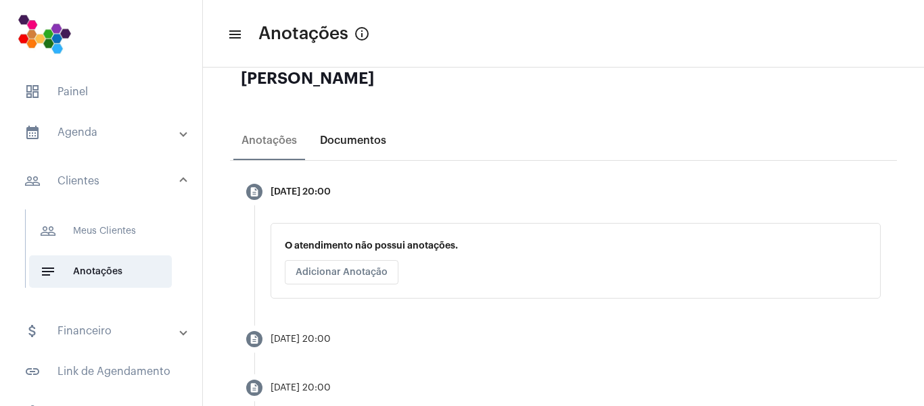
click at [364, 147] on div "Documentos" at bounding box center [353, 140] width 83 height 32
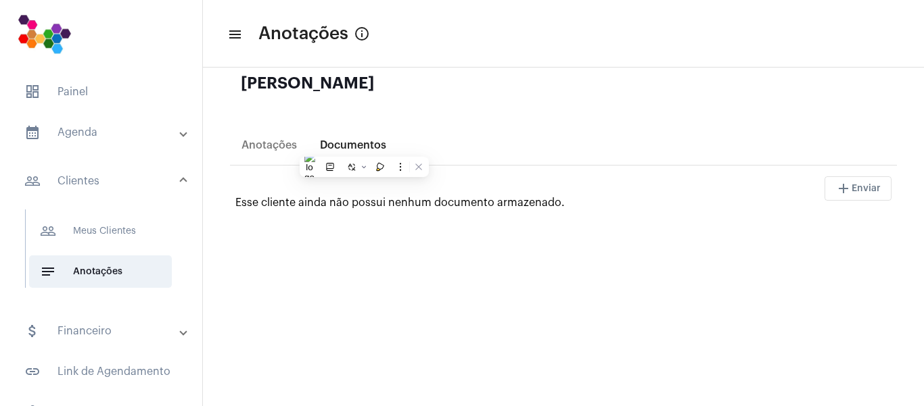
scroll to position [0, 0]
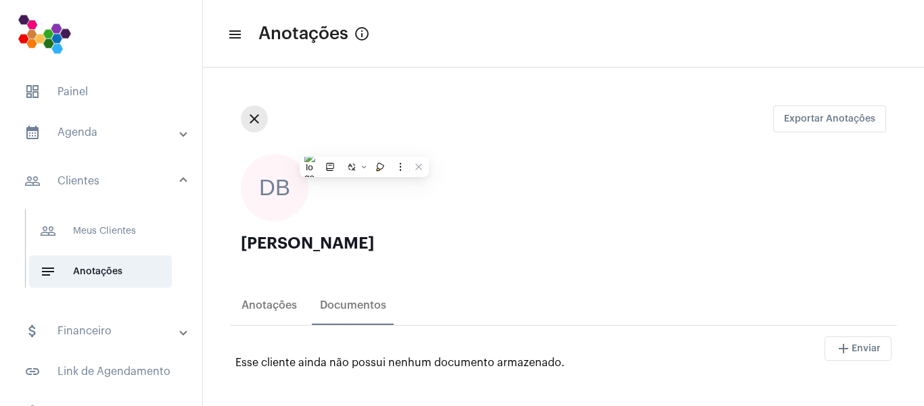
click at [256, 124] on mat-icon "close" at bounding box center [254, 119] width 16 height 16
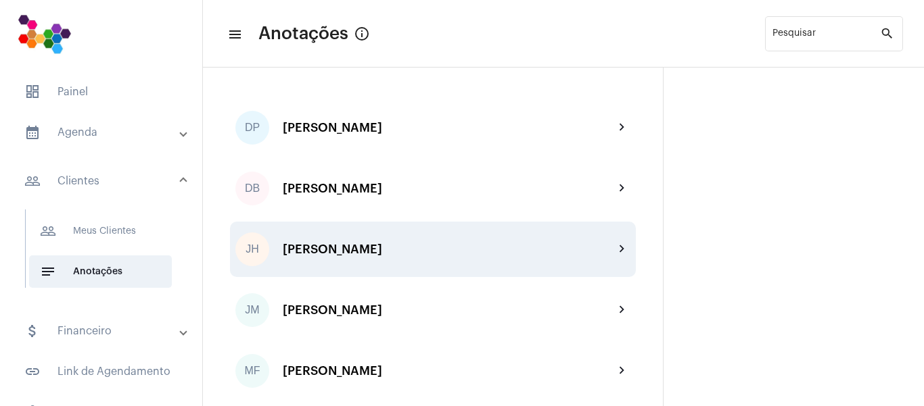
click at [393, 249] on div "[PERSON_NAME]" at bounding box center [448, 250] width 331 height 14
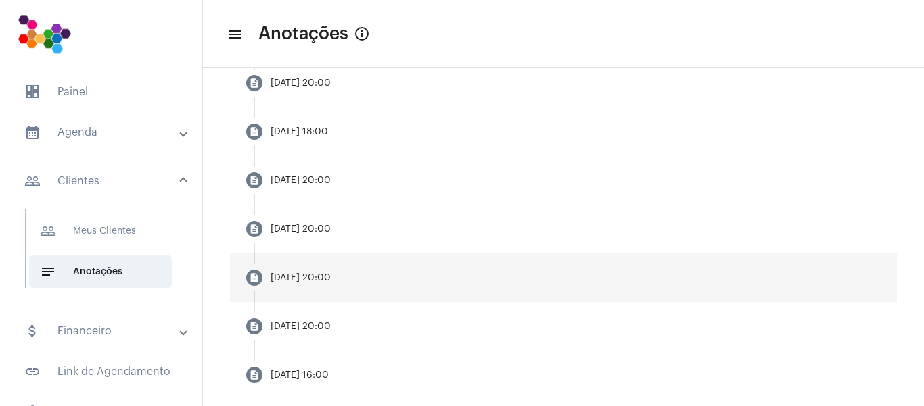
scroll to position [1077, 0]
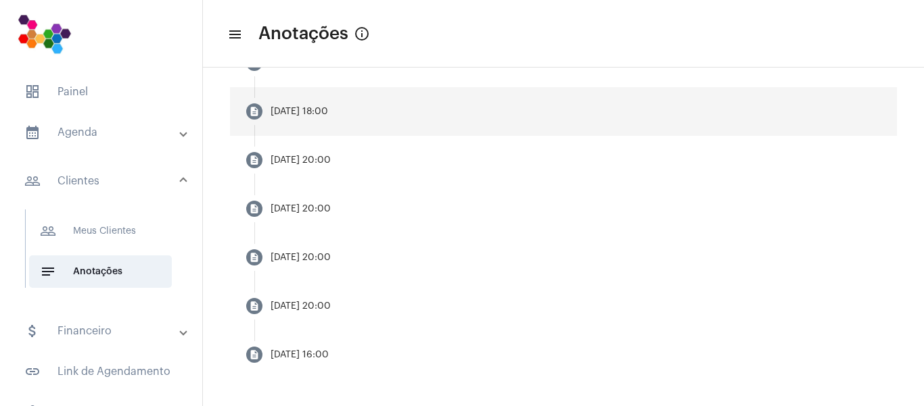
click at [320, 109] on div "[DATE] 18:00" at bounding box center [299, 112] width 57 height 10
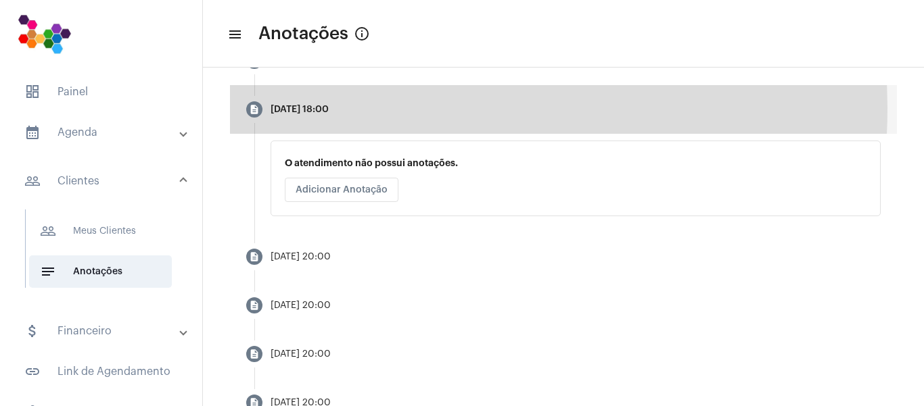
scroll to position [976, 0]
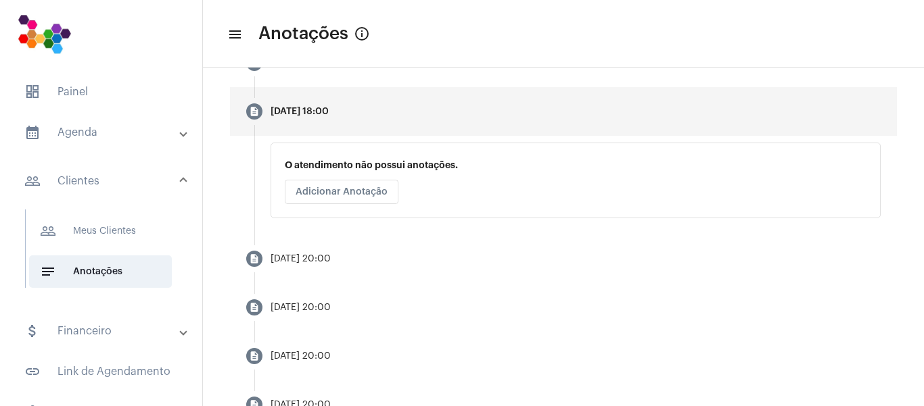
click at [329, 116] on div "[DATE] 18:00" at bounding box center [300, 112] width 58 height 10
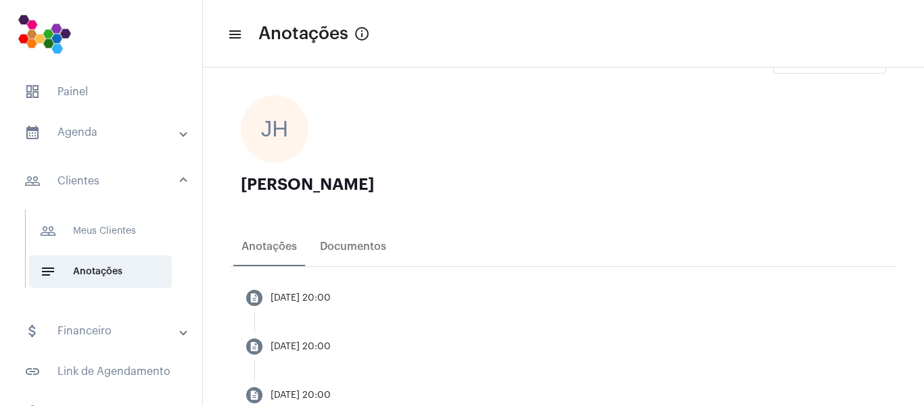
scroll to position [135, 0]
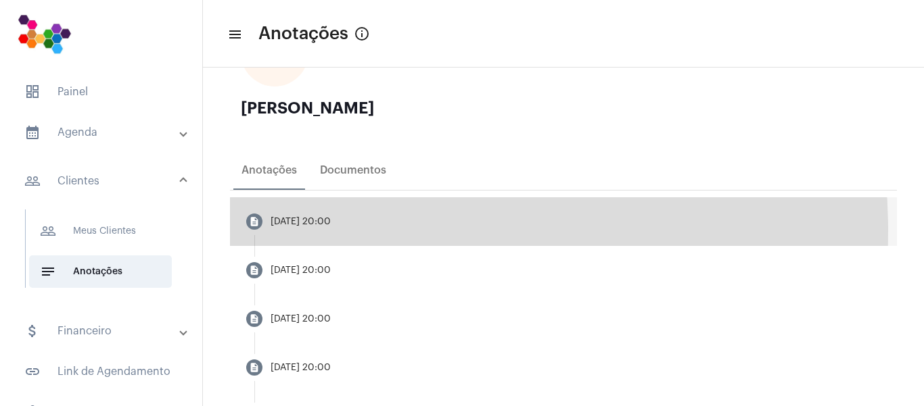
click at [363, 231] on mat-step-header "description [DATE] 20:00" at bounding box center [563, 221] width 667 height 49
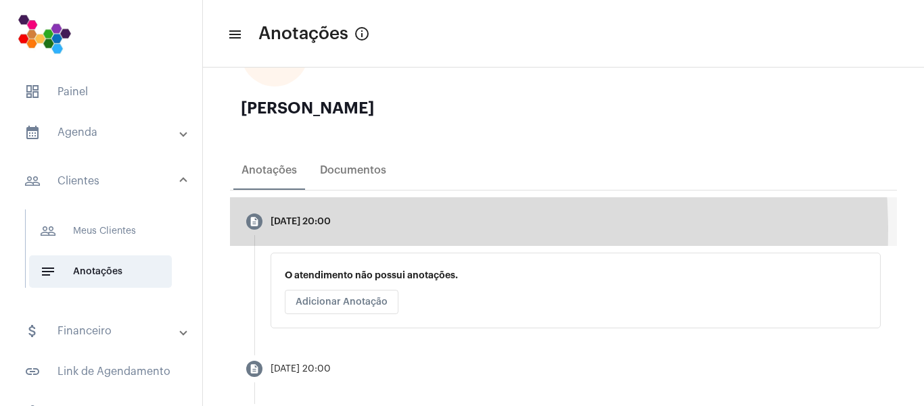
click at [363, 231] on mat-step-header "description [DATE] 20:00" at bounding box center [563, 221] width 667 height 49
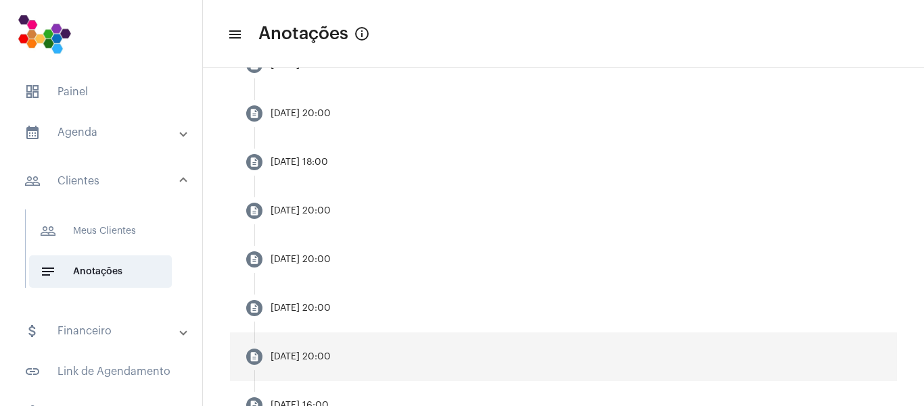
scroll to position [1077, 0]
